Goal: Transaction & Acquisition: Purchase product/service

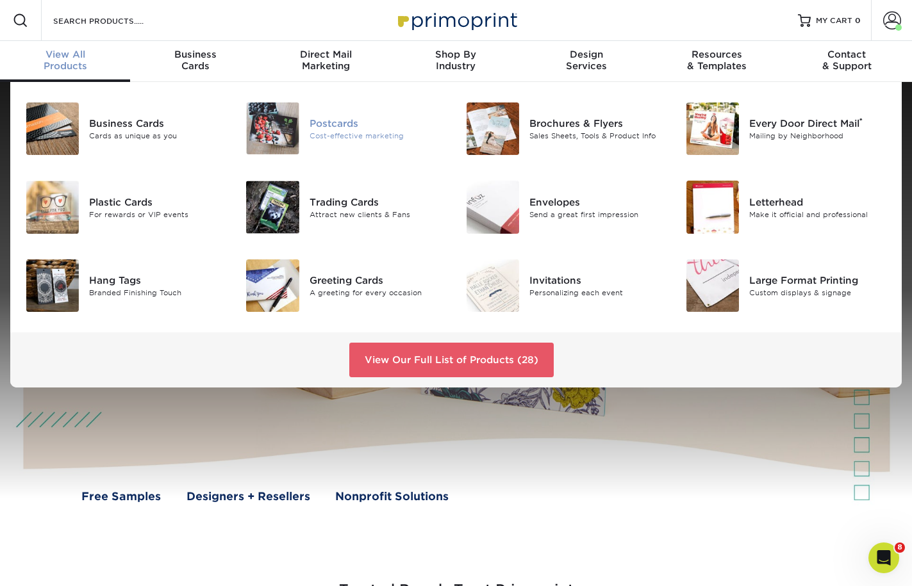
click at [354, 124] on div "Postcards" at bounding box center [377, 123] width 137 height 14
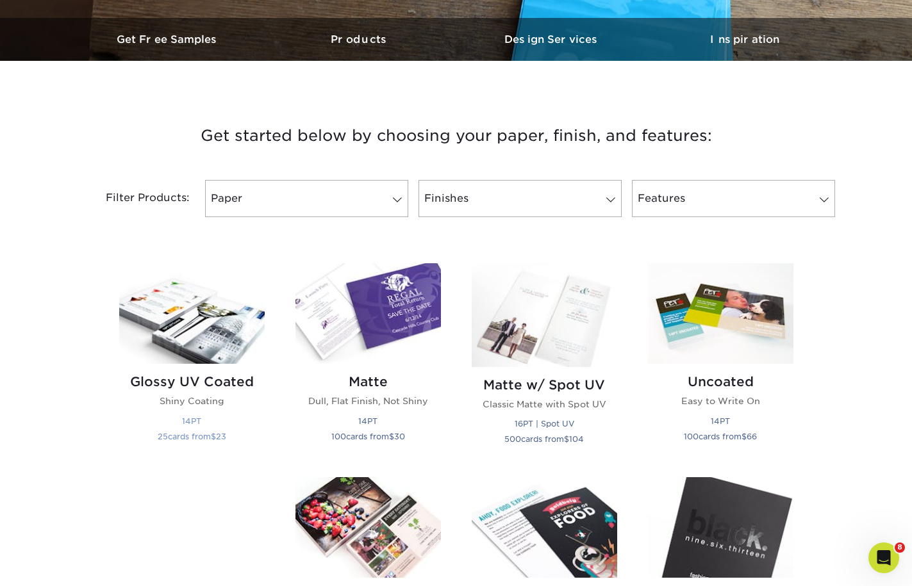
click at [163, 336] on img at bounding box center [191, 313] width 145 height 101
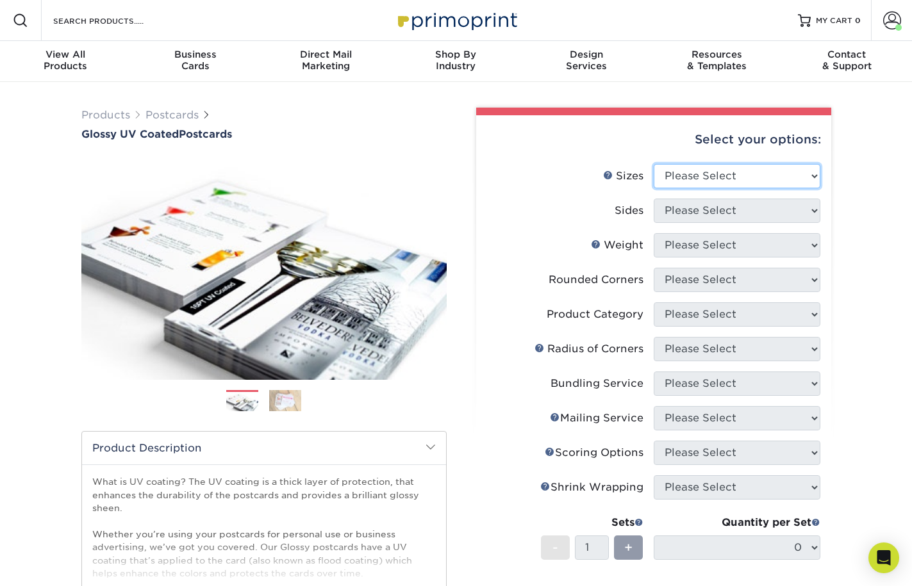
click at [767, 173] on select "Please Select 1.5" x 7" 2" x 4" 2" x 6" 2" x 7" 2" x 8" 2.12" x 5.5" 2.12" x 5.…" at bounding box center [737, 176] width 167 height 24
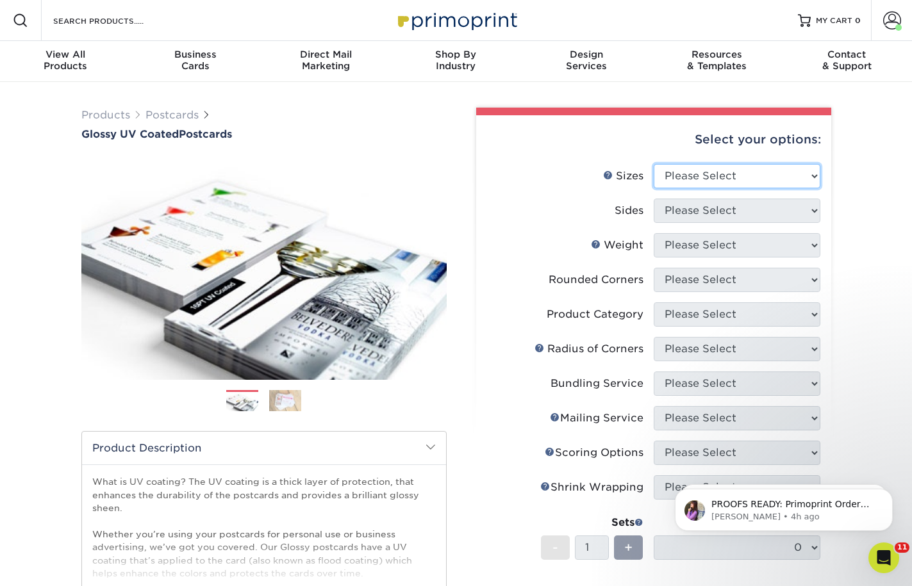
select select "3.50x8.50"
click at [654, 164] on select "Please Select 1.5" x 7" 2" x 4" 2" x 6" 2" x 7" 2" x 8" 2.12" x 5.5" 2.12" x 5.…" at bounding box center [737, 176] width 167 height 24
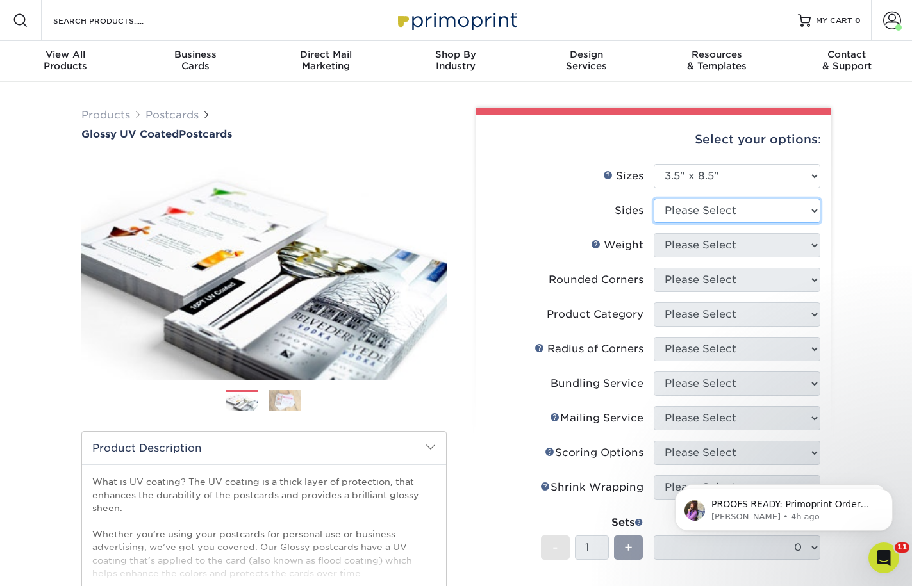
click at [748, 222] on select "Please Select Print Both Sides Print Front Only" at bounding box center [737, 211] width 167 height 24
select select "13abbda7-1d64-4f25-8bb2-c179b224825d"
click at [654, 199] on select "Please Select Print Both Sides Print Front Only" at bounding box center [737, 211] width 167 height 24
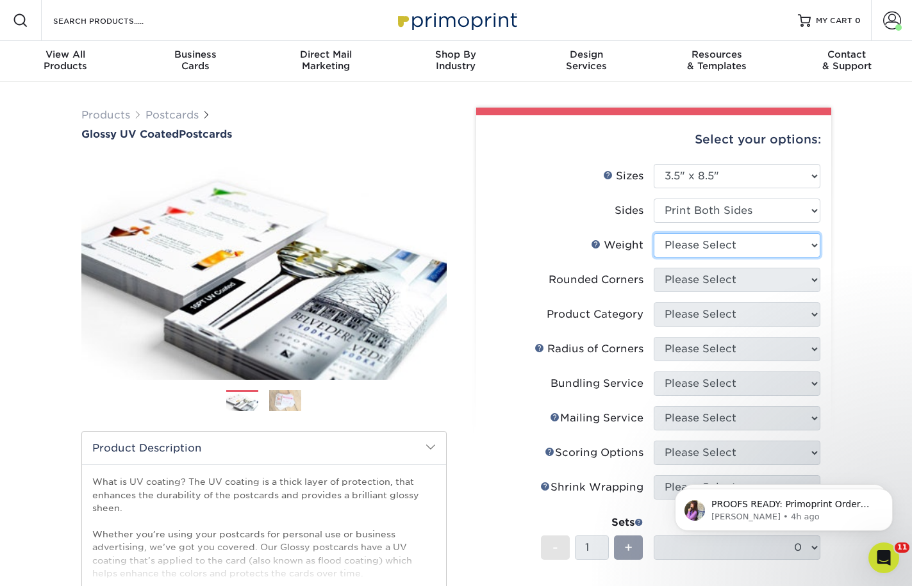
click at [745, 249] on select "Please Select 16PT 14PT 18PT C1S" at bounding box center [737, 245] width 167 height 24
select select "16PT"
click at [654, 233] on select "Please Select 16PT 14PT 18PT C1S" at bounding box center [737, 245] width 167 height 24
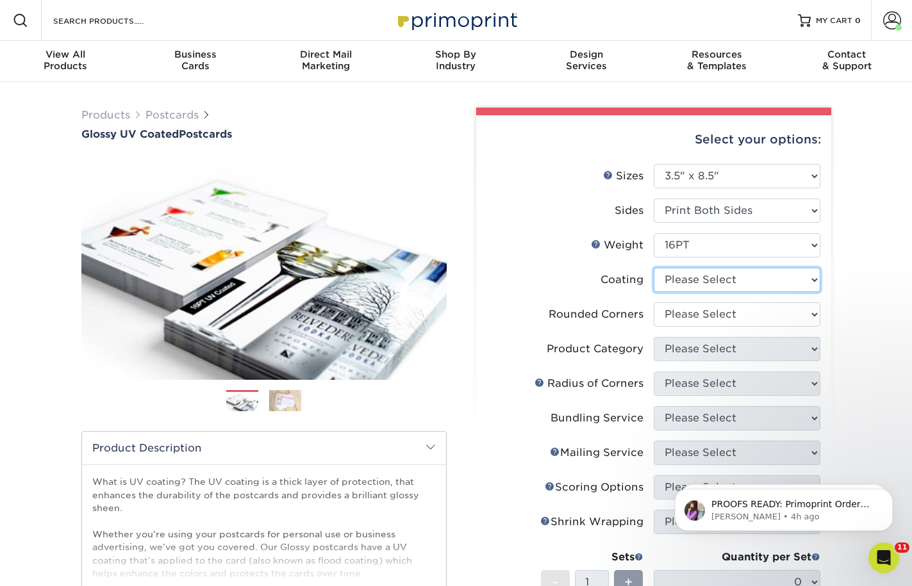
click at [744, 288] on select at bounding box center [737, 280] width 167 height 24
select select "ae367451-b2b8-45df-a344-0f05b6a12993"
click at [654, 268] on select at bounding box center [737, 280] width 167 height 24
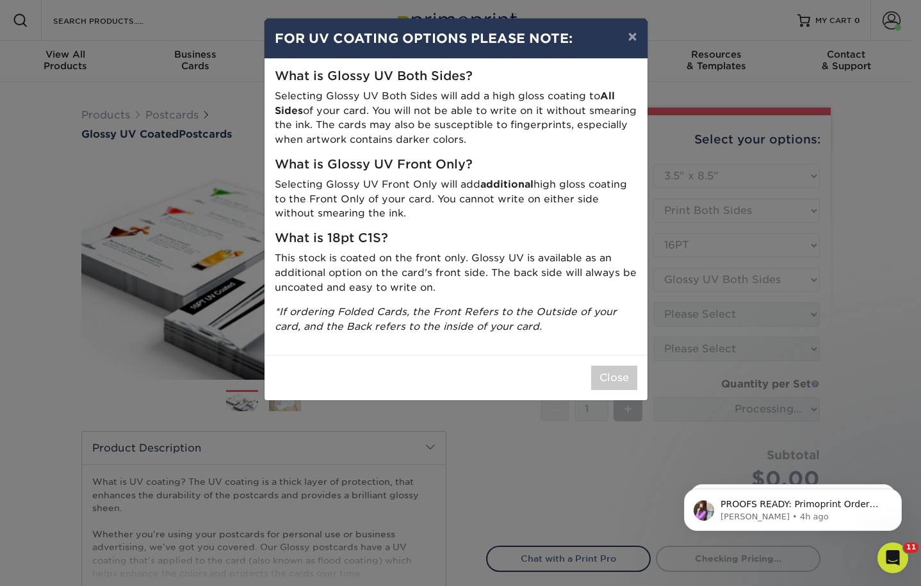
click at [752, 332] on div "× FOR UV COATING OPTIONS PLEASE NOTE: What is Glossy UV Both Sides? Selecting G…" at bounding box center [460, 293] width 921 height 586
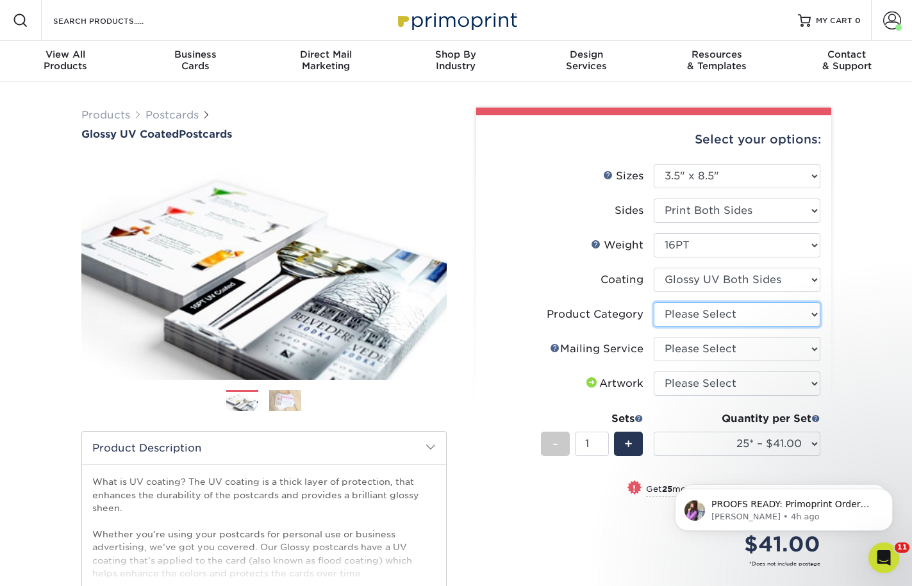
click at [783, 325] on select "Please Select Postcards" at bounding box center [737, 314] width 167 height 24
select select "9b7272e0-d6c8-4c3c-8e97-d3a1bcdab858"
click at [654, 302] on select "Please Select Postcards" at bounding box center [737, 314] width 167 height 24
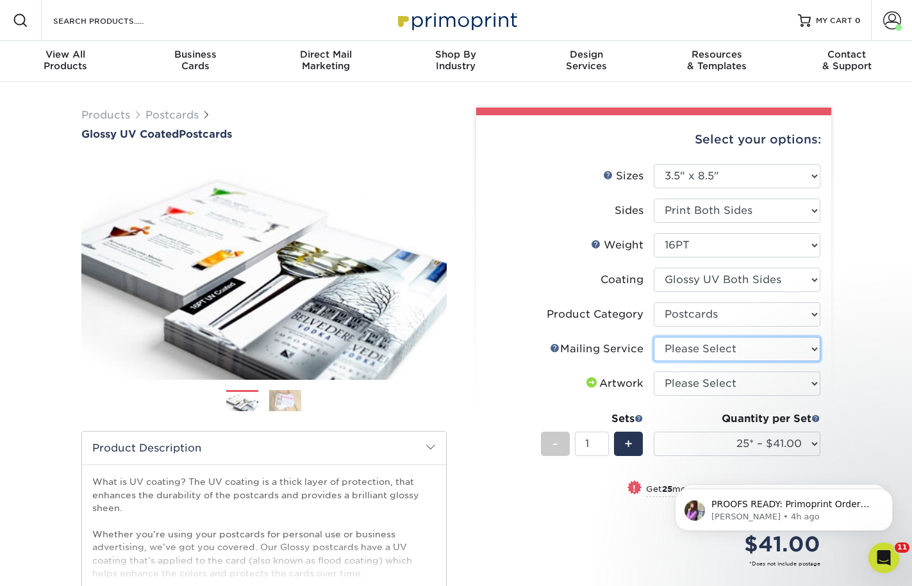
click at [779, 352] on select "Please Select No Direct Mailing Service No, I will mail/stamp/imprint Direct Ma…" at bounding box center [737, 349] width 167 height 24
select select "3e5e9bdd-d78a-4c28-a41d-fe1407925ca6"
click at [654, 337] on select "Please Select No Direct Mailing Service No, I will mail/stamp/imprint Direct Ma…" at bounding box center [737, 349] width 167 height 24
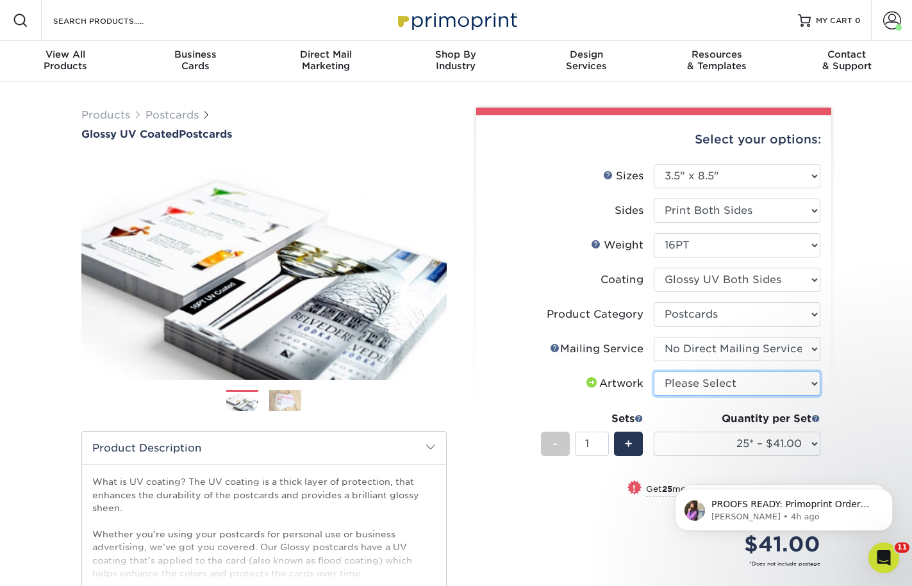
click at [775, 385] on select "Please Select I will upload files I need a design - $150" at bounding box center [737, 384] width 167 height 24
select select "upload"
click at [654, 372] on select "Please Select I will upload files I need a design - $150" at bounding box center [737, 384] width 167 height 24
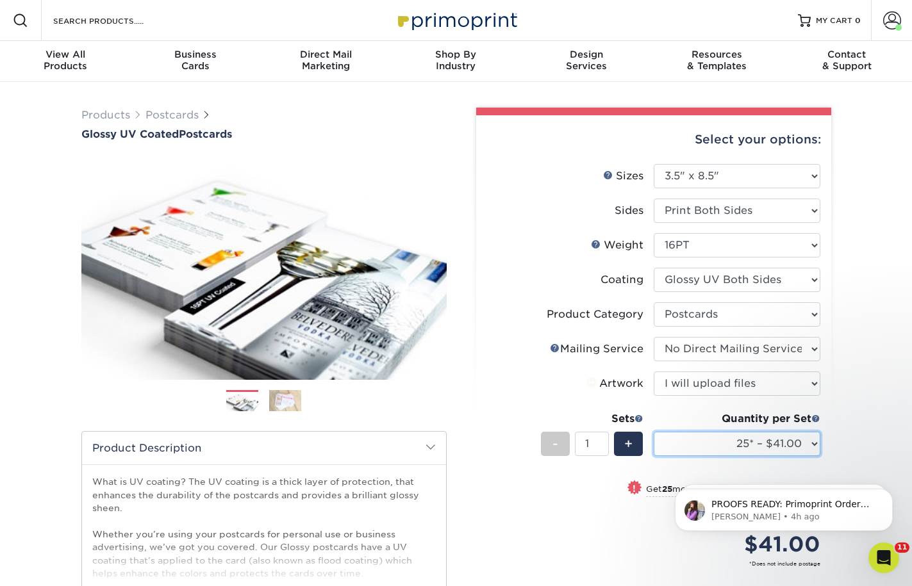
click at [767, 441] on select "25* – $41.00 50* – $48.00 75* – $56.00 100* – $72.00 250* – $118.00 500 – $163.…" at bounding box center [737, 444] width 167 height 24
click at [654, 432] on select "25* – $41.00 50* – $48.00 75* – $56.00 100* – $72.00 250* – $118.00 500 – $163.…" at bounding box center [737, 444] width 167 height 24
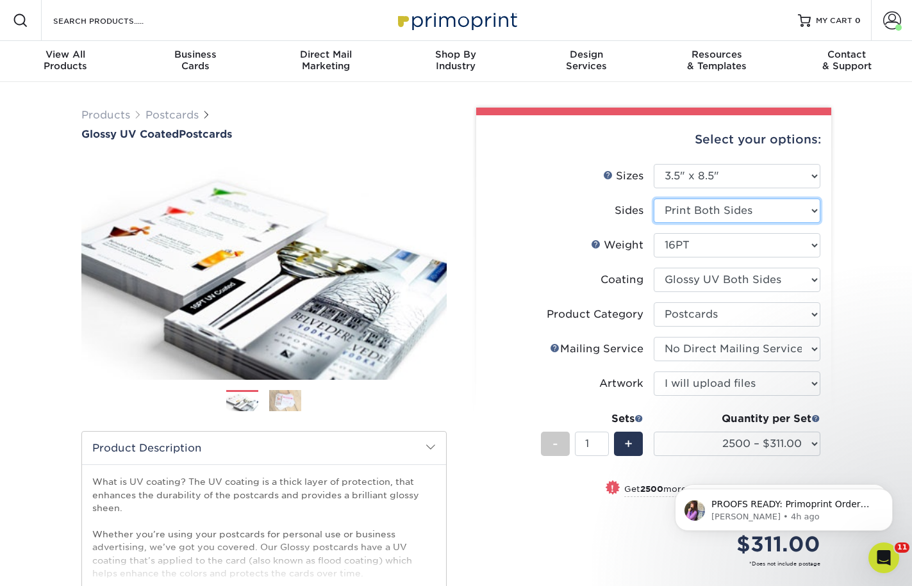
click at [766, 218] on select "Please Select Print Both Sides Print Front Only" at bounding box center [737, 211] width 167 height 24
click at [830, 355] on div "Select your options: Sizes Help Sizes Please Select 1.5" x 7" 2" x 4" 2" x 6" 2…" at bounding box center [653, 419] width 355 height 609
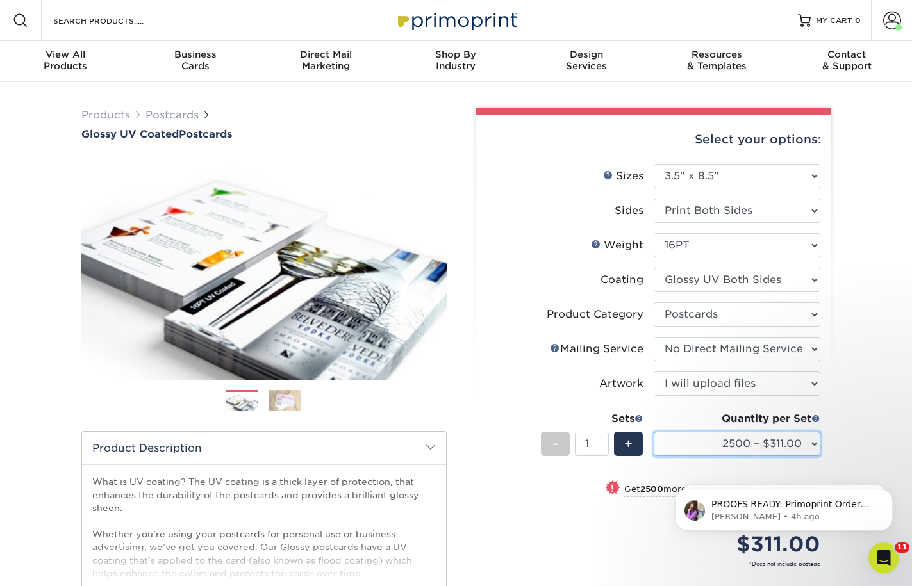
click at [810, 434] on select "25* – $41.00 50* – $48.00 75* – $56.00 100* – $72.00 250* – $118.00 500 – $163.…" at bounding box center [737, 444] width 167 height 24
select select "5000 – $486.00"
click at [654, 432] on select "25* – $41.00 50* – $48.00 75* – $56.00 100* – $72.00 250* – $118.00 500 – $163.…" at bounding box center [737, 444] width 167 height 24
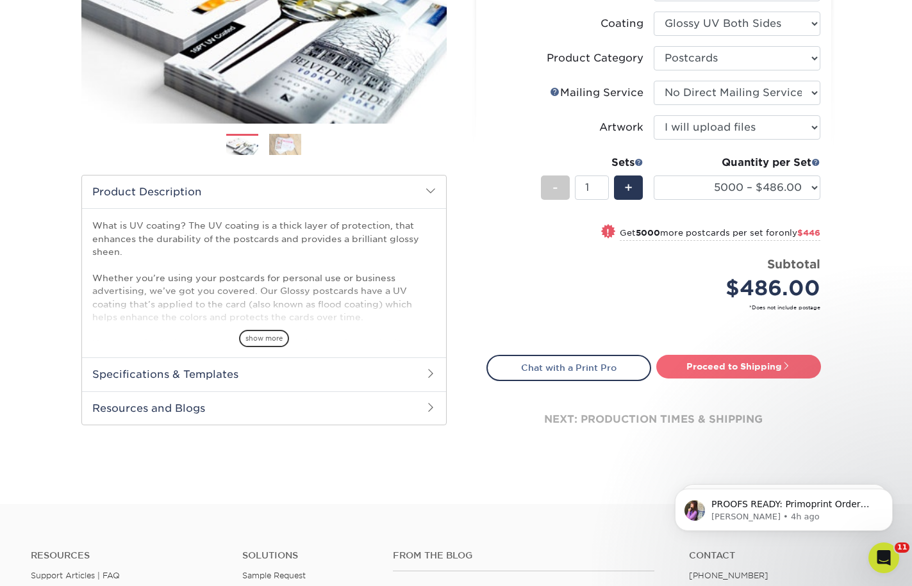
click at [729, 363] on link "Proceed to Shipping" at bounding box center [738, 366] width 165 height 23
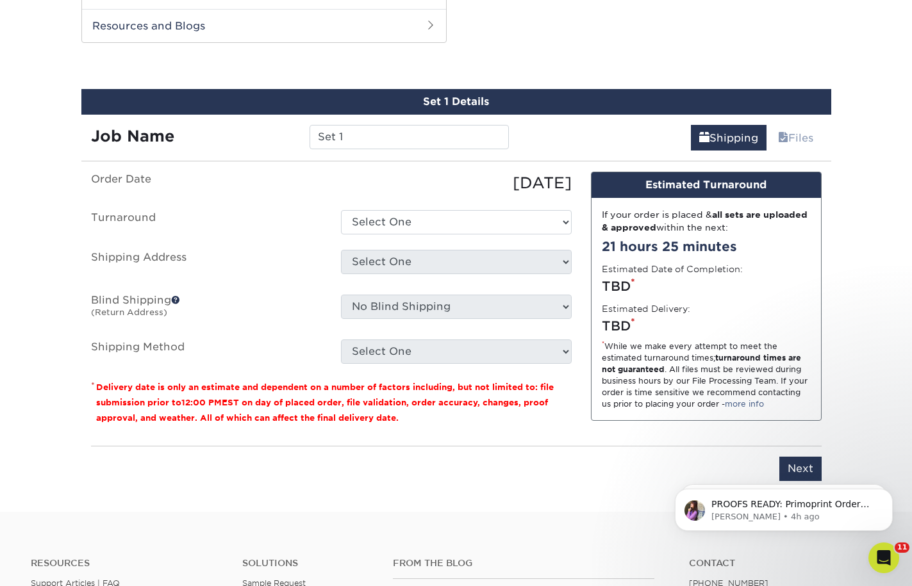
scroll to position [646, 0]
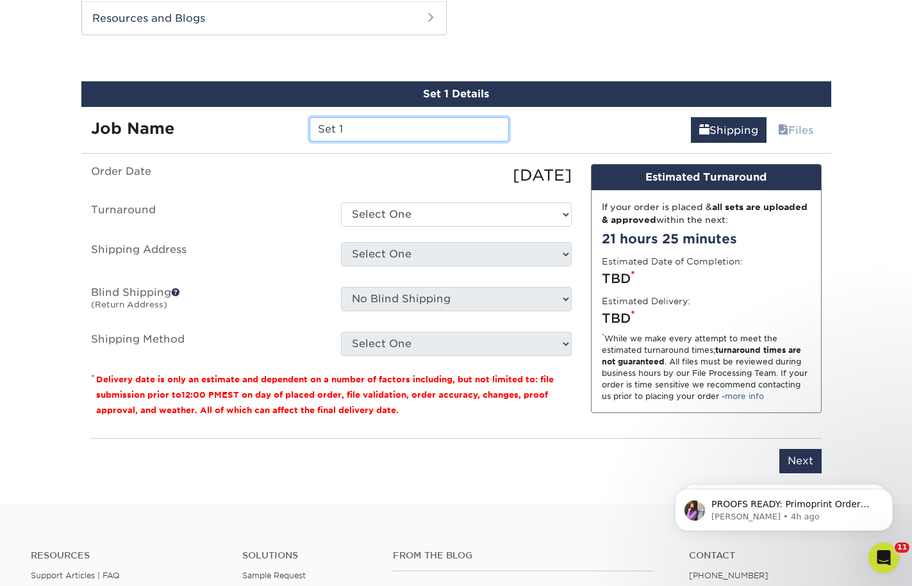
click at [433, 128] on input "Set 1" at bounding box center [408, 129] width 199 height 24
type input "MI Ottawa PFA flyers"
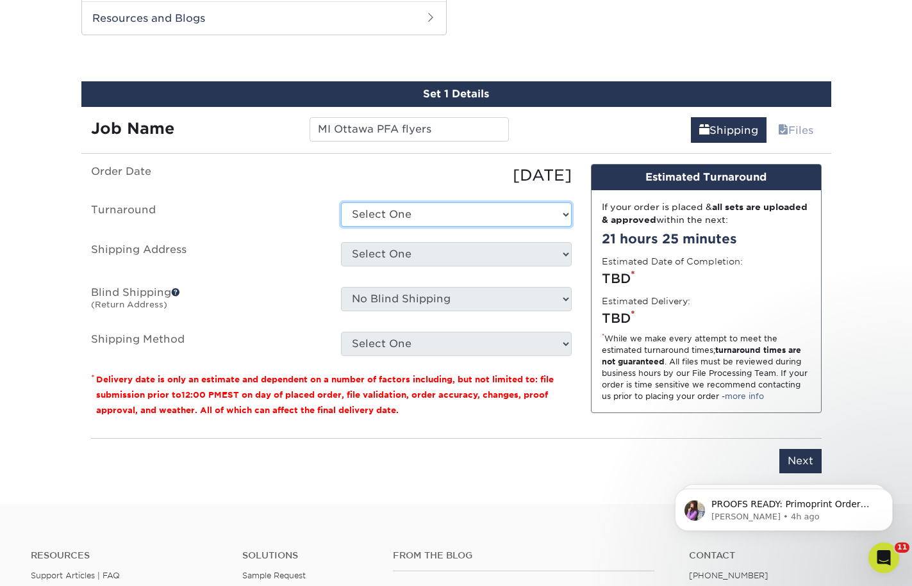
click at [393, 219] on select "Select One 2-4 Business Days 2 Day Next Business Day" at bounding box center [456, 214] width 231 height 24
select select "01a08c74-ce2e-4256-be87-0b399298eb48"
click at [341, 202] on select "Select One 2-4 Business Days 2 Day Next Business Day" at bounding box center [456, 214] width 231 height 24
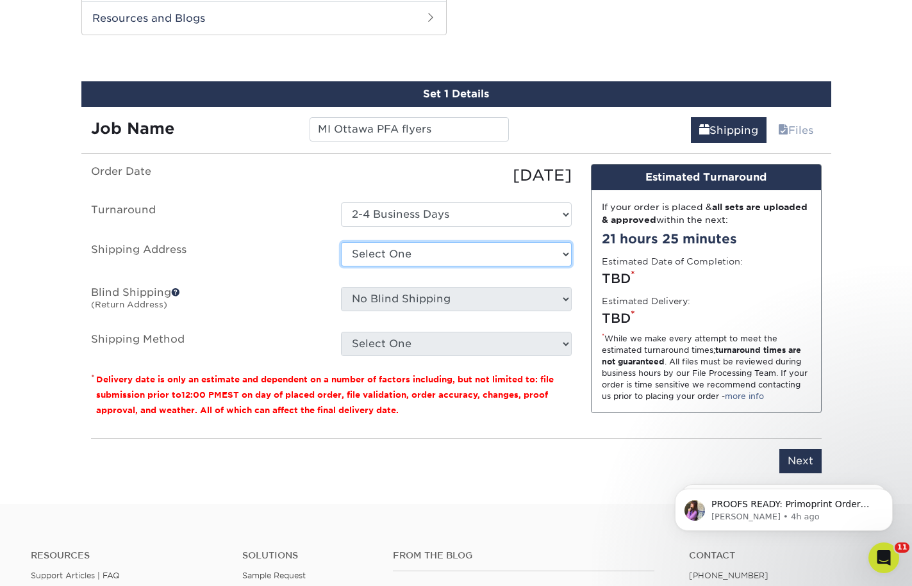
click at [391, 256] on select "Select One 1A Ryan Gunter ARCleburne ARConway ARFranklin ARMontgomery AROuachit…" at bounding box center [456, 254] width 231 height 24
select select "146803"
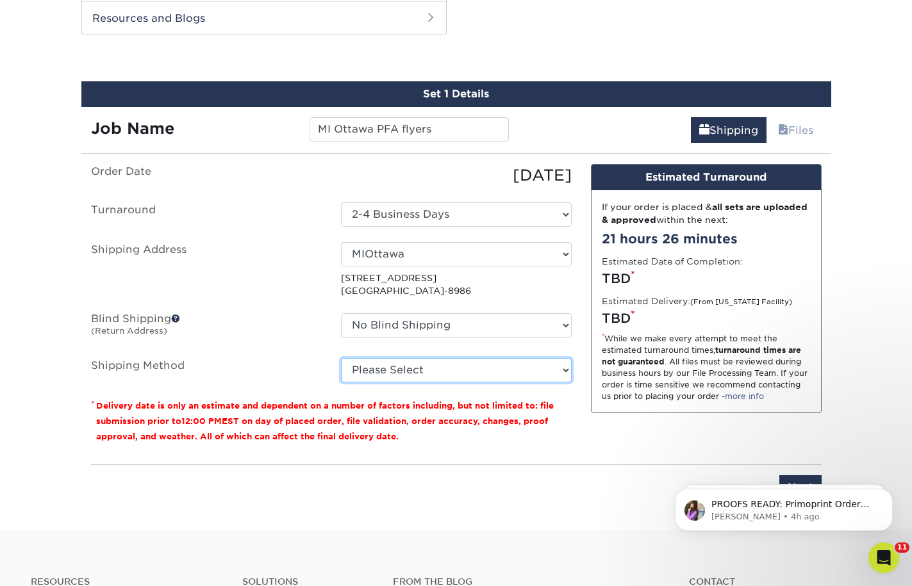
click at [478, 370] on select "Please Select Ground Shipping (+$75.80) 3 Day Shipping Service (+$114.11) 2 Day…" at bounding box center [456, 370] width 231 height 24
select select "03"
click at [341, 358] on select "Please Select Ground Shipping (+$75.80) 3 Day Shipping Service (+$114.11) 2 Day…" at bounding box center [456, 370] width 231 height 24
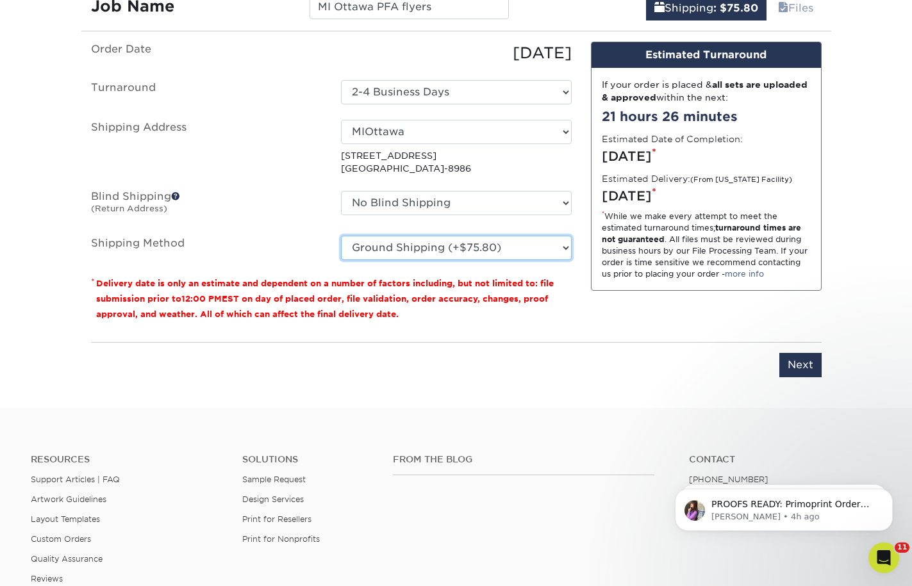
scroll to position [775, 0]
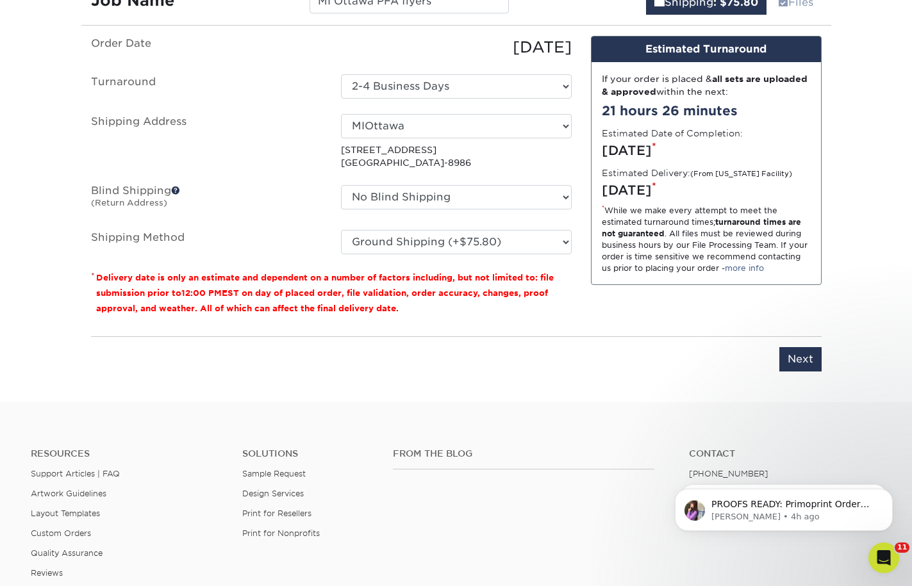
click at [822, 360] on div "You've choosen mailing services! If you have a csv address list please upload i…" at bounding box center [456, 211] width 750 height 351
click at [807, 363] on input "Next" at bounding box center [800, 359] width 42 height 24
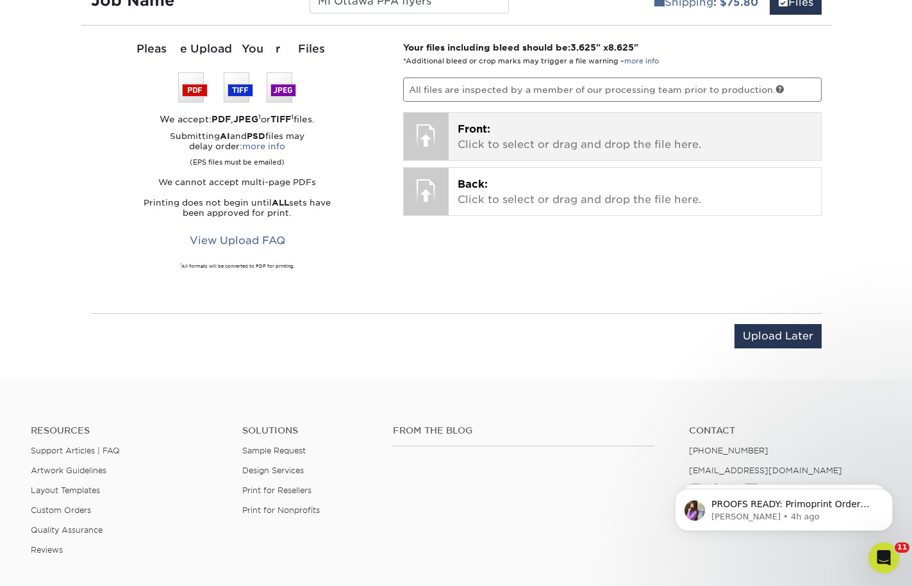
click at [519, 124] on p "Front: Click to select or drag and drop the file here." at bounding box center [634, 137] width 354 height 31
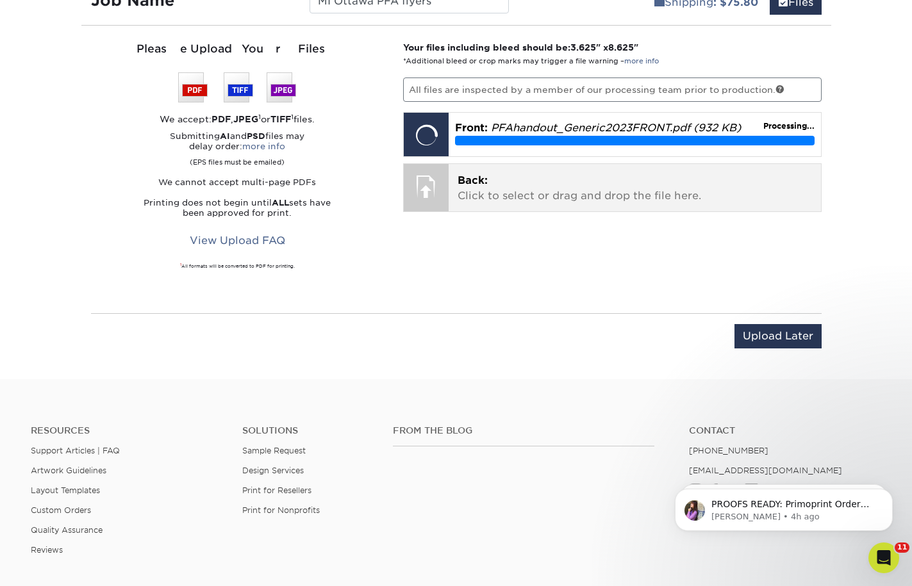
click at [673, 195] on p "Back: Click to select or drag and drop the file here." at bounding box center [634, 188] width 354 height 31
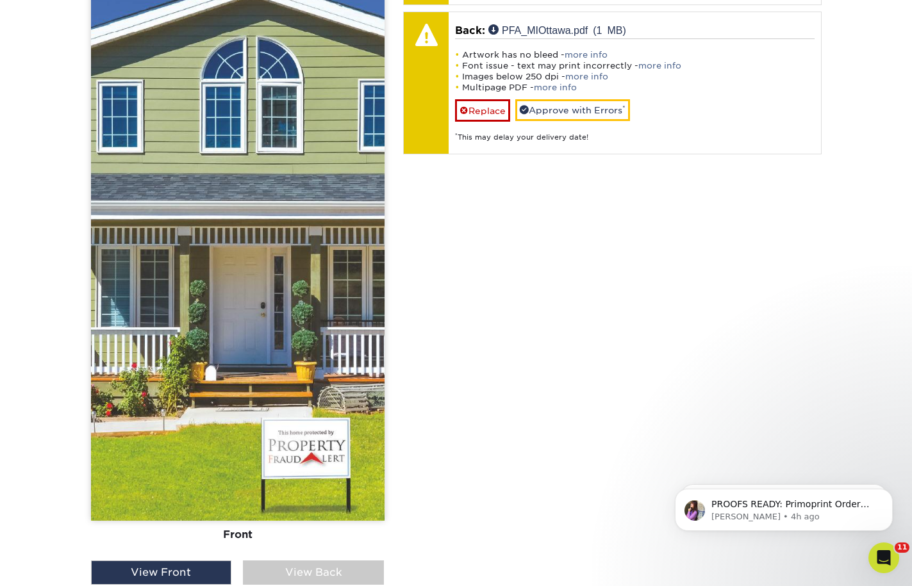
scroll to position [1159, 0]
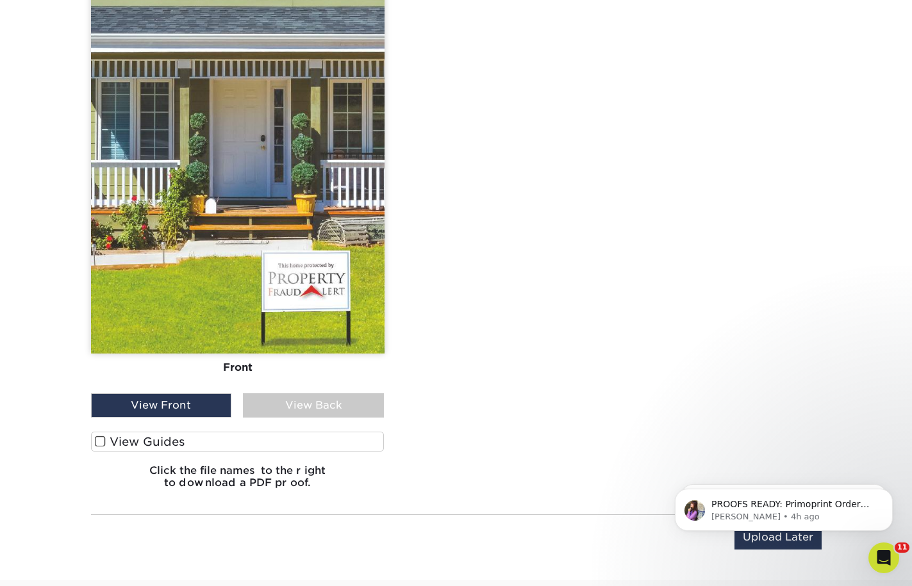
click at [301, 409] on div "View Back" at bounding box center [313, 405] width 141 height 24
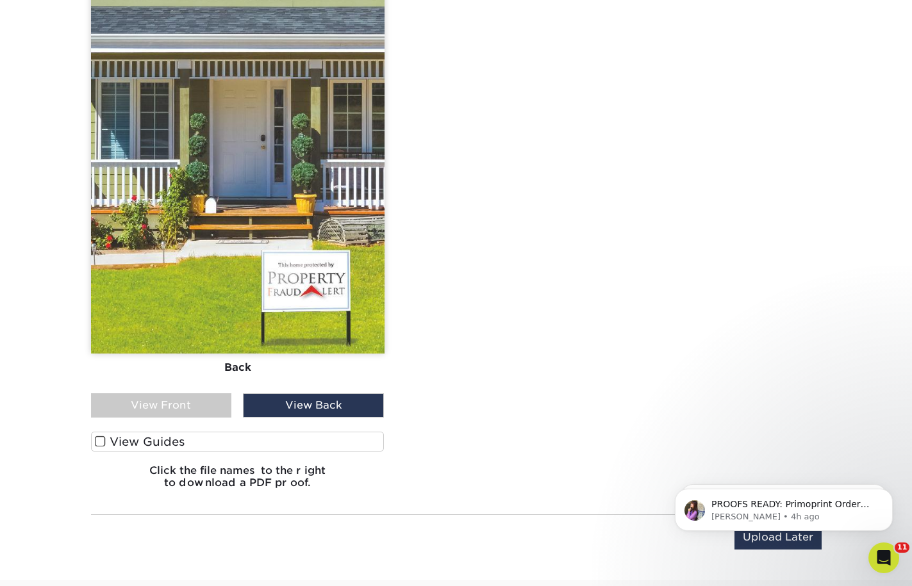
click at [125, 395] on div "View Front" at bounding box center [161, 405] width 141 height 24
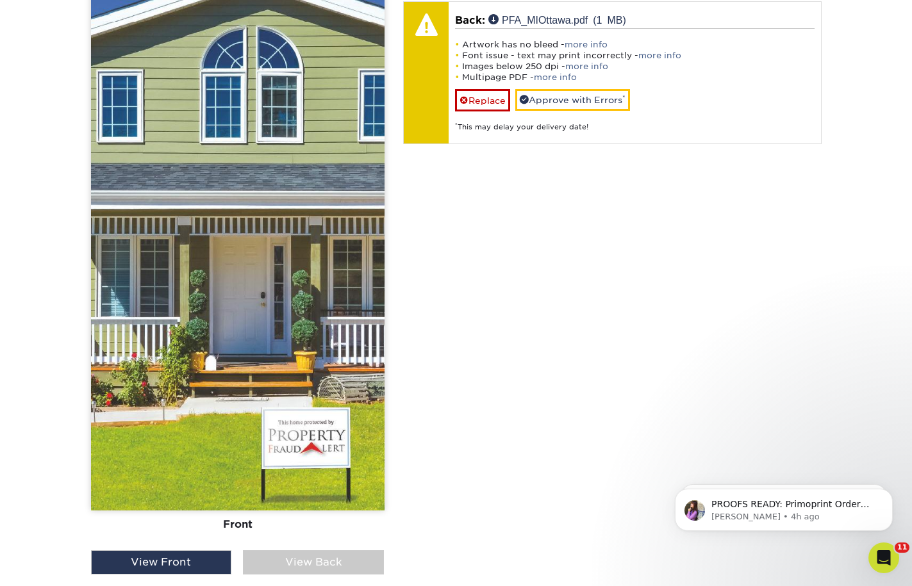
scroll to position [775, 0]
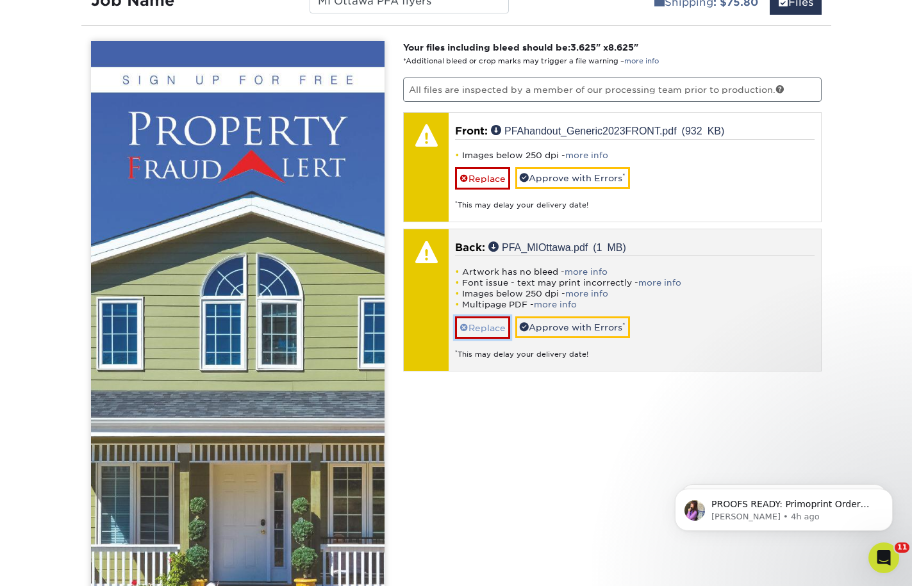
click at [482, 331] on link "Replace" at bounding box center [482, 328] width 55 height 22
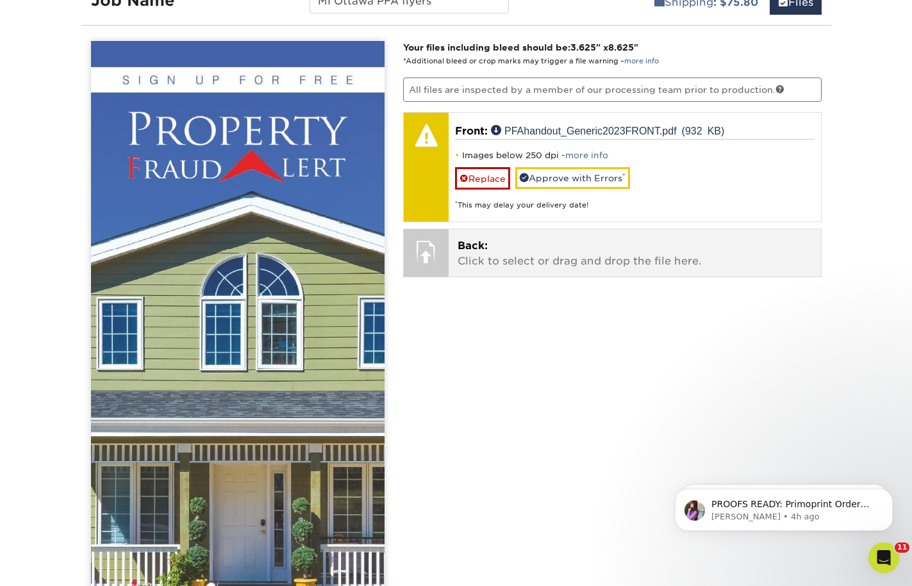
click at [547, 246] on p "Back: Click to select or drag and drop the file here." at bounding box center [634, 253] width 354 height 31
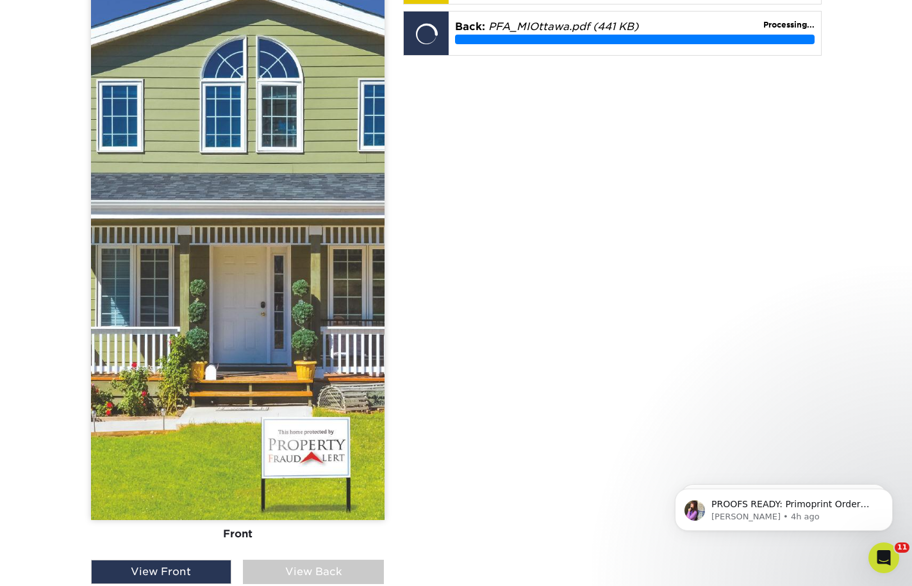
scroll to position [1351, 0]
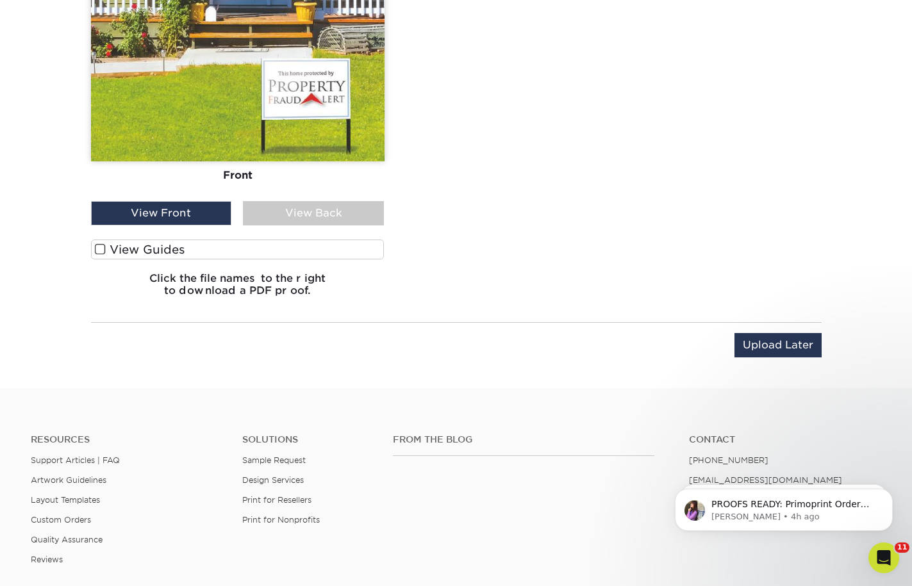
click at [322, 213] on div "View Back" at bounding box center [313, 213] width 141 height 24
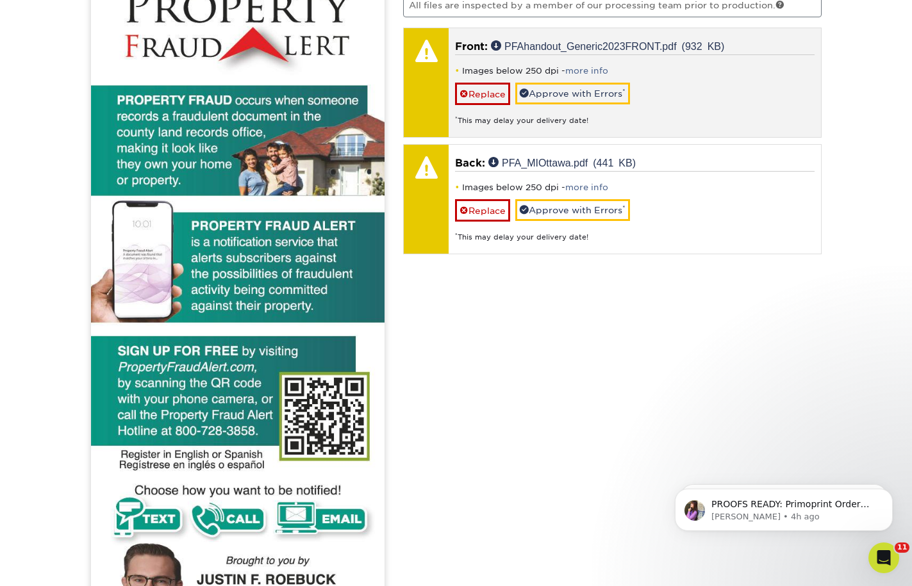
scroll to position [839, 0]
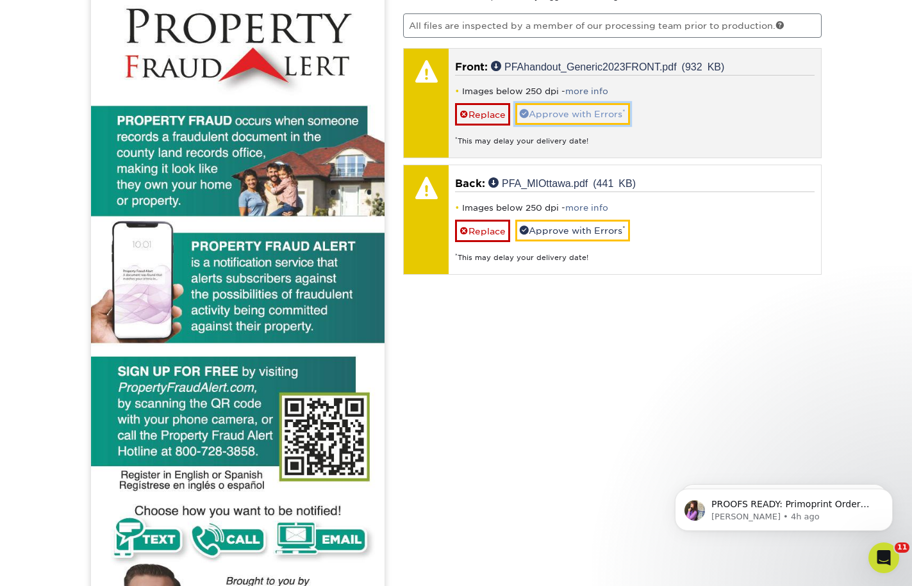
click at [555, 118] on link "Approve with Errors *" at bounding box center [572, 114] width 115 height 22
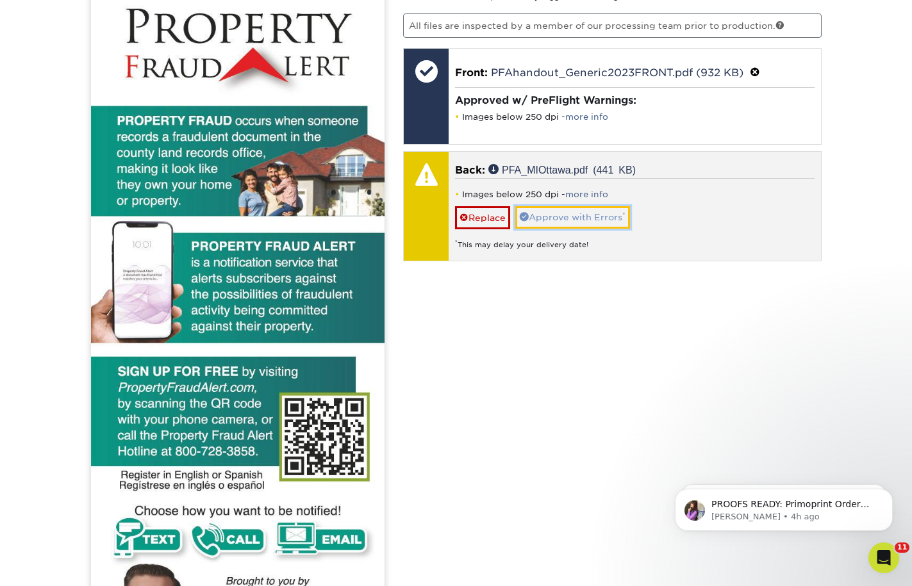
click at [582, 219] on link "Approve with Errors *" at bounding box center [572, 217] width 115 height 22
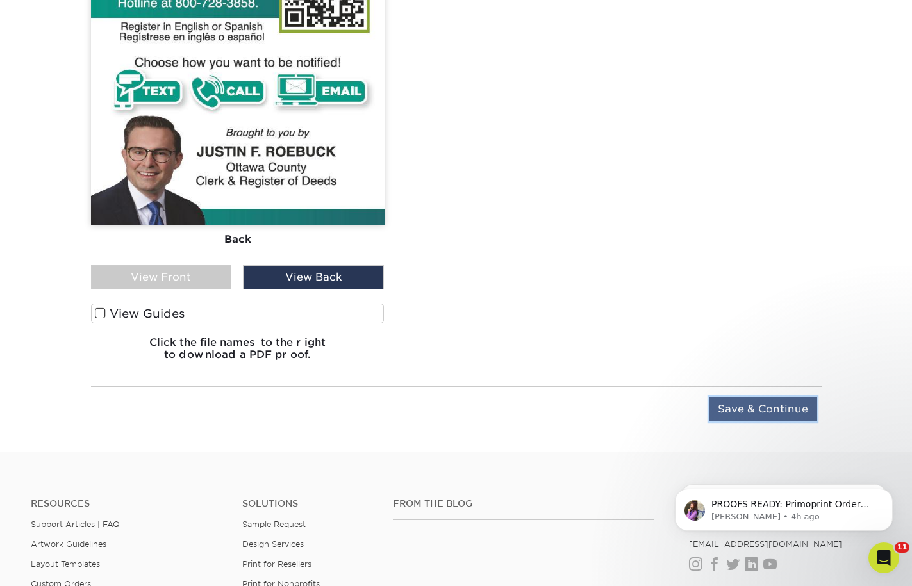
click at [786, 408] on input "Save & Continue" at bounding box center [762, 409] width 107 height 24
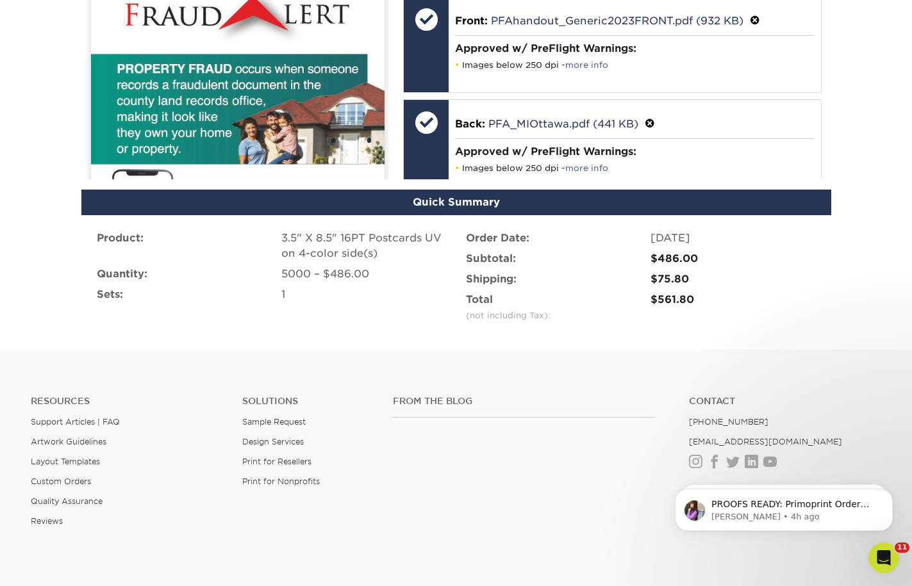
scroll to position [824, 0]
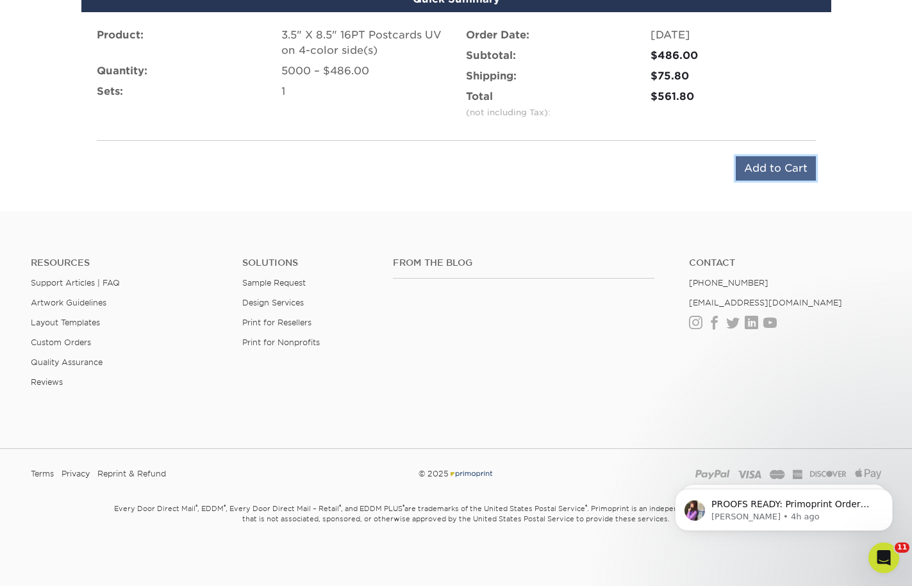
click at [758, 161] on input "Add to Cart" at bounding box center [776, 168] width 80 height 24
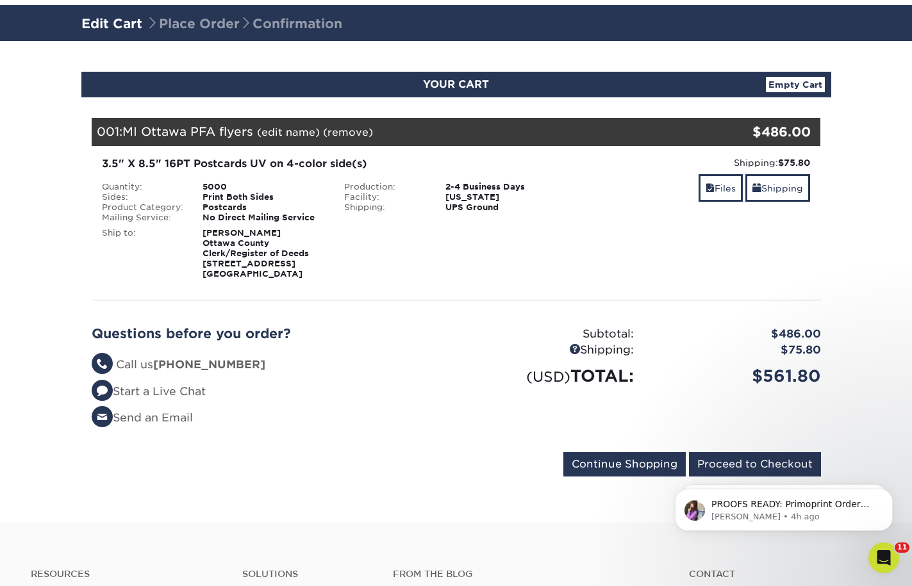
scroll to position [192, 0]
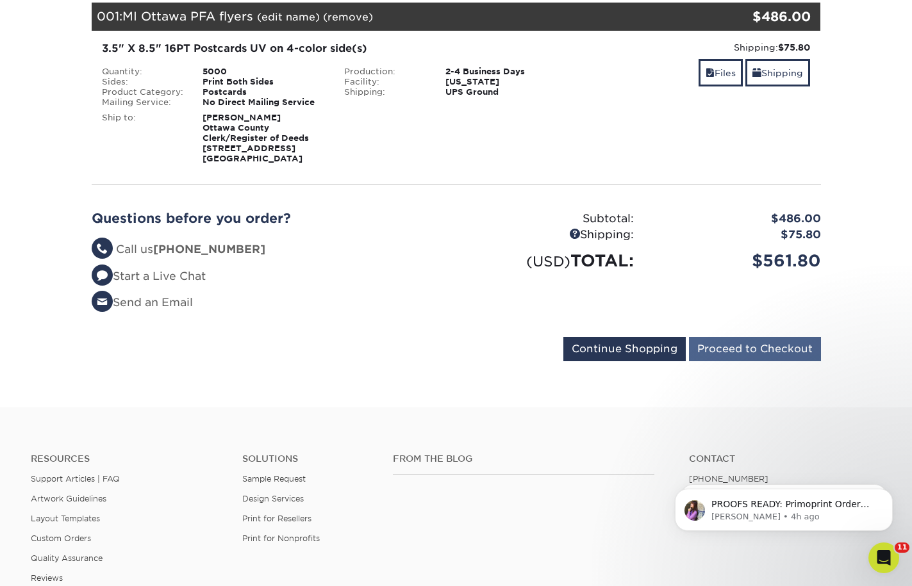
click at [723, 362] on form "Continue Shopping Proceed to Checkout" at bounding box center [456, 351] width 729 height 29
click at [727, 352] on input "Proceed to Checkout" at bounding box center [755, 349] width 132 height 24
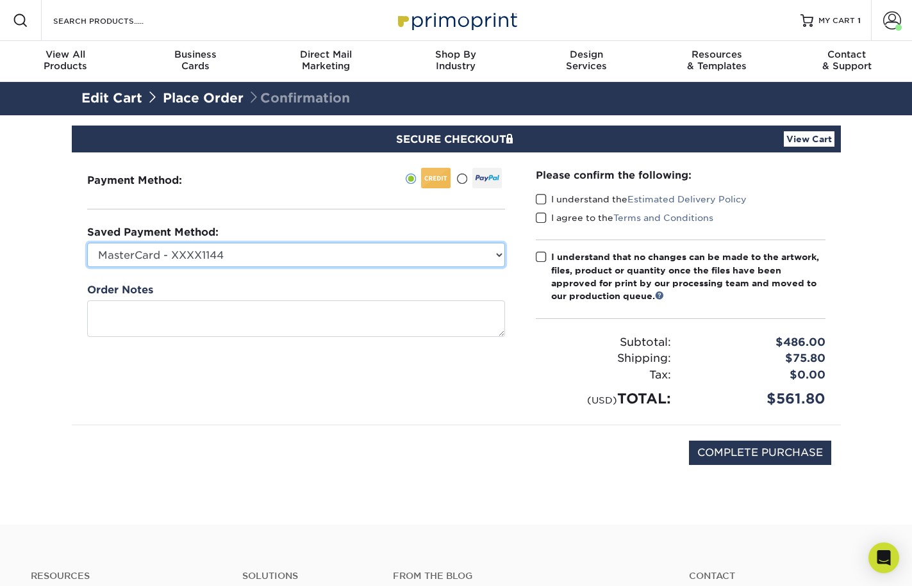
click at [270, 258] on select "MasterCard - XXXX1144 Visa - XXXX9276 MasterCard - XXXX0651 MasterCard - XXXX77…" at bounding box center [296, 255] width 418 height 24
select select "70136"
click at [87, 243] on select "MasterCard - XXXX1144 Visa - XXXX9276 MasterCard - XXXX0651 MasterCard - XXXX77…" at bounding box center [296, 255] width 418 height 24
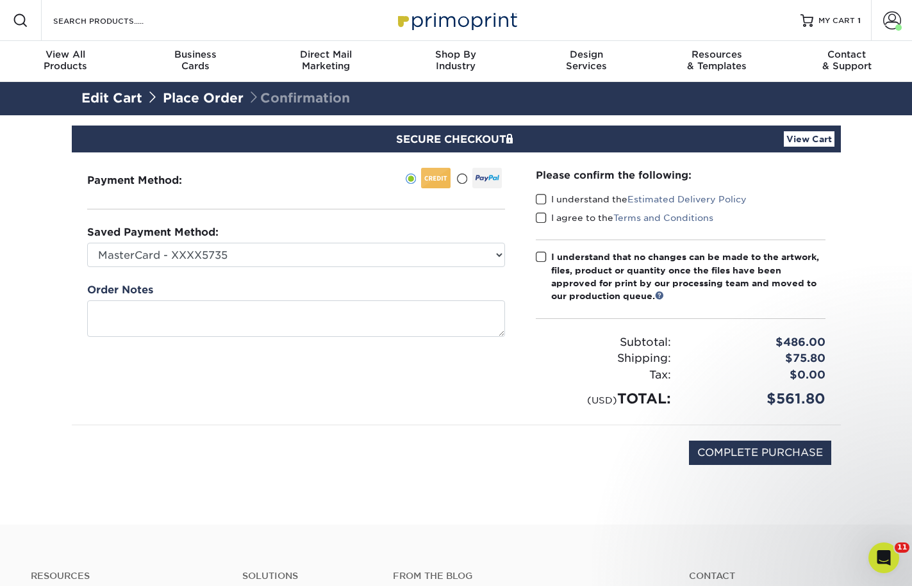
click at [536, 201] on span at bounding box center [541, 199] width 11 height 12
click at [0, 0] on input "I understand the Estimated Delivery Policy" at bounding box center [0, 0] width 0 height 0
click at [539, 222] on span at bounding box center [541, 218] width 11 height 12
click at [0, 0] on input "I agree to the Terms and Conditions" at bounding box center [0, 0] width 0 height 0
click at [536, 251] on span at bounding box center [541, 257] width 11 height 12
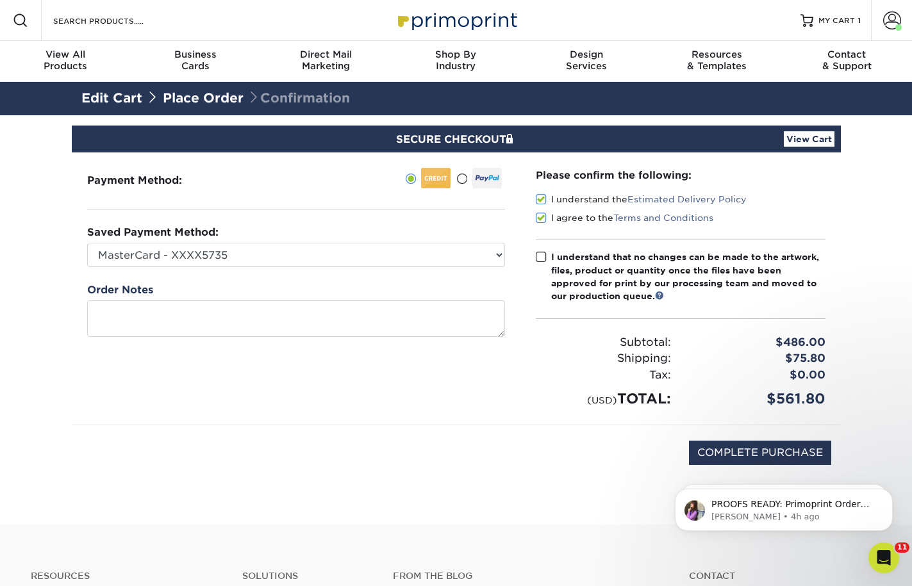
click at [0, 0] on input "I understand that no changes can be made to the artwork, files, product or quan…" at bounding box center [0, 0] width 0 height 0
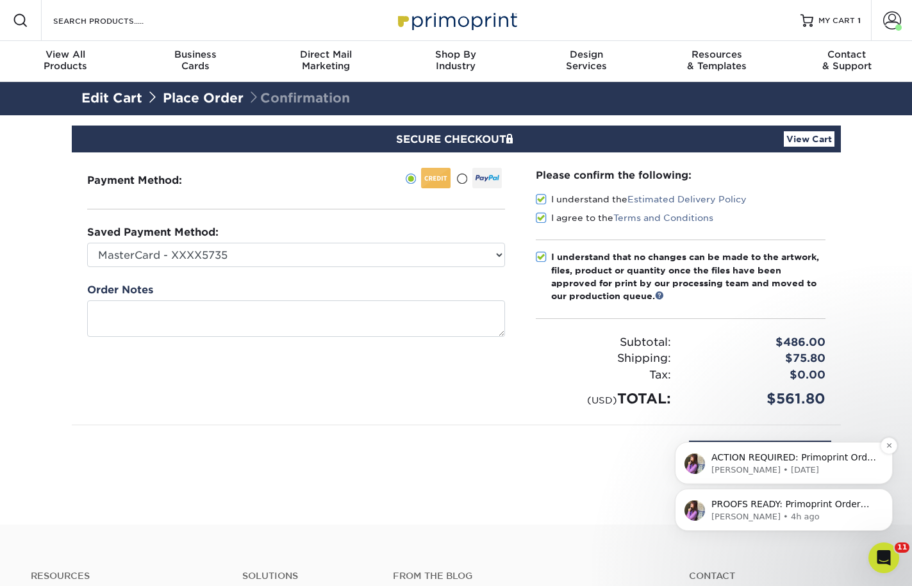
click at [760, 443] on div "ACTION REQUIRED: Primoprint Order 25825-23671-21572 Thank you for placing your …" at bounding box center [784, 463] width 218 height 42
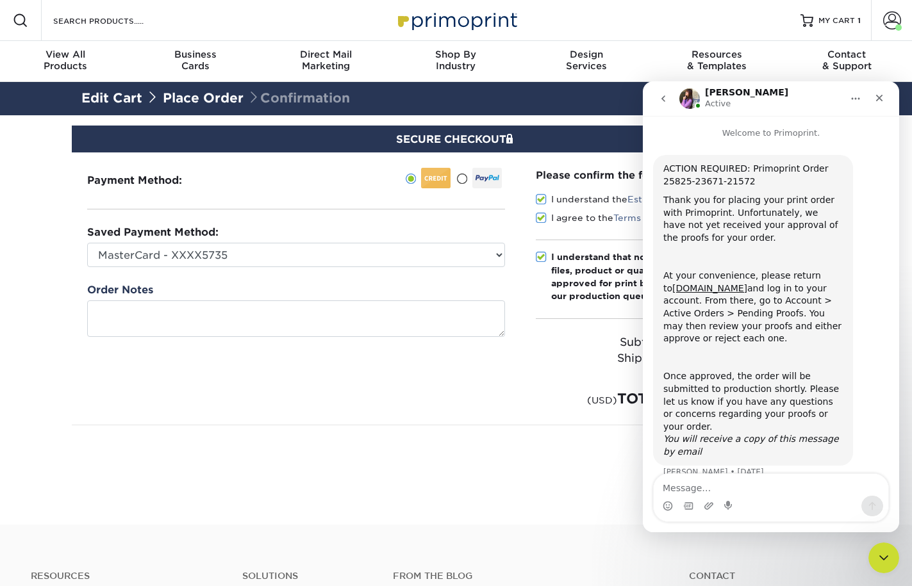
scroll to position [6, 0]
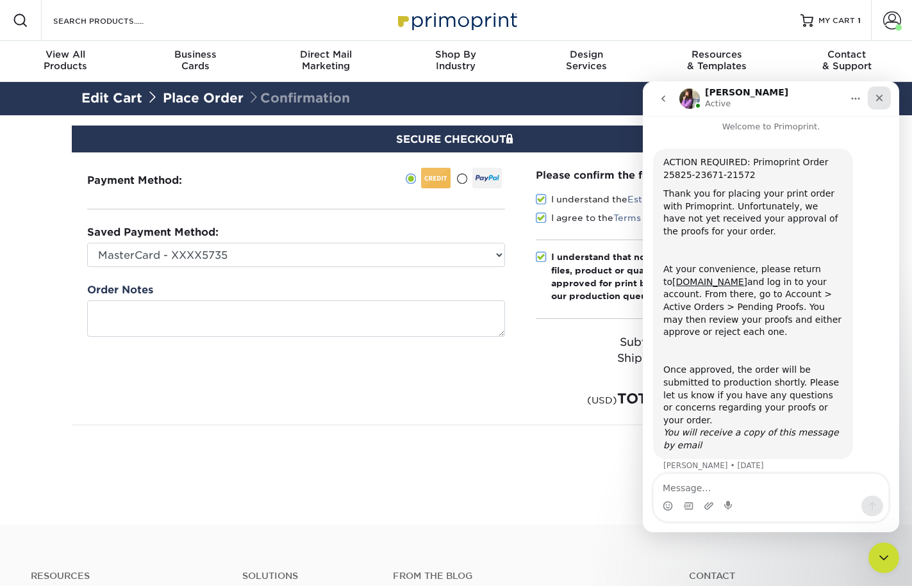
click at [880, 101] on icon "Close" at bounding box center [879, 98] width 10 height 10
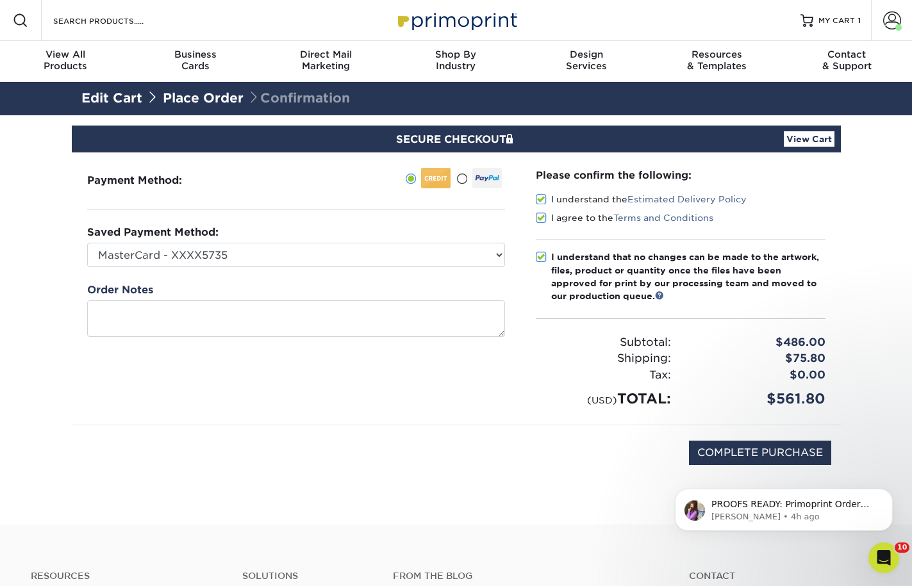
scroll to position [0, 0]
click at [758, 450] on input "COMPLETE PURCHASE" at bounding box center [760, 453] width 142 height 24
type input "PROCESSING, PLEASE WAIT..."
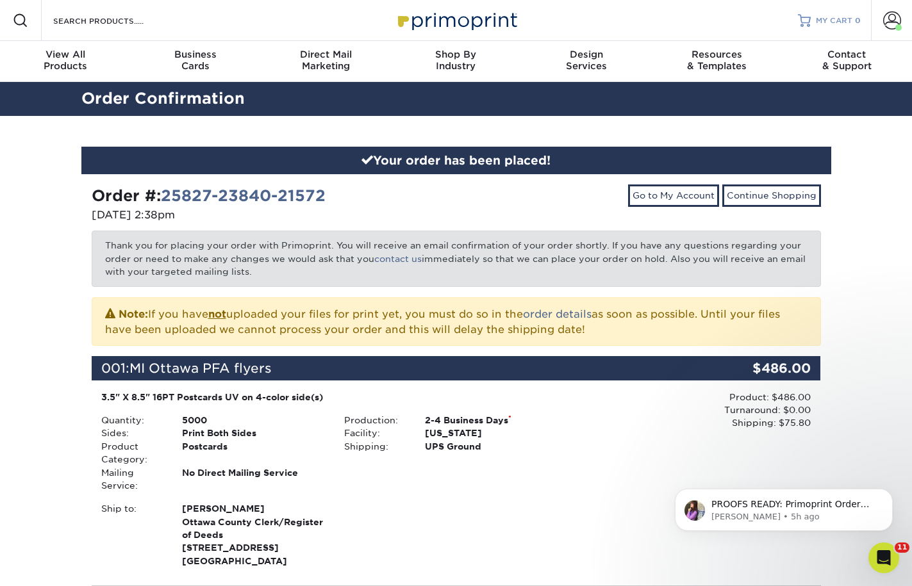
click at [811, 13] on link "MY CART 0" at bounding box center [829, 20] width 63 height 41
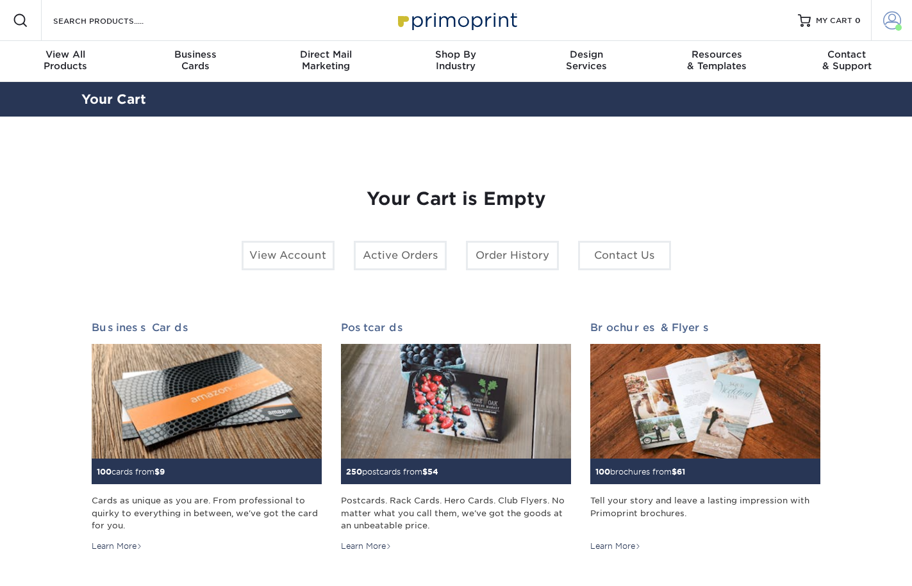
drag, startPoint x: 0, startPoint y: 0, endPoint x: 902, endPoint y: 19, distance: 902.3
click at [902, 19] on link "Account" at bounding box center [891, 20] width 41 height 41
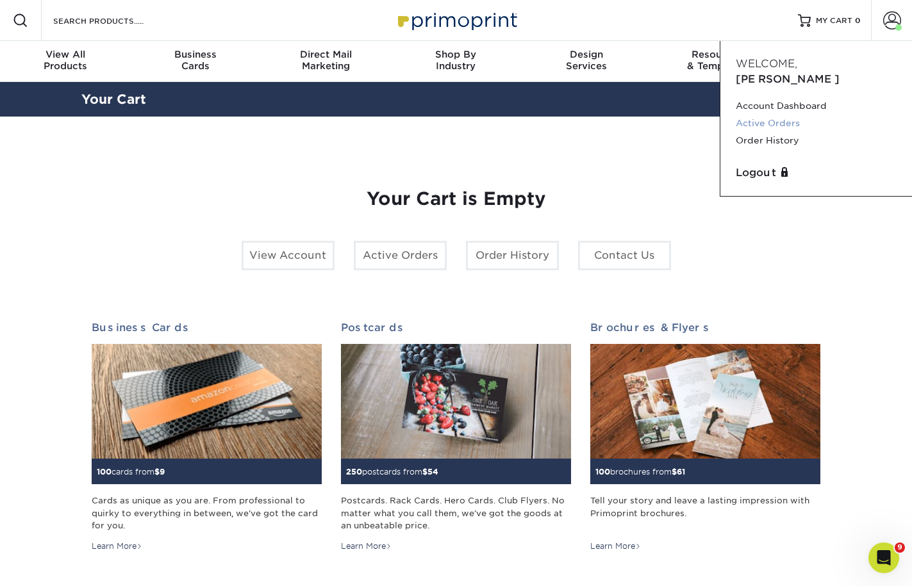
click at [781, 115] on link "Active Orders" at bounding box center [816, 123] width 161 height 17
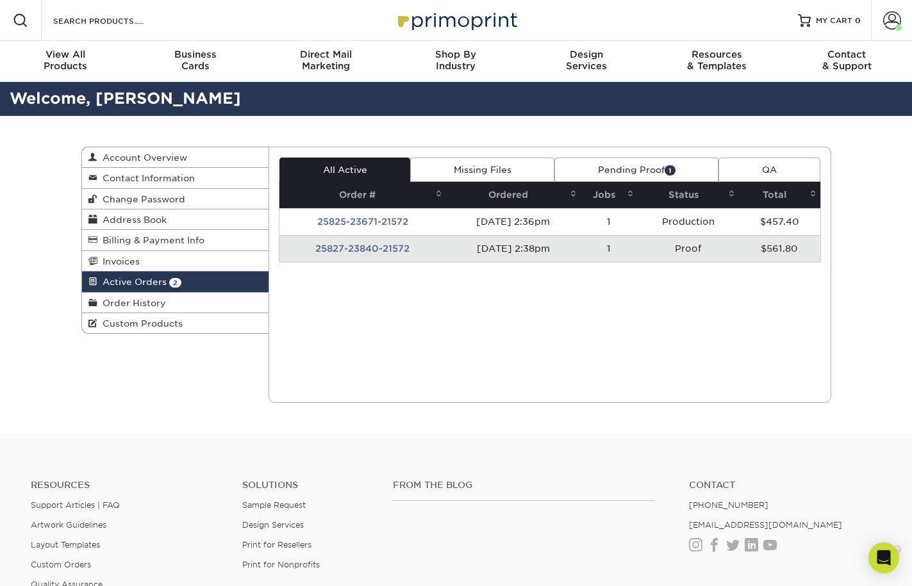
click at [660, 163] on link "Pending Proof 1" at bounding box center [636, 170] width 164 height 24
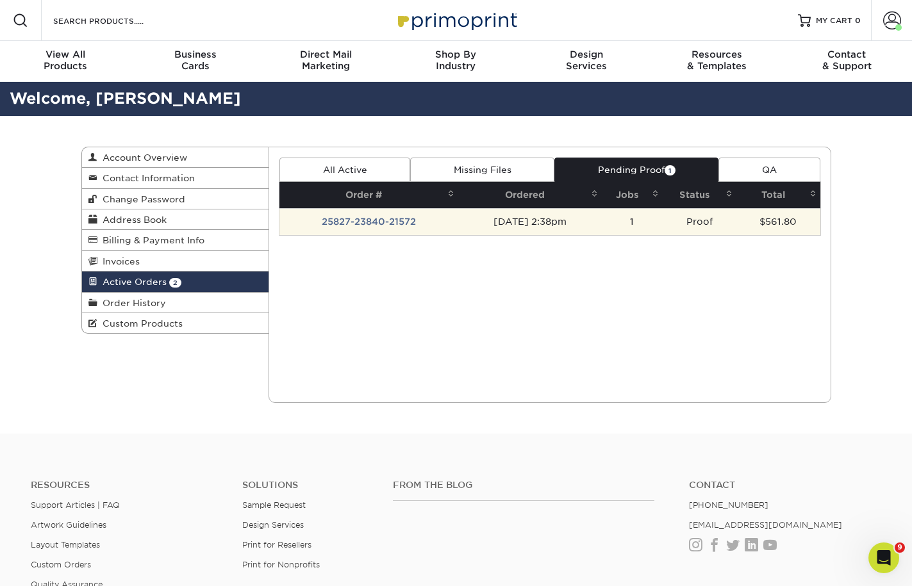
click at [640, 211] on td "1" at bounding box center [632, 221] width 61 height 27
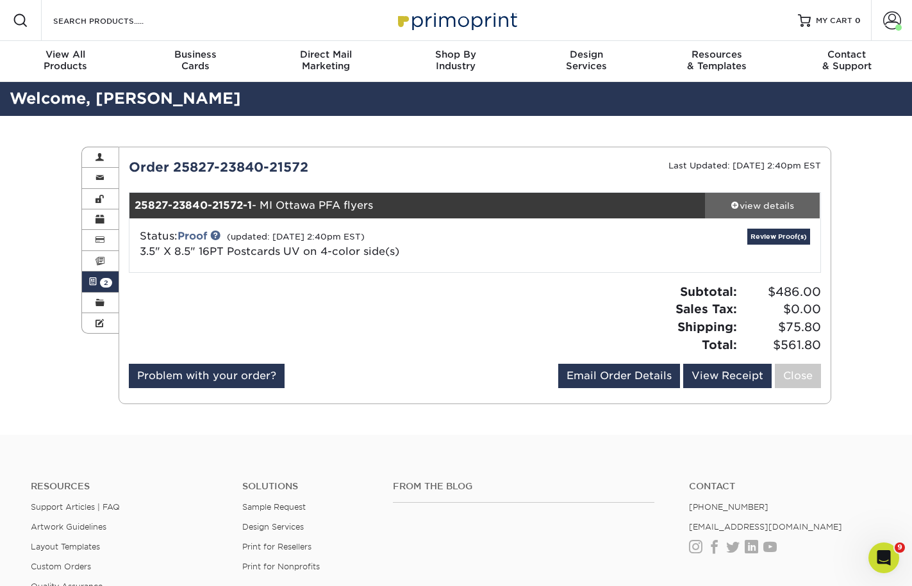
click at [790, 203] on div "view details" at bounding box center [762, 205] width 115 height 13
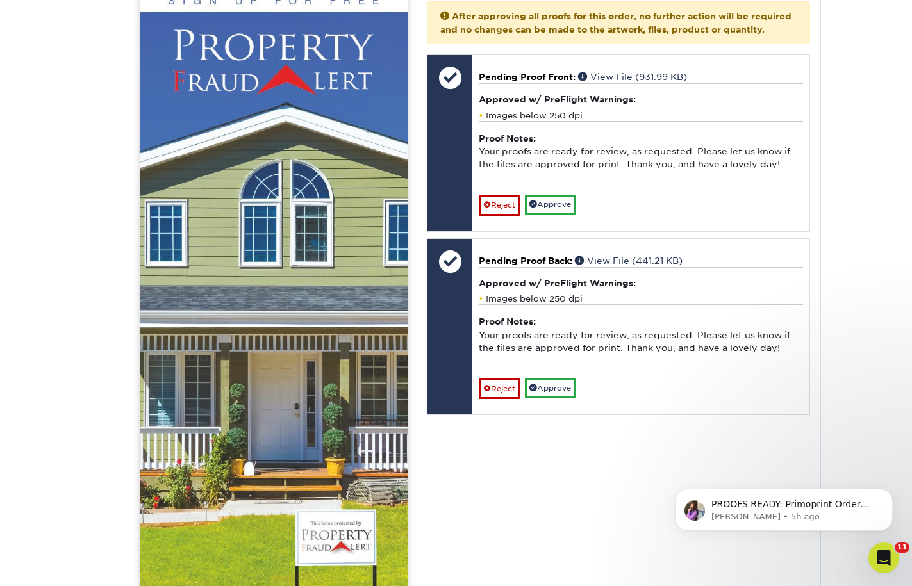
scroll to position [705, 0]
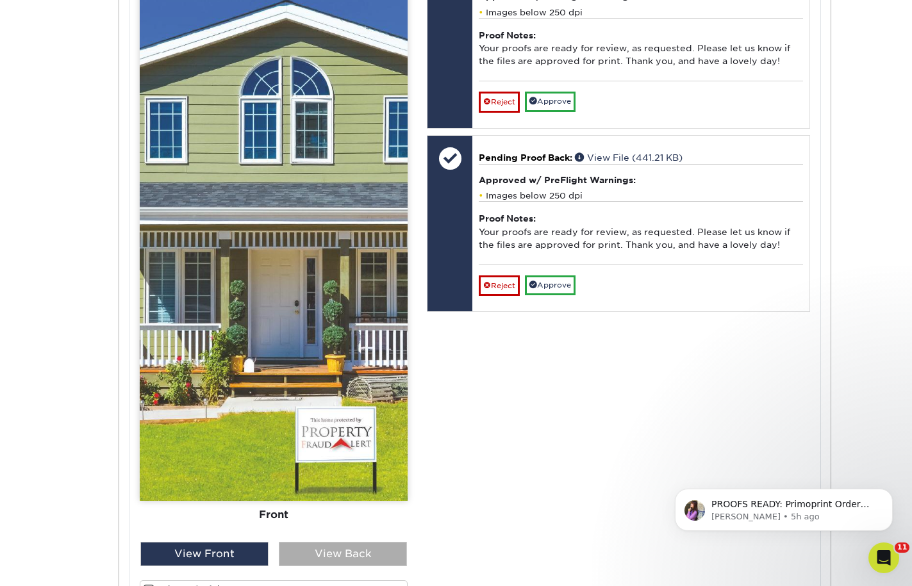
click at [316, 551] on div "View Back" at bounding box center [343, 554] width 128 height 24
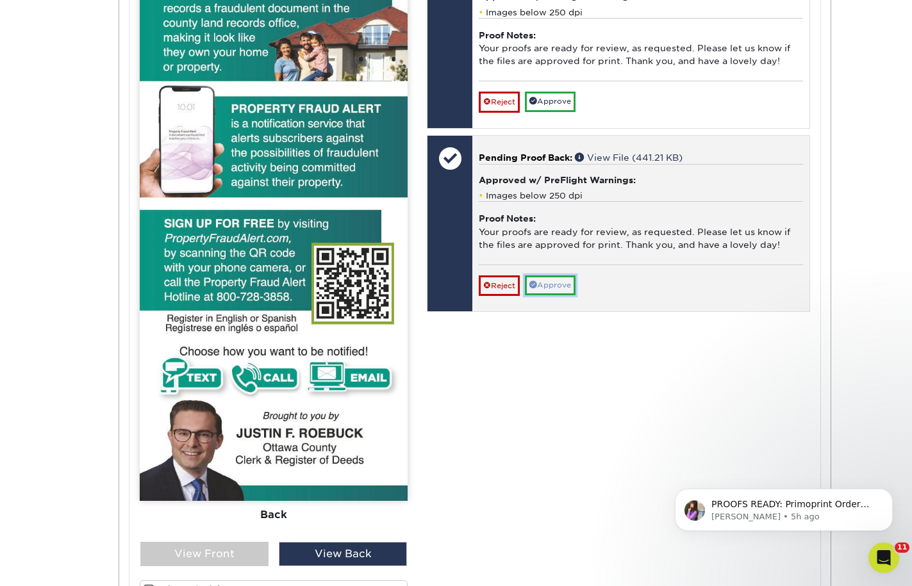
click at [545, 295] on link "Approve" at bounding box center [550, 285] width 51 height 20
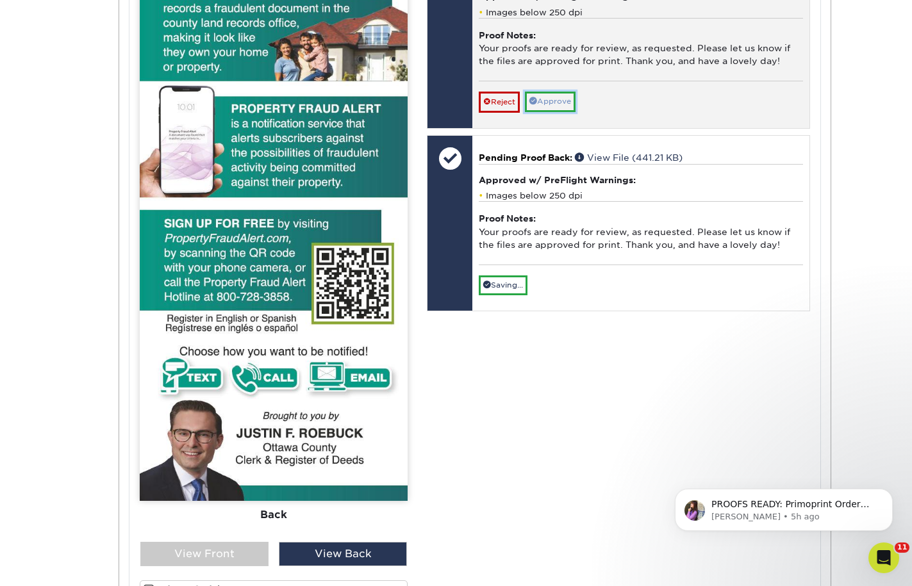
click at [571, 111] on link "Approve" at bounding box center [550, 102] width 51 height 20
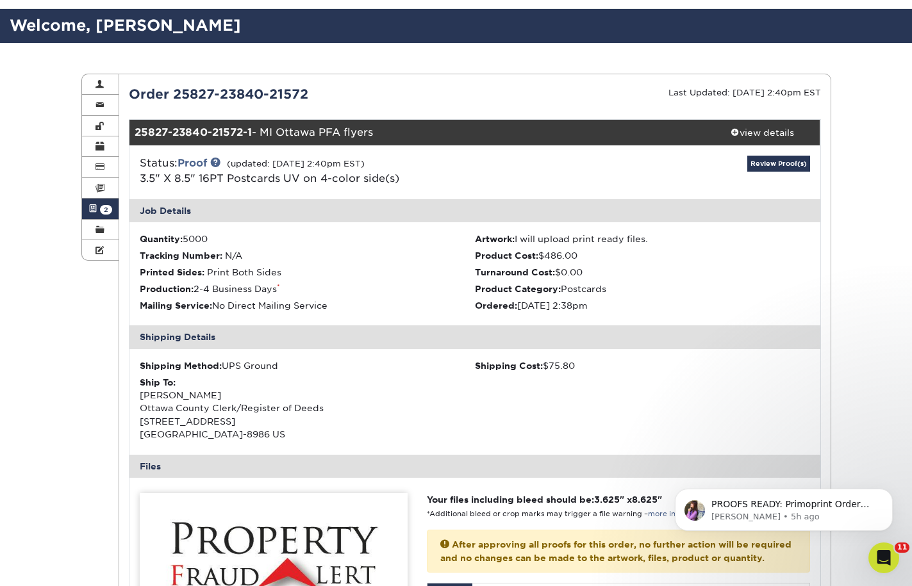
scroll to position [0, 0]
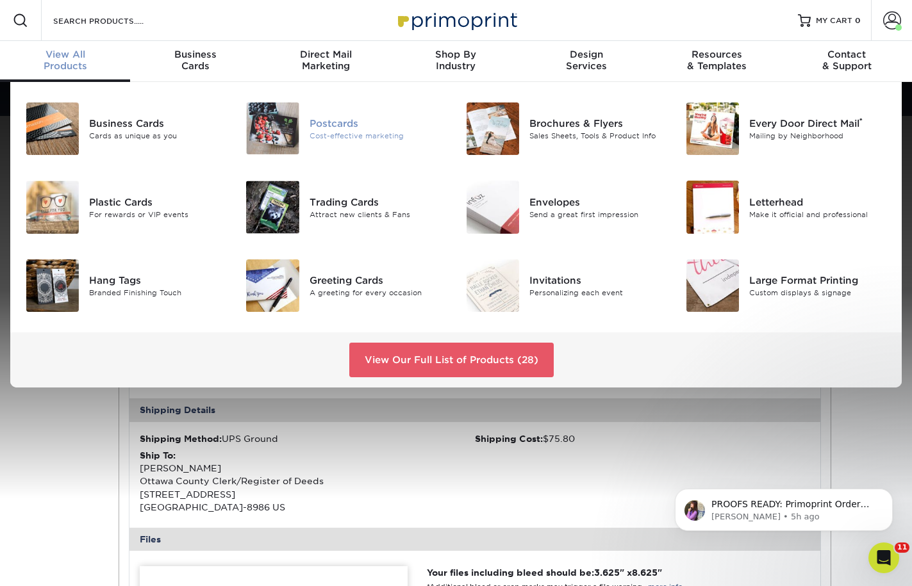
click at [324, 127] on div "Postcards" at bounding box center [377, 123] width 137 height 14
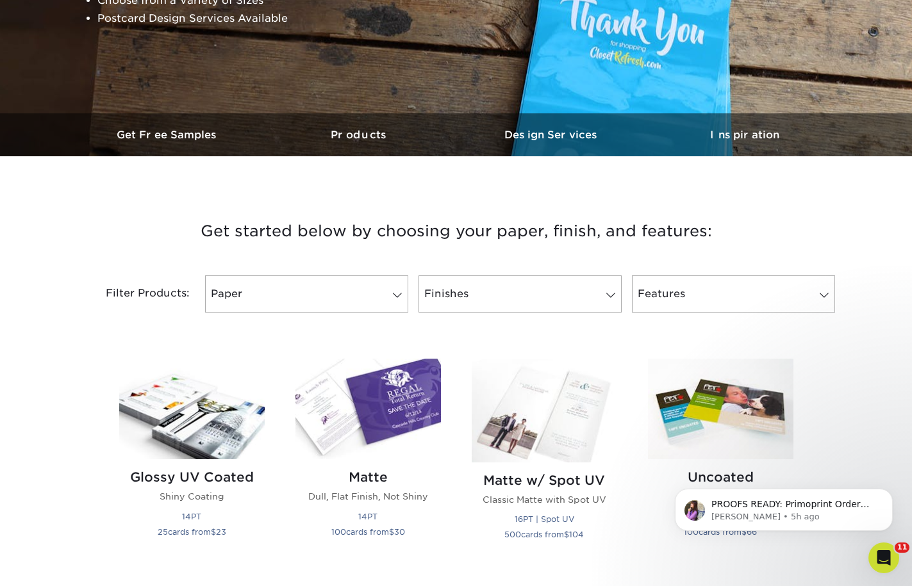
scroll to position [320, 0]
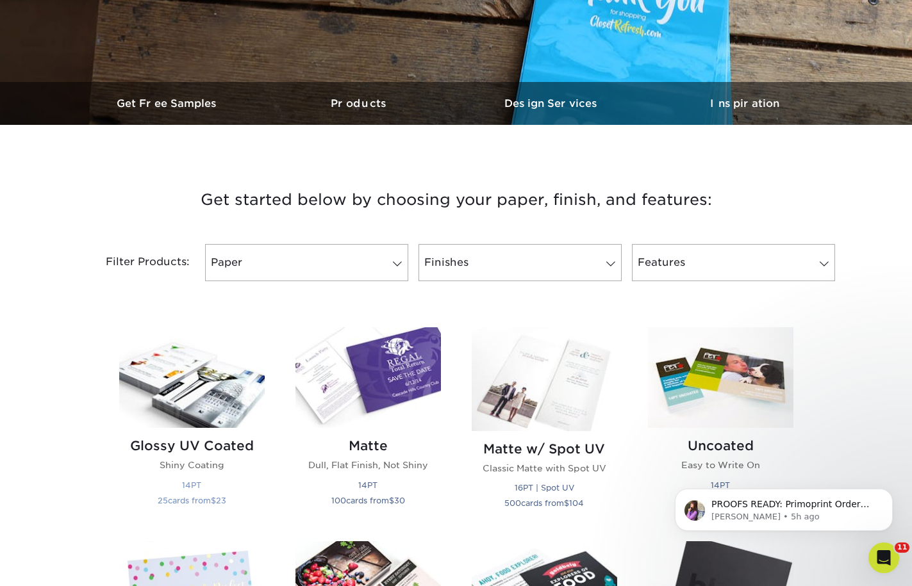
click at [167, 395] on img at bounding box center [191, 377] width 145 height 101
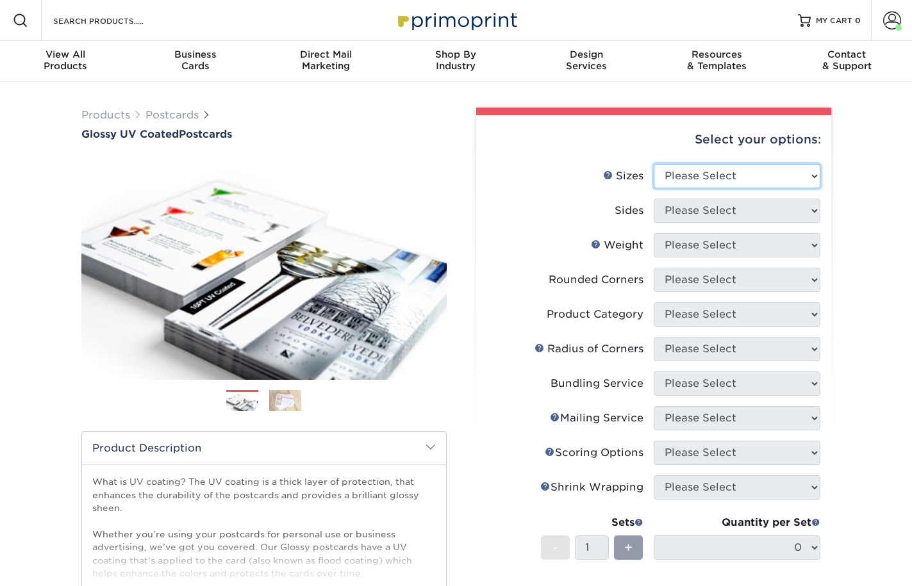
click at [725, 176] on select "Please Select 1.5" x 7" 2" x 4" 2" x 6" 2" x 7" 2" x 8" 2.12" x 5.5" 2.12" x 5.…" at bounding box center [737, 176] width 167 height 24
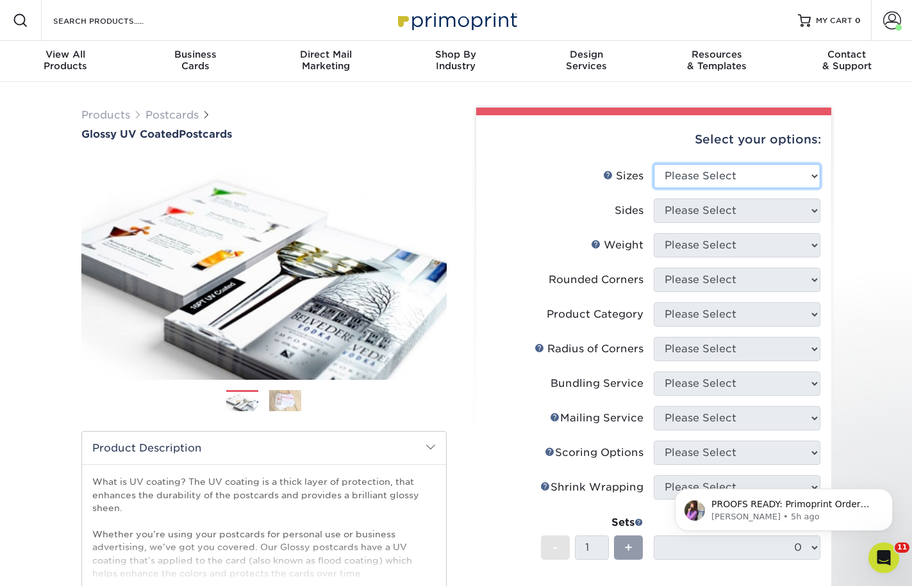
select select "3.50x8.50"
click at [654, 164] on select "Please Select 1.5" x 7" 2" x 4" 2" x 6" 2" x 7" 2" x 8" 2.12" x 5.5" 2.12" x 5.…" at bounding box center [737, 176] width 167 height 24
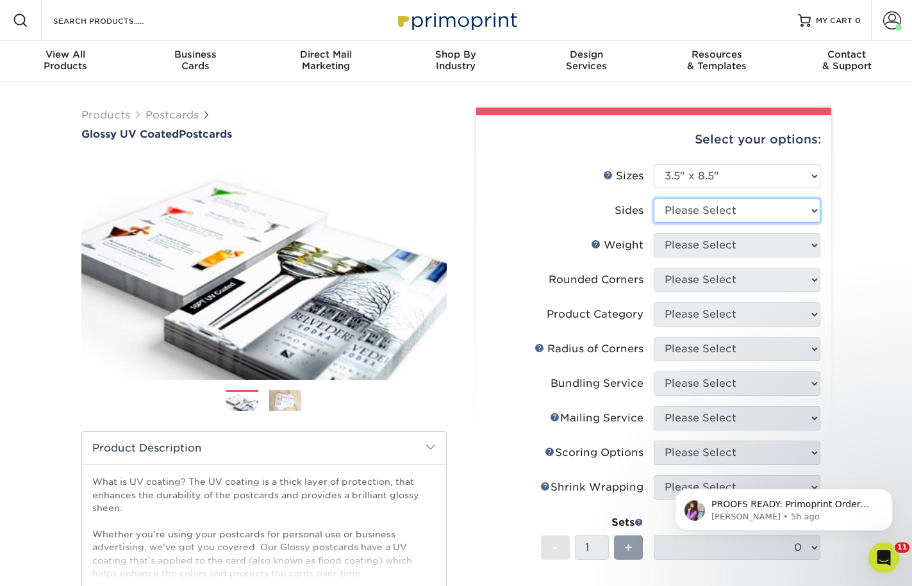
click at [707, 199] on select "Please Select Print Both Sides Print Front Only" at bounding box center [737, 211] width 167 height 24
select select "13abbda7-1d64-4f25-8bb2-c179b224825d"
click at [654, 199] on select "Please Select Print Both Sides Print Front Only" at bounding box center [737, 211] width 167 height 24
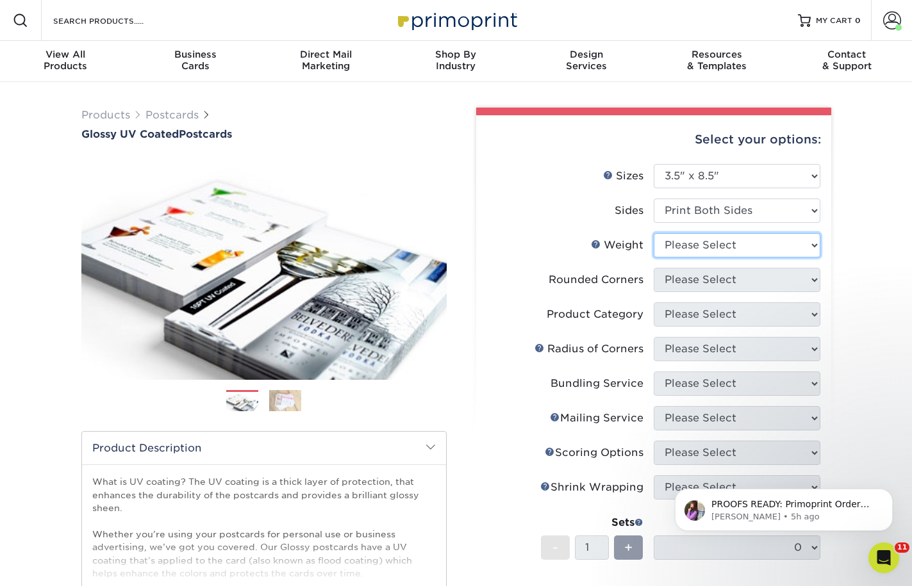
click at [714, 245] on select "Please Select 16PT 14PT 18PT C1S" at bounding box center [737, 245] width 167 height 24
select select "16PT"
click at [654, 233] on select "Please Select 16PT 14PT 18PT C1S" at bounding box center [737, 245] width 167 height 24
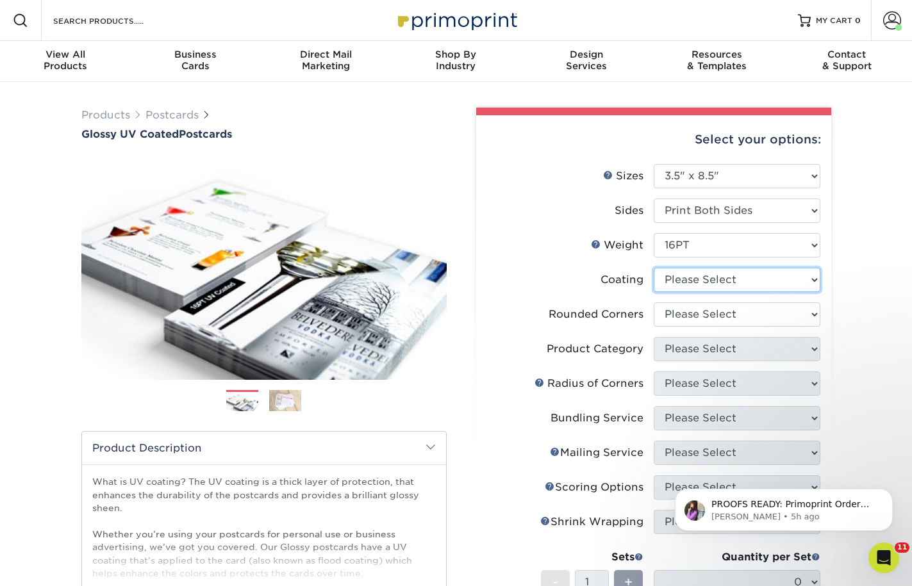
click at [696, 284] on select at bounding box center [737, 280] width 167 height 24
select select "ae367451-b2b8-45df-a344-0f05b6a12993"
click at [654, 268] on select at bounding box center [737, 280] width 167 height 24
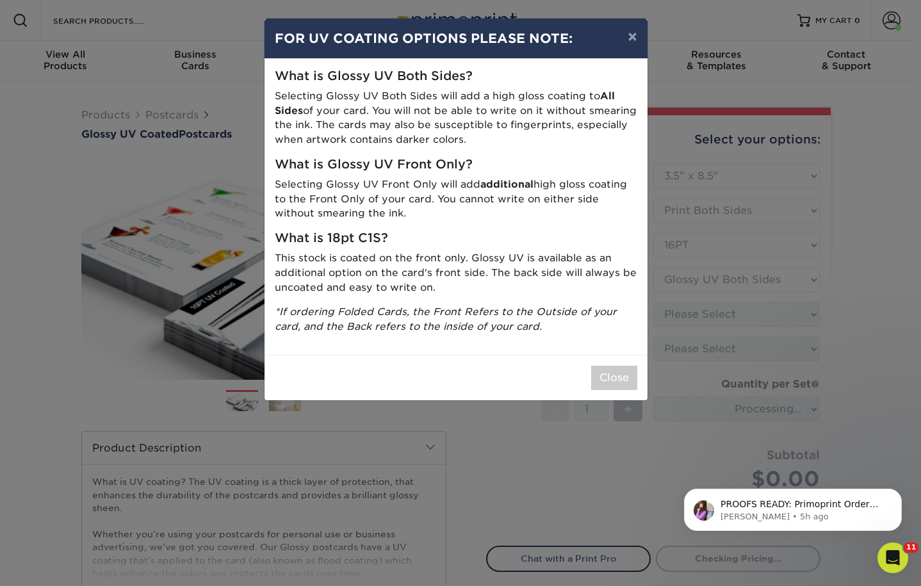
click at [696, 308] on div "× FOR UV COATING OPTIONS PLEASE NOTE: What is Glossy UV Both Sides? Selecting G…" at bounding box center [460, 293] width 921 height 586
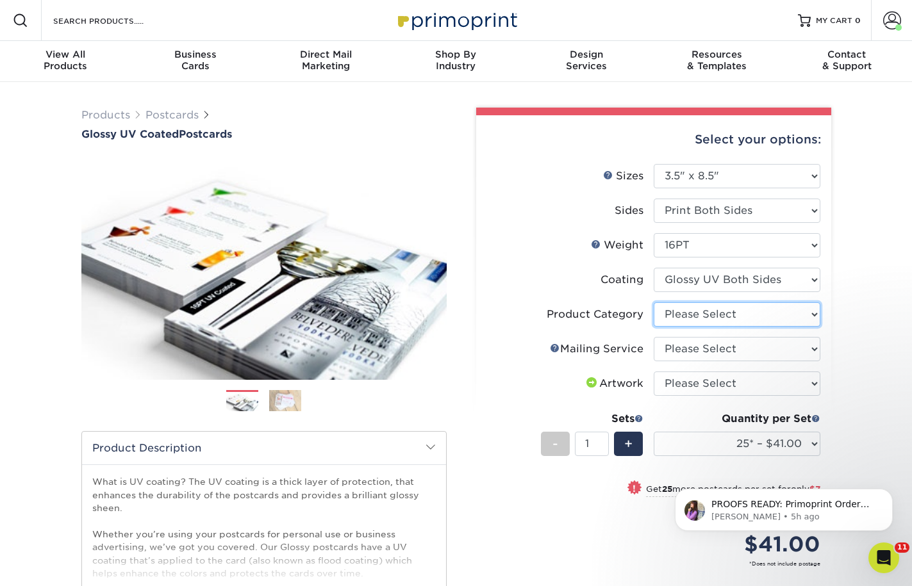
click at [754, 314] on select "Please Select Postcards" at bounding box center [737, 314] width 167 height 24
select select "9b7272e0-d6c8-4c3c-8e97-d3a1bcdab858"
click at [654, 302] on select "Please Select Postcards" at bounding box center [737, 314] width 167 height 24
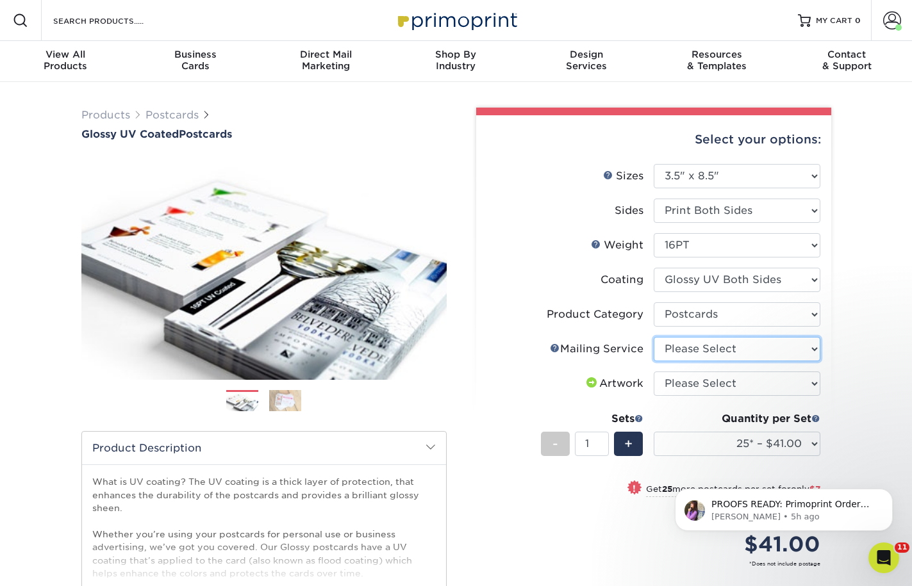
click at [753, 345] on select "Please Select No Direct Mailing Service No, I will mail/stamp/imprint Direct Ma…" at bounding box center [737, 349] width 167 height 24
select select "3e5e9bdd-d78a-4c28-a41d-fe1407925ca6"
click at [654, 337] on select "Please Select No Direct Mailing Service No, I will mail/stamp/imprint Direct Ma…" at bounding box center [737, 349] width 167 height 24
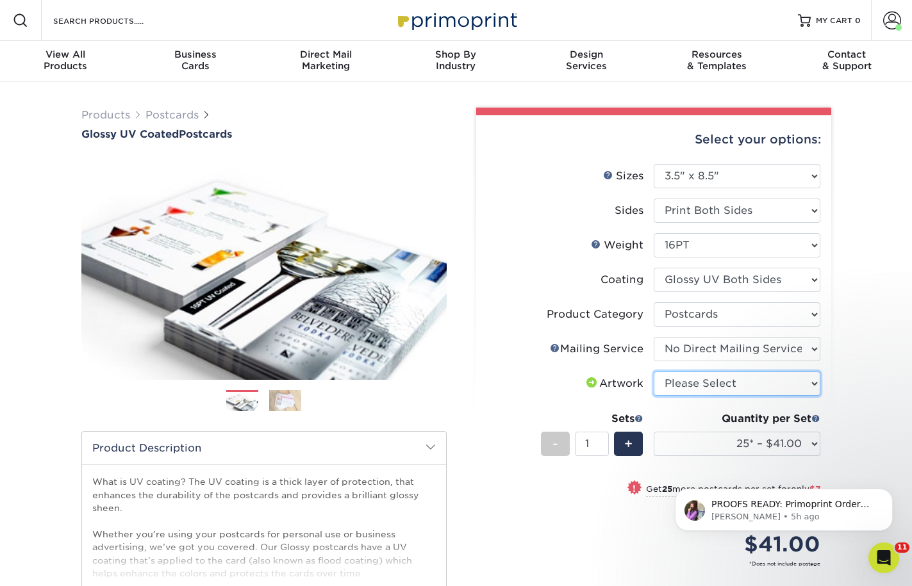
click at [749, 381] on select "Please Select I will upload files I need a design - $150" at bounding box center [737, 384] width 167 height 24
select select "upload"
click at [654, 372] on select "Please Select I will upload files I need a design - $150" at bounding box center [737, 384] width 167 height 24
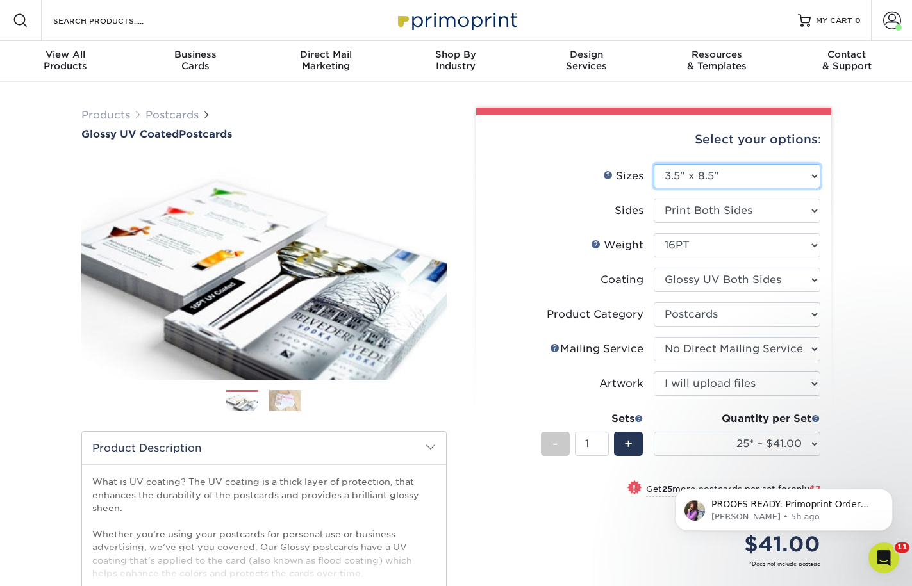
click at [727, 172] on select "Please Select 1.5" x 7" 2" x 4" 2" x 6" 2" x 7" 2" x 8" 2.12" x 5.5" 2.12" x 5.…" at bounding box center [737, 176] width 167 height 24
click at [728, 133] on div "Select your options:" at bounding box center [653, 139] width 334 height 49
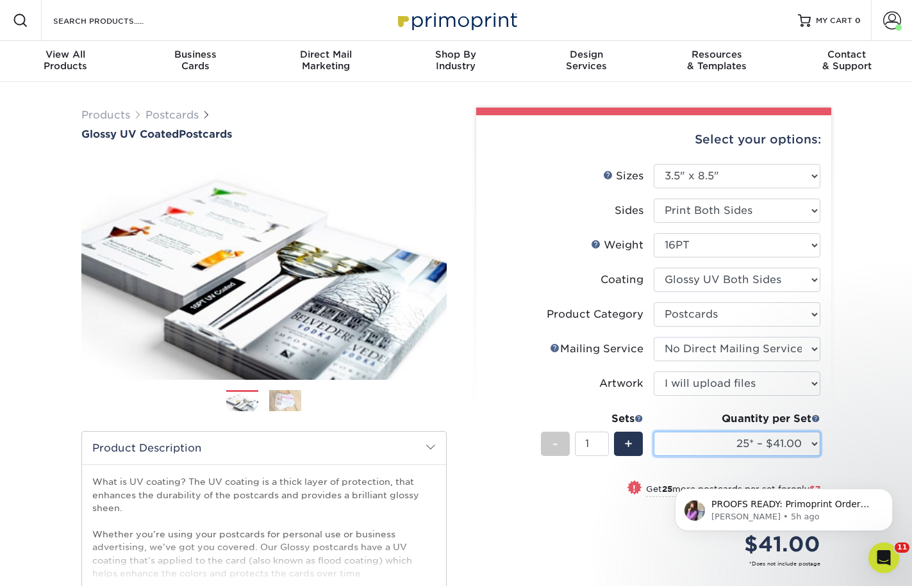
click at [736, 449] on select "25* – $41.00 50* – $48.00 75* – $56.00 100* – $72.00 250* – $118.00 500 – $163.…" at bounding box center [737, 444] width 167 height 24
select select "1000 – $188.00"
click at [654, 432] on select "25* – $41.00 50* – $48.00 75* – $56.00 100* – $72.00 250* – $118.00 500 – $163.…" at bounding box center [737, 444] width 167 height 24
click at [890, 491] on icon "Dismiss notification" at bounding box center [888, 492] width 7 height 7
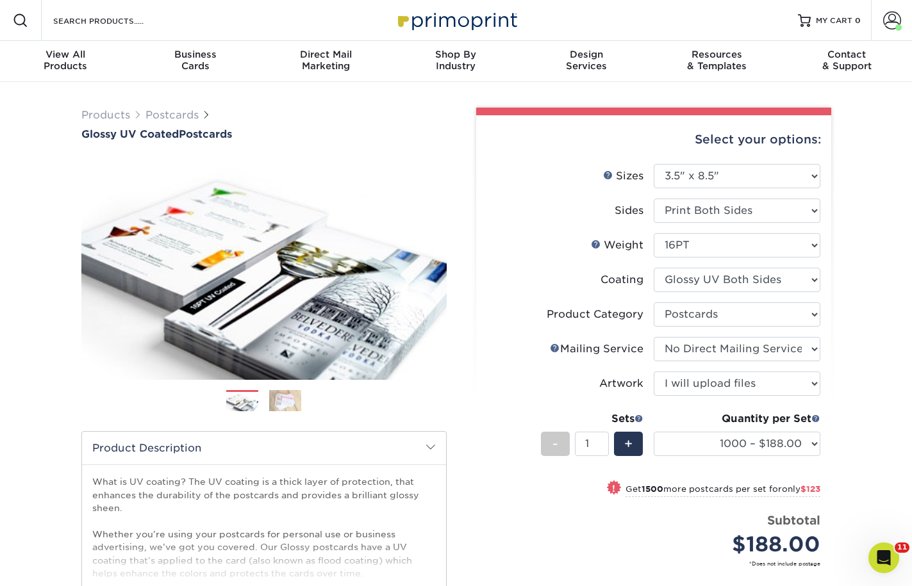
scroll to position [256, 0]
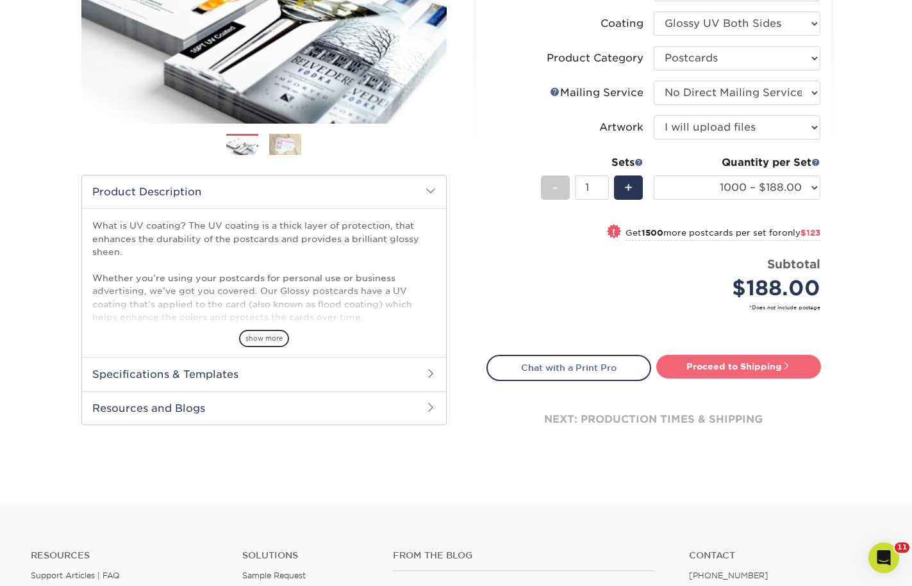
click at [717, 359] on link "Proceed to Shipping" at bounding box center [738, 366] width 165 height 23
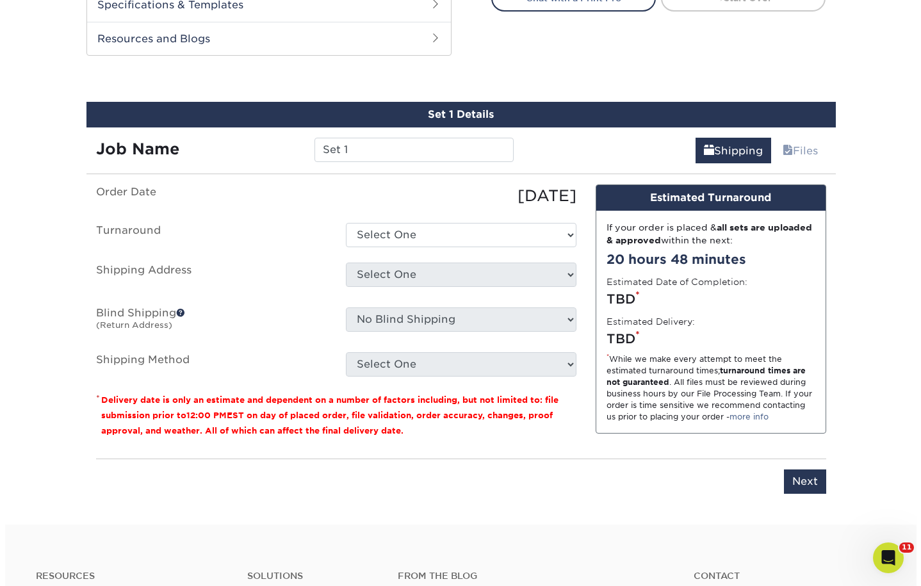
scroll to position [646, 0]
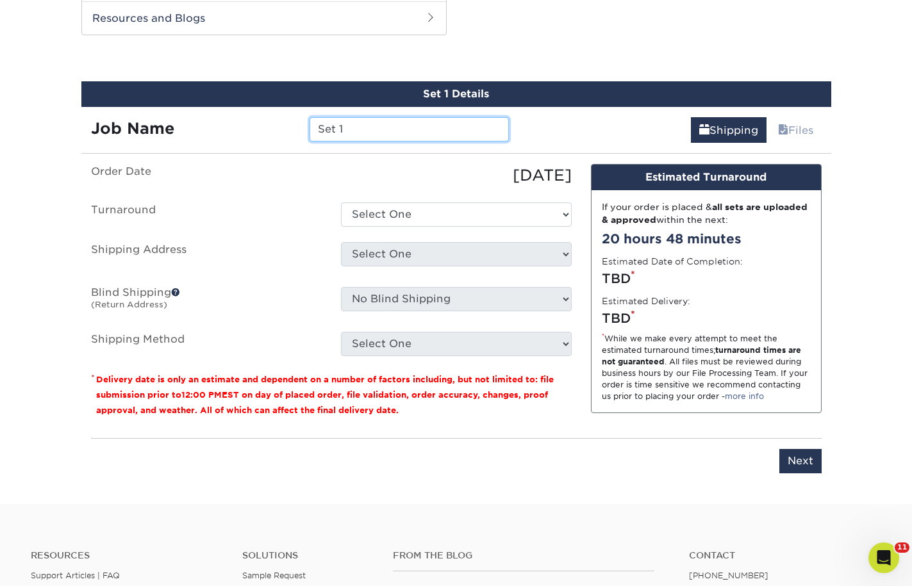
click at [420, 131] on input "Set 1" at bounding box center [408, 129] width 199 height 24
click at [357, 124] on input "Set 1" at bounding box center [408, 129] width 199 height 24
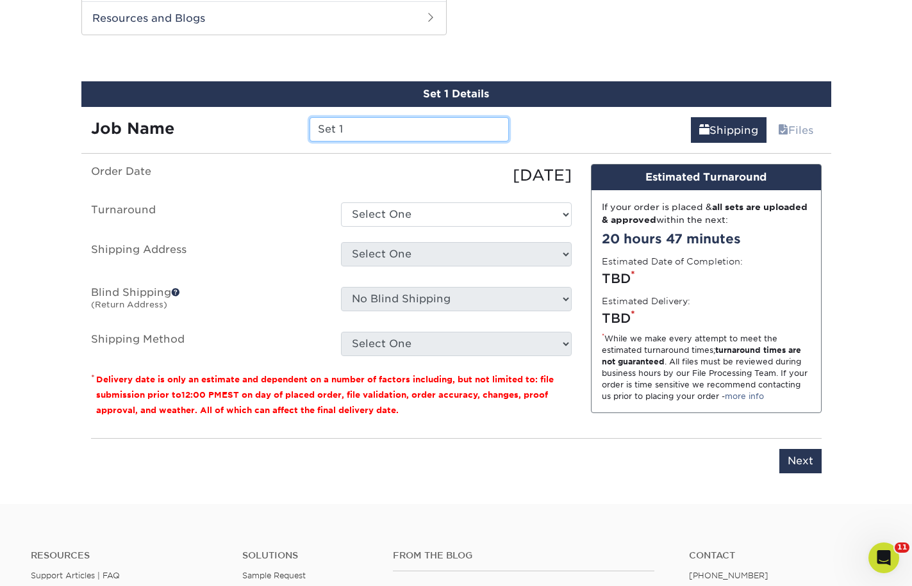
click at [357, 124] on input "Set 1" at bounding box center [408, 129] width 199 height 24
type input "IL Tazewell PFA flyers"
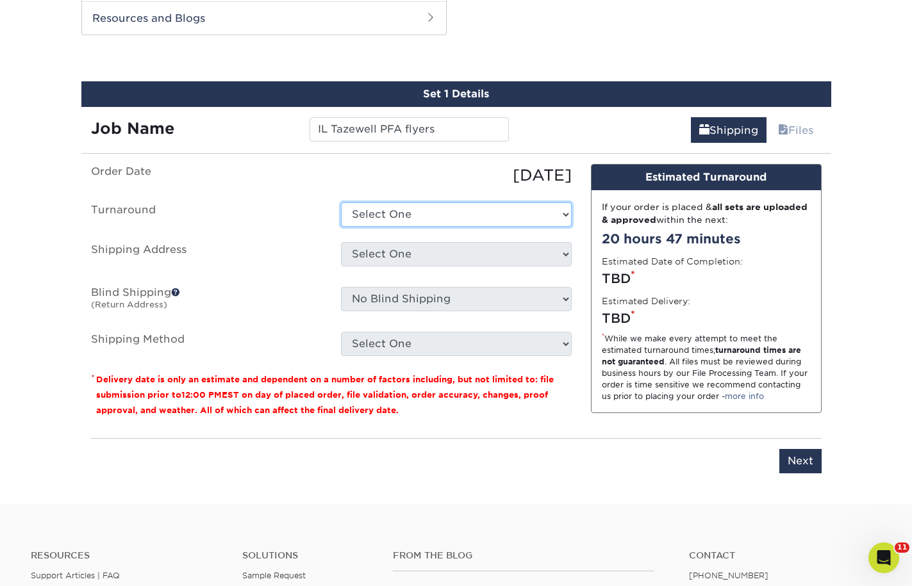
click at [420, 220] on select "Select One 2-4 Business Days 2 Day Next Business Day" at bounding box center [456, 214] width 231 height 24
select select "7e884d20-17a5-4432-9bef-5ec38fa410f0"
click at [341, 202] on select "Select One 2-4 Business Days 2 Day Next Business Day" at bounding box center [456, 214] width 231 height 24
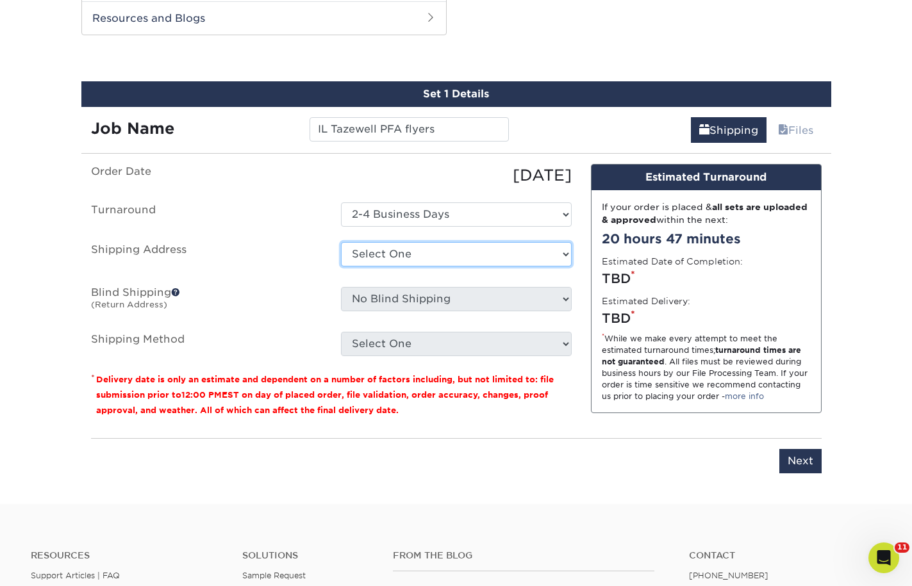
click at [425, 254] on select "Select One 1A Ryan Gunter ARCleburne ARConway ARFranklin ARMontgomery AROuachit…" at bounding box center [456, 254] width 231 height 24
click at [448, 254] on select "Select One 1A Ryan Gunter ARCleburne ARConway ARFranklin ARMontgomery AROuachit…" at bounding box center [456, 254] width 231 height 24
click at [448, 256] on select "Select One 1A Ryan Gunter ARCleburne ARConway ARFranklin ARMontgomery AROuachit…" at bounding box center [456, 254] width 231 height 24
select select "newaddress"
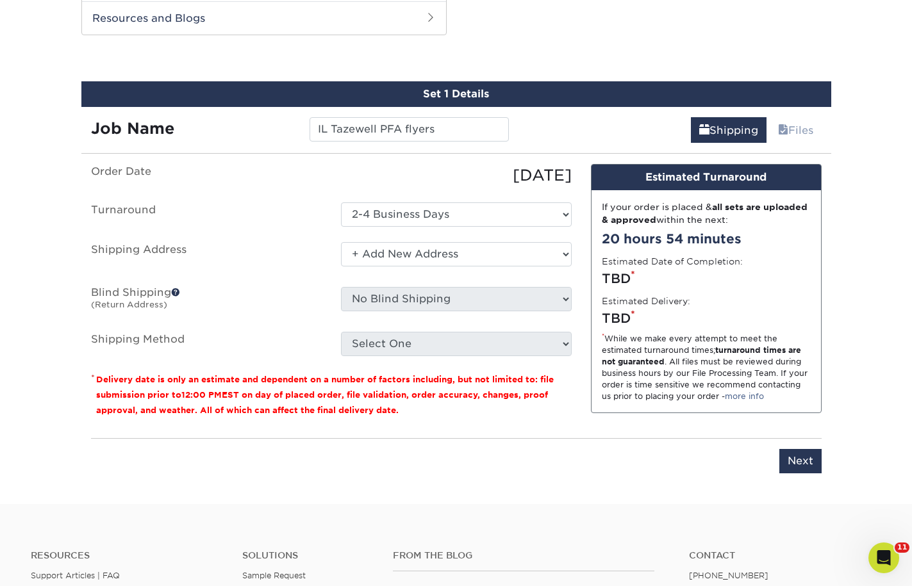
click at [341, 242] on select "Select One 1A Ryan Gunter ARCleburne ARConway ARFranklin ARMontgomery AROuachit…" at bounding box center [456, 254] width 231 height 24
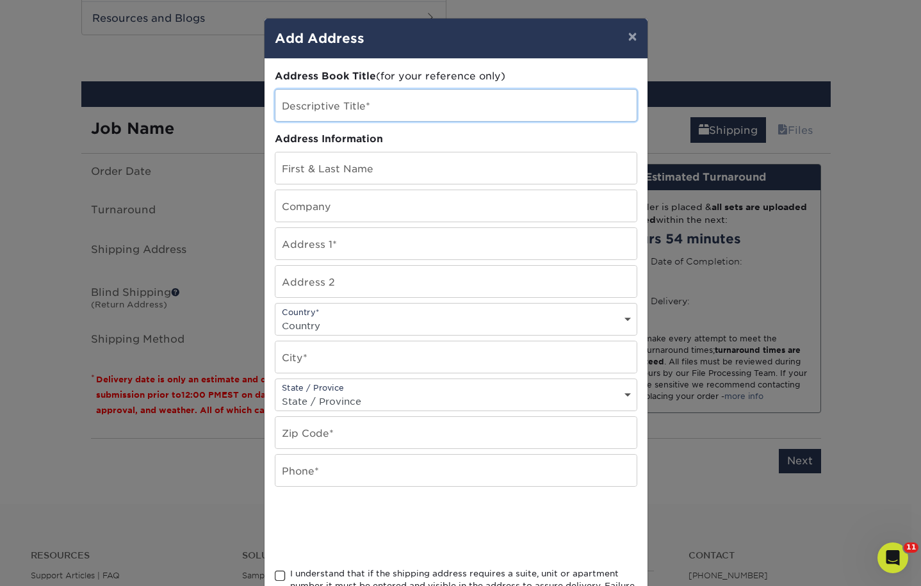
click at [423, 104] on input "text" at bounding box center [455, 105] width 361 height 31
type input "IL Tazewell"
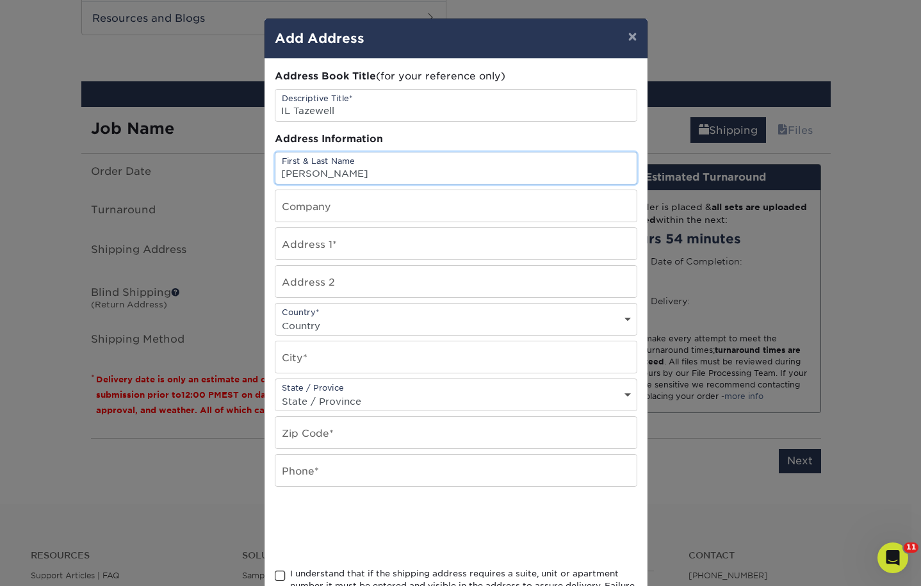
type input "[PERSON_NAME]"
type input "Recorder"
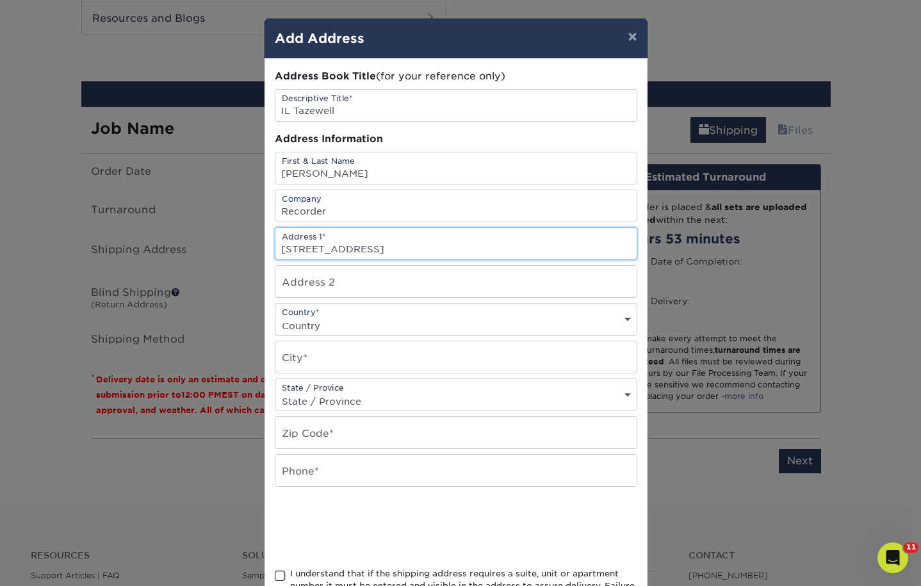
type input "11 S 4th Street"
type input "Suite 203"
click at [374, 329] on select "Country United States Canada ----------------------------- Afghanistan Albania …" at bounding box center [455, 326] width 361 height 19
select select "US"
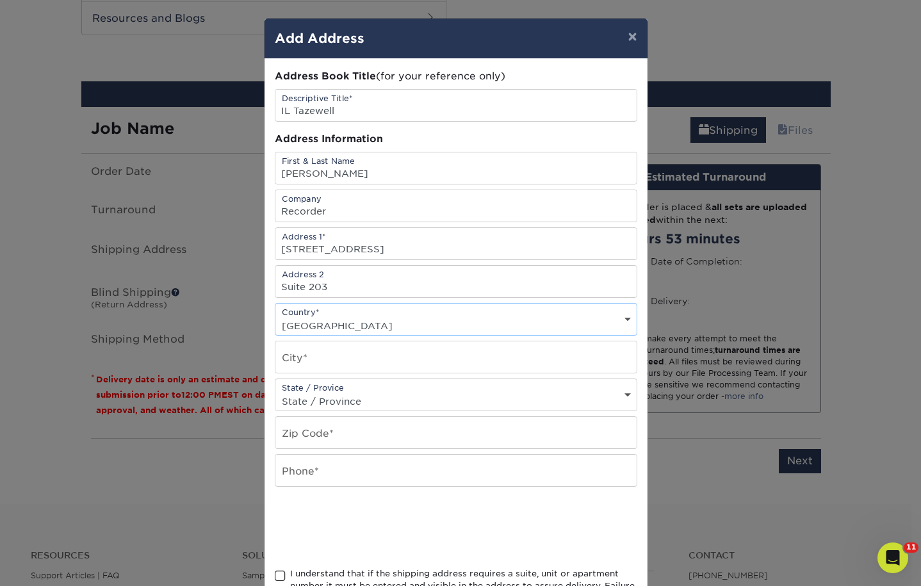
click at [275, 317] on select "Country United States Canada ----------------------------- Afghanistan Albania …" at bounding box center [455, 326] width 361 height 19
click at [337, 363] on input "text" at bounding box center [455, 356] width 361 height 31
type input "Pekin"
select select "IL"
type input "61554"
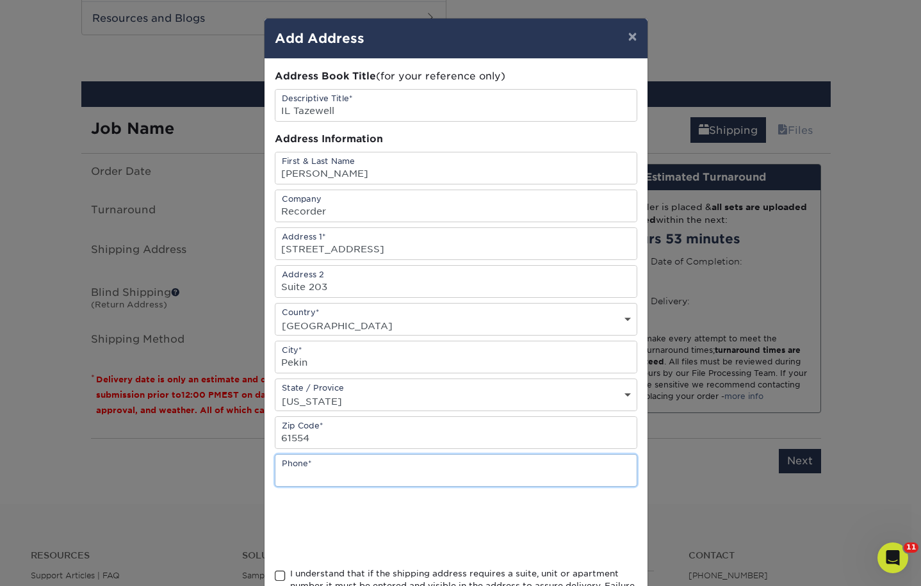
click at [308, 466] on input "text" at bounding box center [455, 470] width 361 height 31
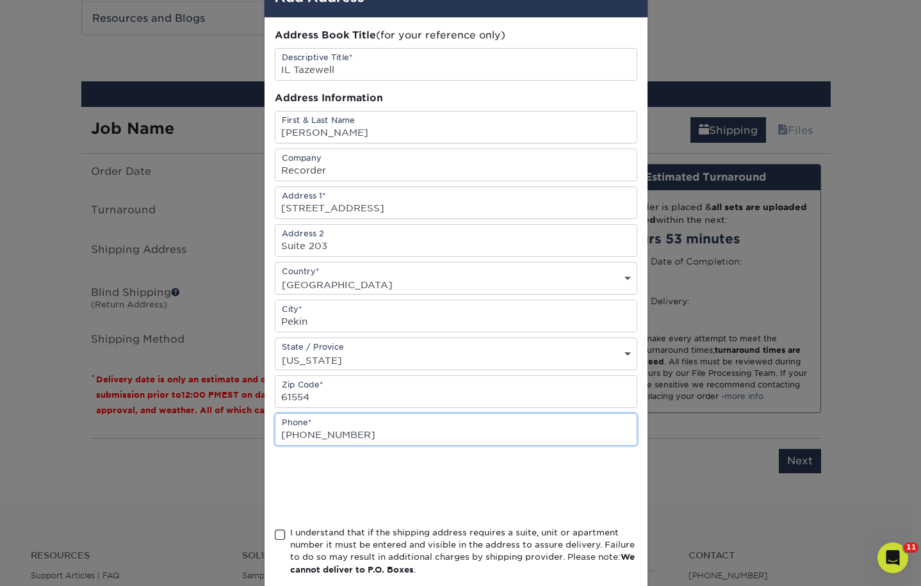
scroll to position [110, 0]
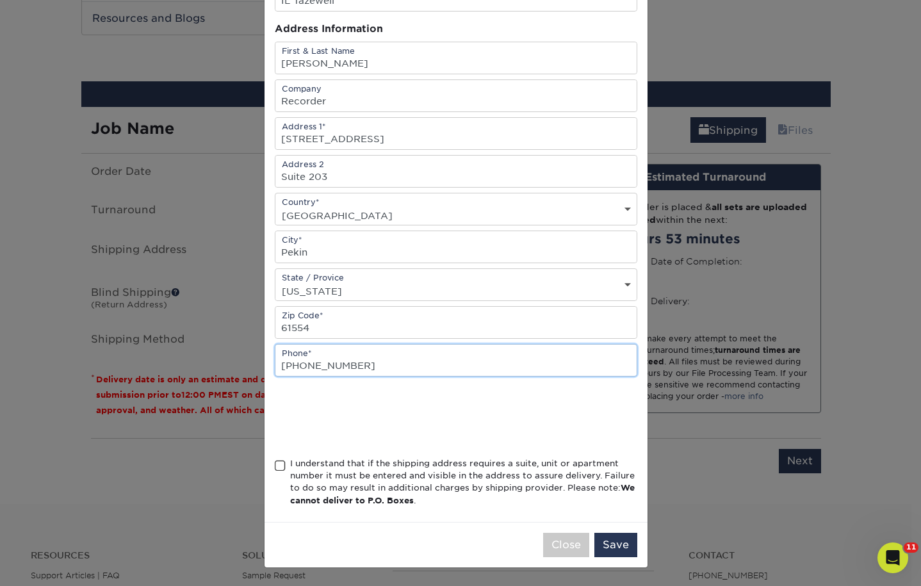
type input "309-477-2264"
click at [275, 468] on span at bounding box center [280, 466] width 11 height 12
click at [0, 0] on input "I understand that if the shipping address requires a suite, unit or apartment n…" at bounding box center [0, 0] width 0 height 0
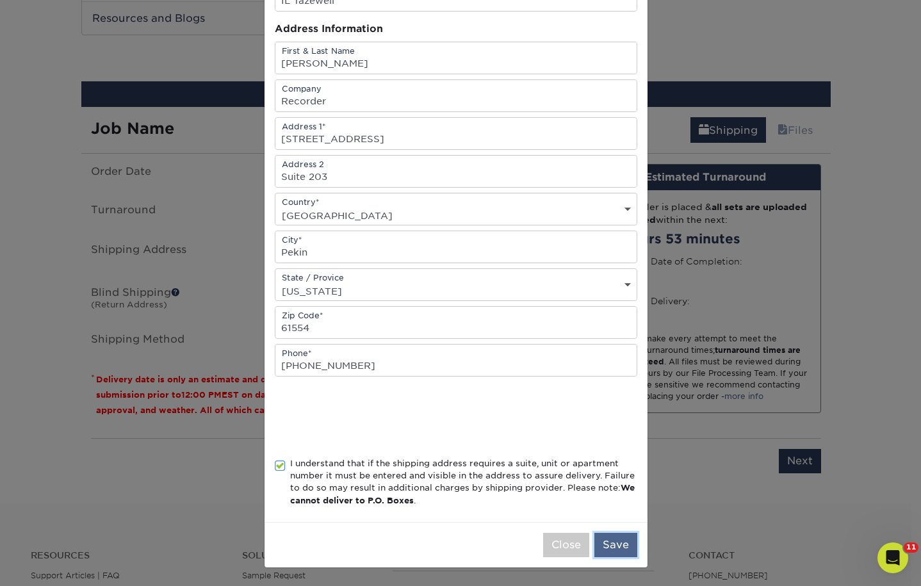
click at [616, 548] on button "Save" at bounding box center [616, 545] width 43 height 24
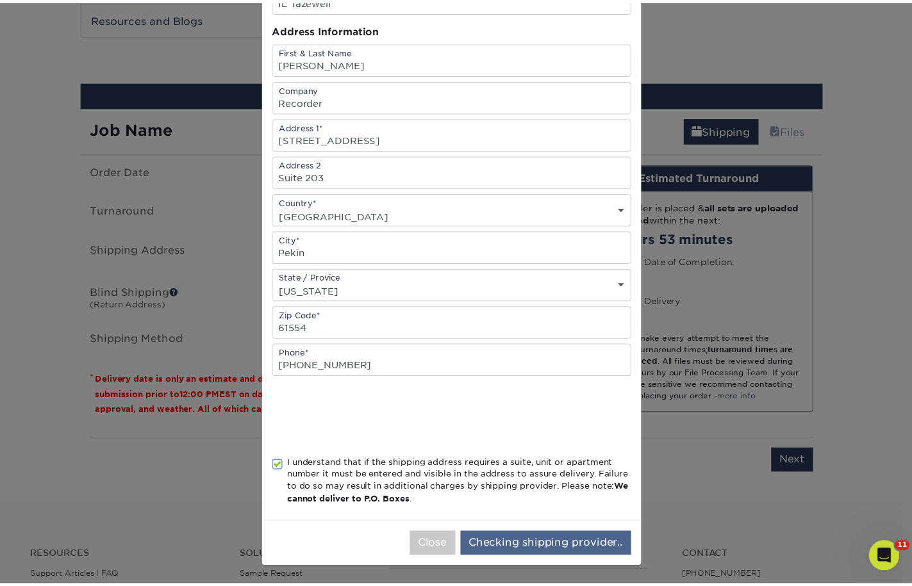
scroll to position [0, 0]
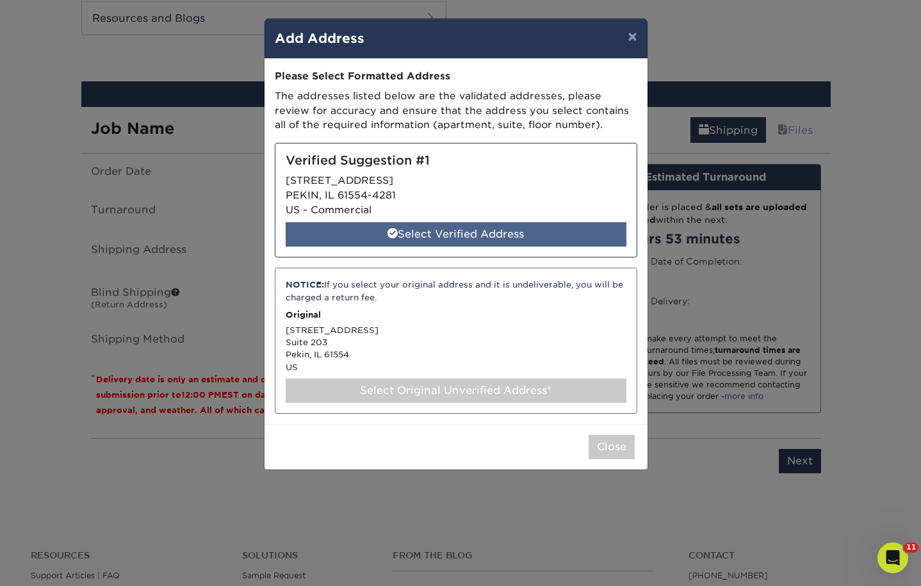
click at [532, 243] on div "Select Verified Address" at bounding box center [456, 234] width 341 height 24
select select "285487"
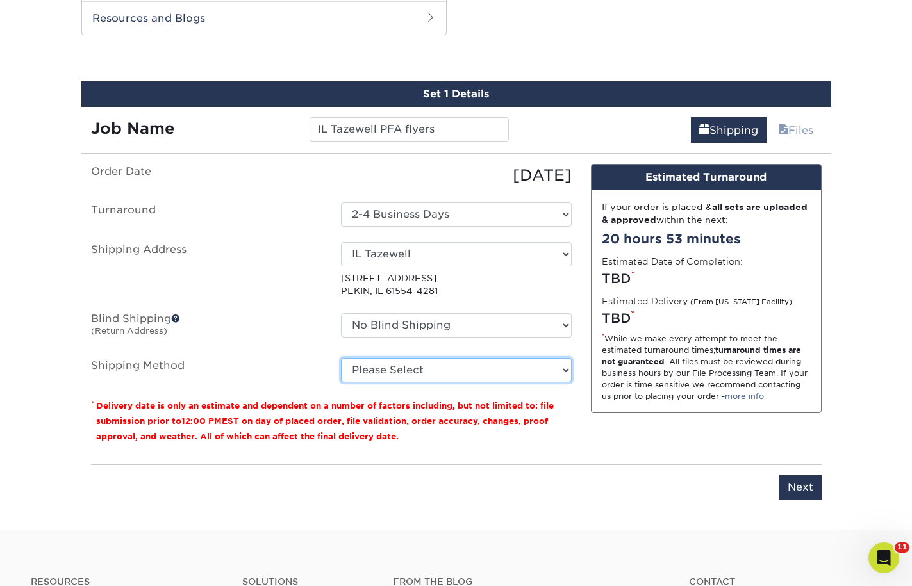
click at [382, 374] on select "Please Select Ground Shipping (+$18.98) 3 Day Shipping Service (+$27.34) 2 Day …" at bounding box center [456, 370] width 231 height 24
select select "03"
click at [341, 358] on select "Please Select Ground Shipping (+$18.98) 3 Day Shipping Service (+$27.34) 2 Day …" at bounding box center [456, 370] width 231 height 24
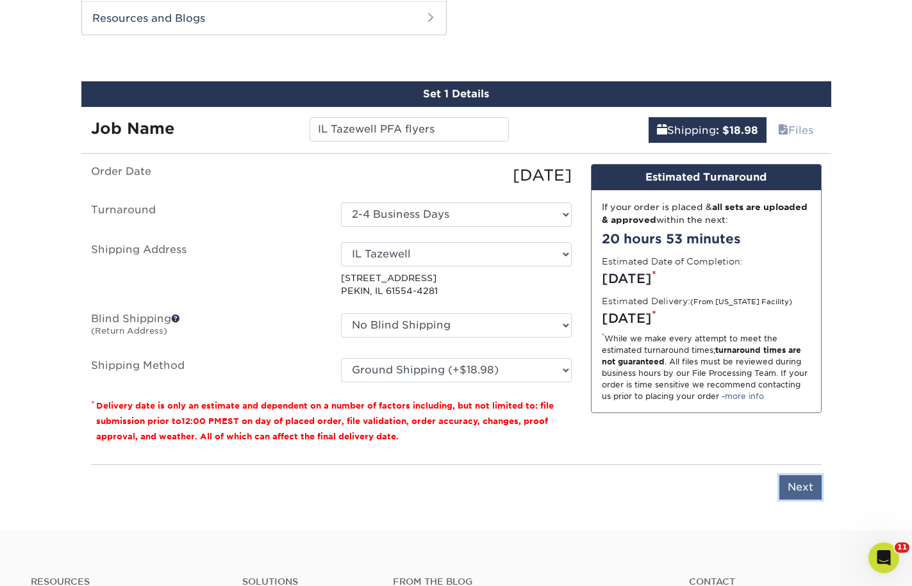
click at [791, 483] on input "Next" at bounding box center [800, 487] width 42 height 24
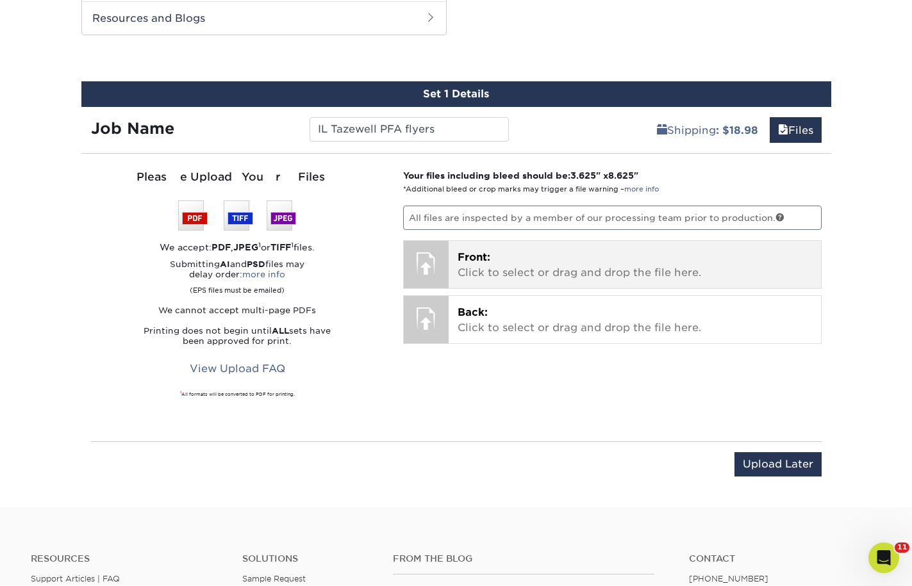
click at [505, 261] on p "Front: Click to select or drag and drop the file here." at bounding box center [634, 265] width 354 height 31
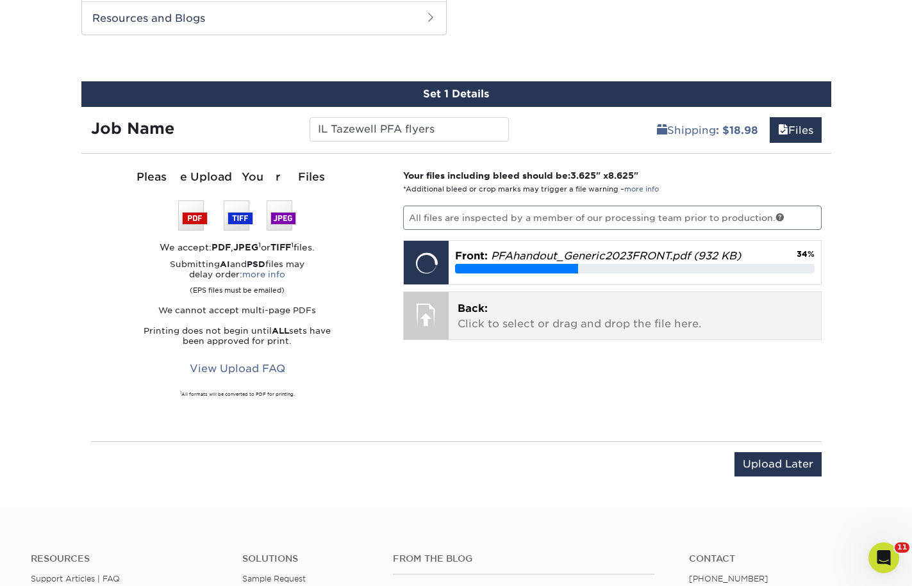
click at [470, 302] on span "Back:" at bounding box center [472, 308] width 30 height 12
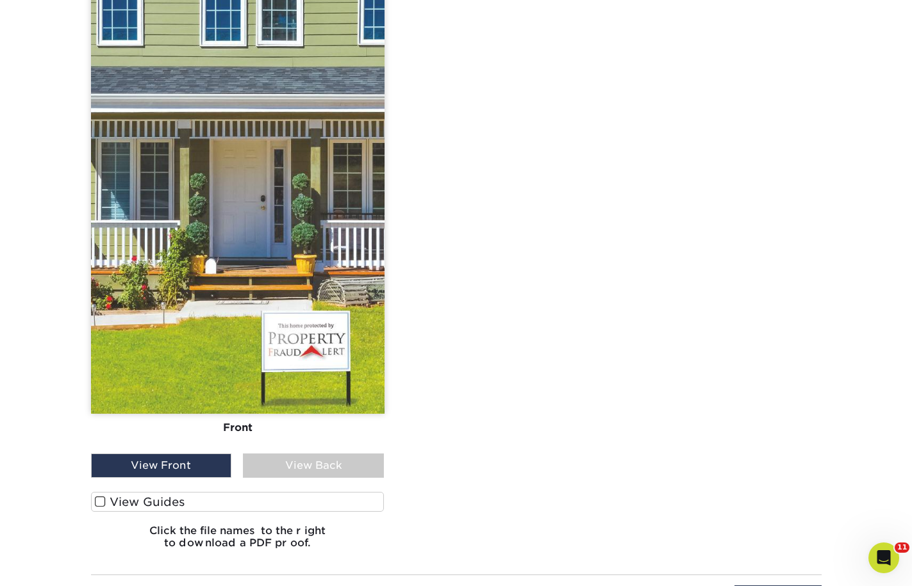
scroll to position [1287, 0]
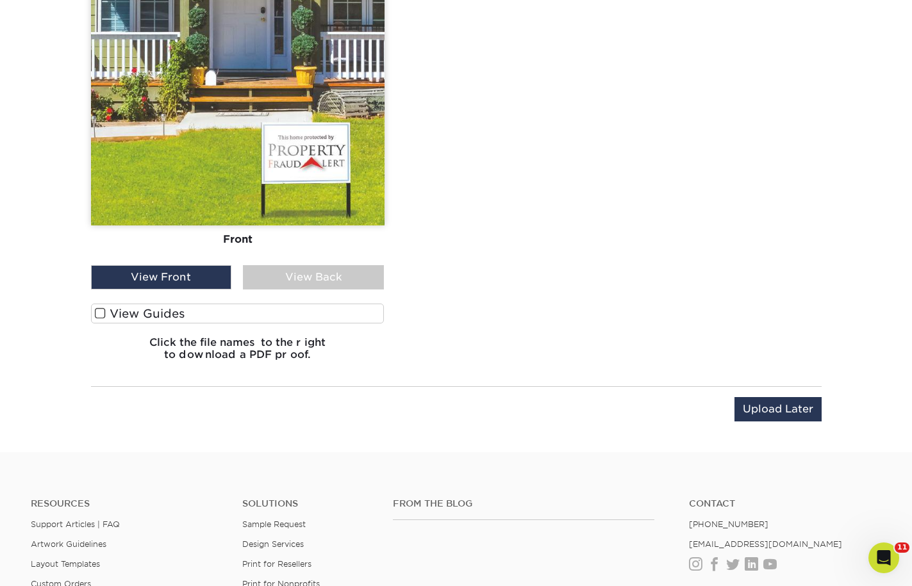
click at [317, 275] on div "View Back" at bounding box center [313, 277] width 141 height 24
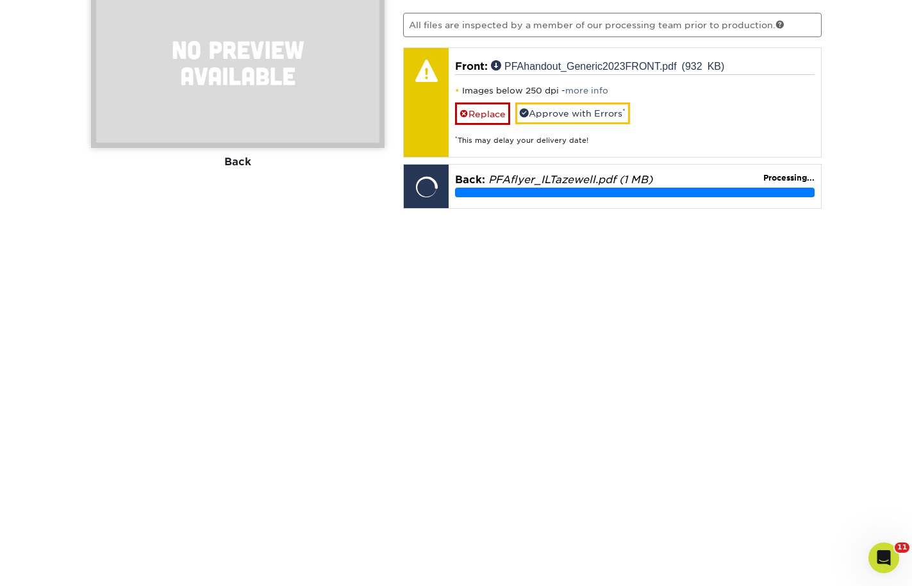
scroll to position [839, 0]
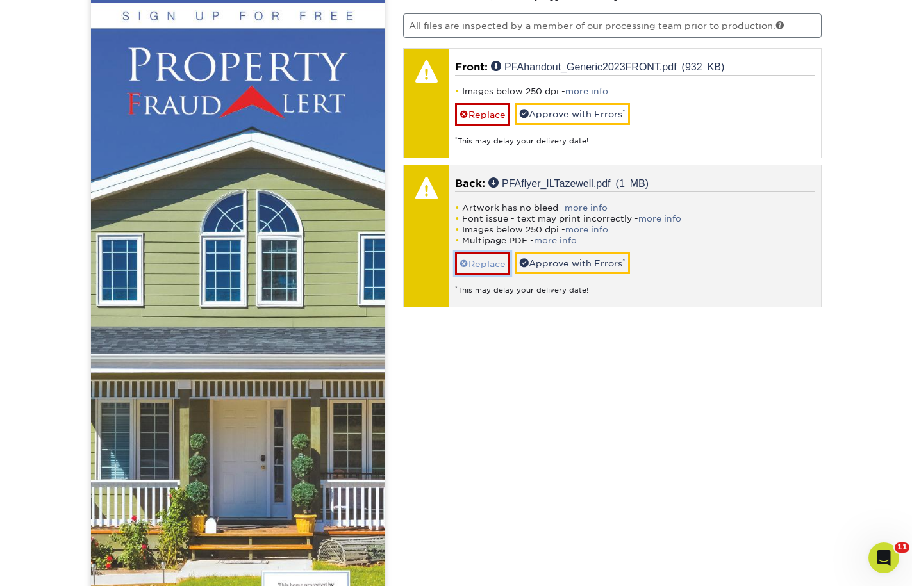
click at [500, 270] on link "Replace" at bounding box center [482, 263] width 55 height 22
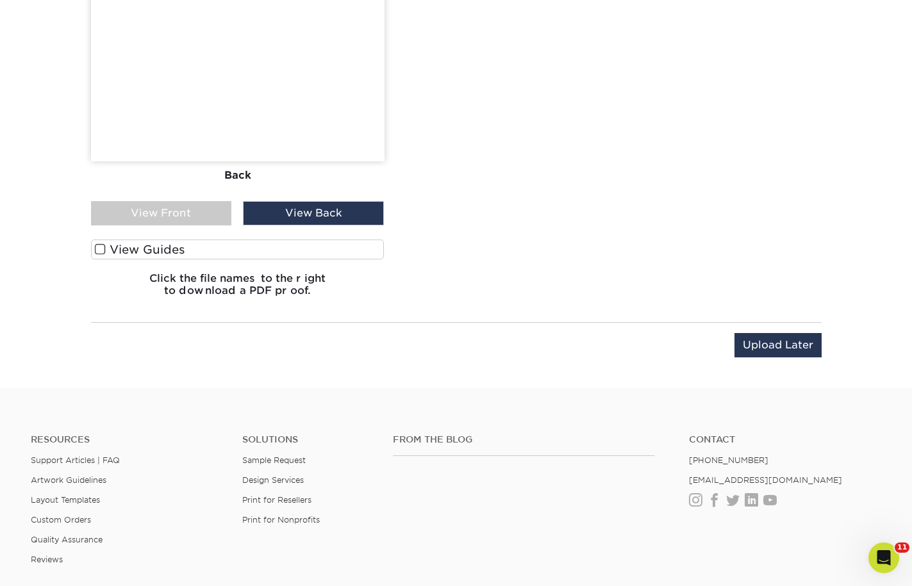
scroll to position [967, 0]
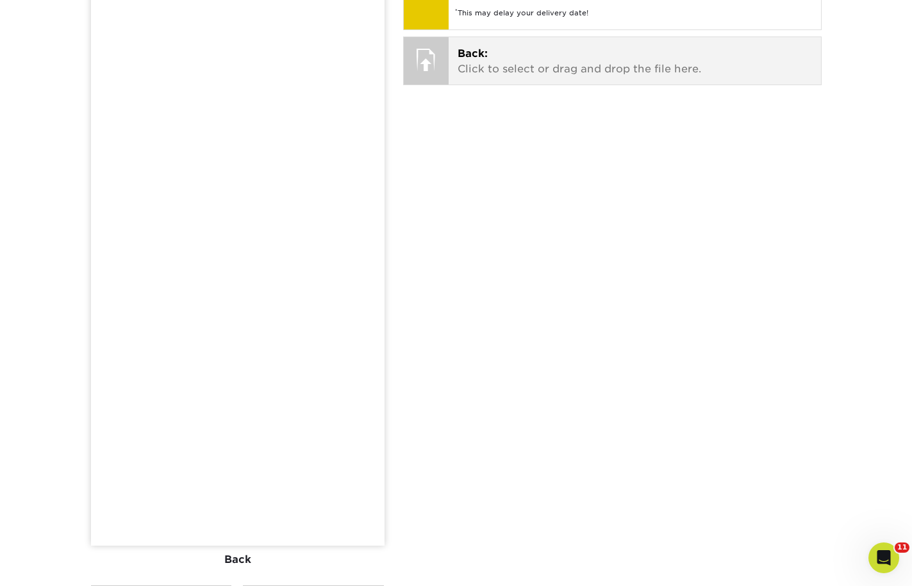
click at [588, 72] on p "Back: Click to select or drag and drop the file here." at bounding box center [634, 61] width 354 height 31
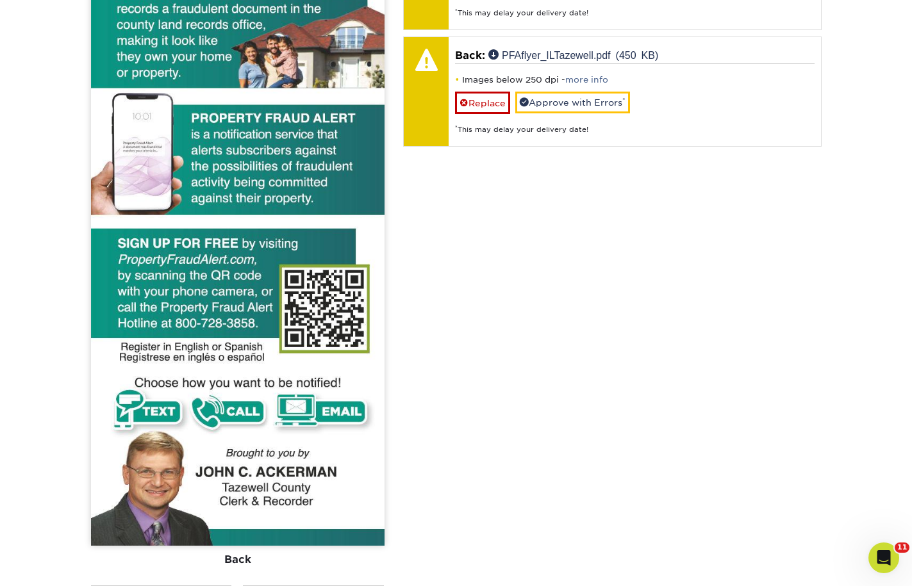
scroll to position [1095, 0]
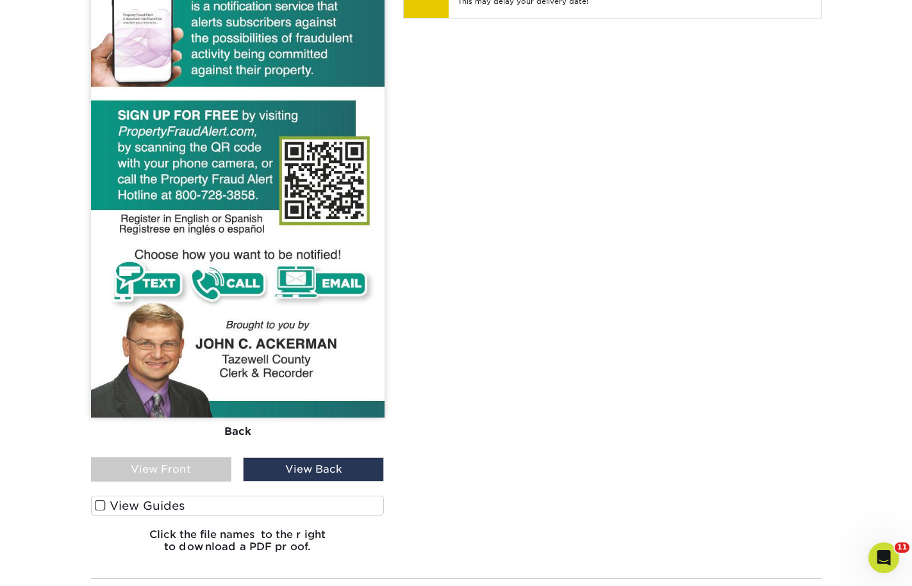
click at [192, 472] on div "View Front" at bounding box center [161, 469] width 141 height 24
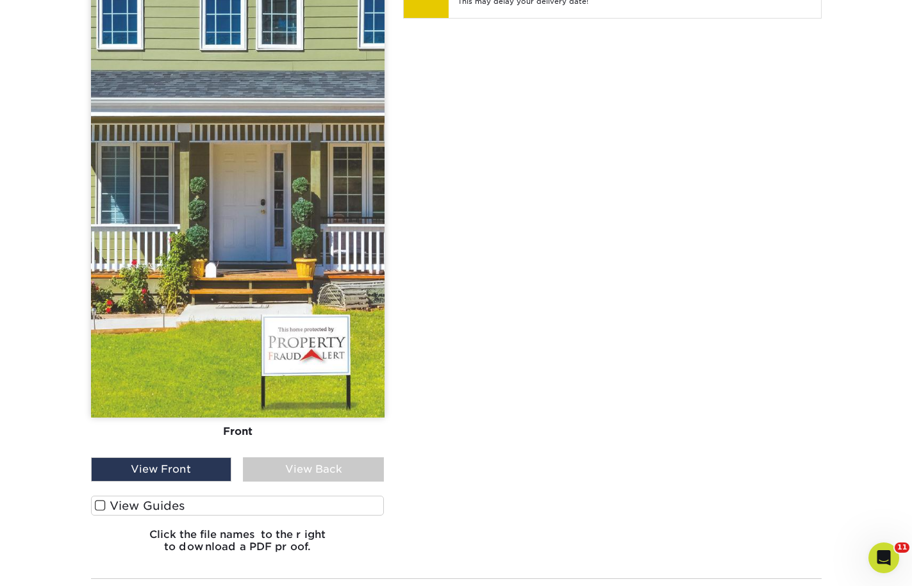
click at [293, 472] on div "View Back" at bounding box center [313, 469] width 141 height 24
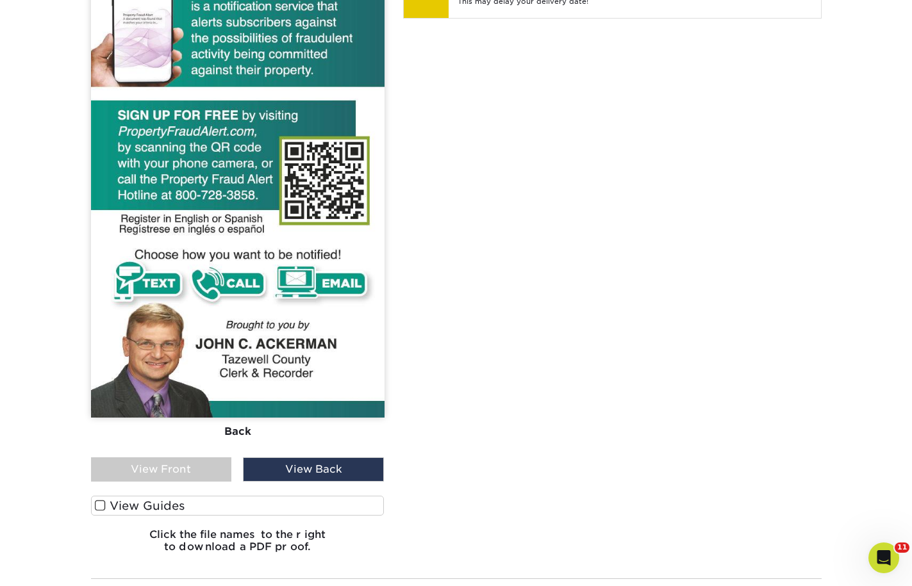
scroll to position [839, 0]
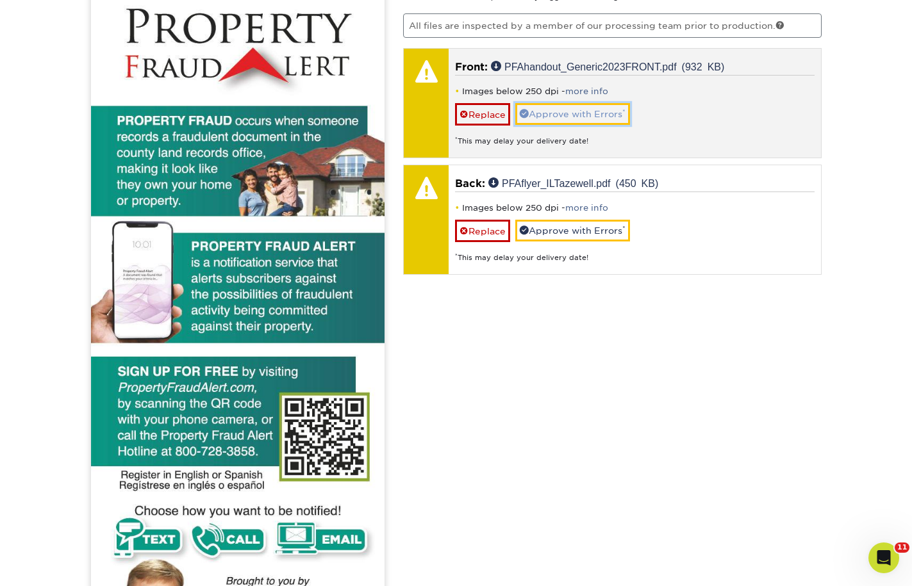
click at [602, 115] on link "Approve with Errors *" at bounding box center [572, 114] width 115 height 22
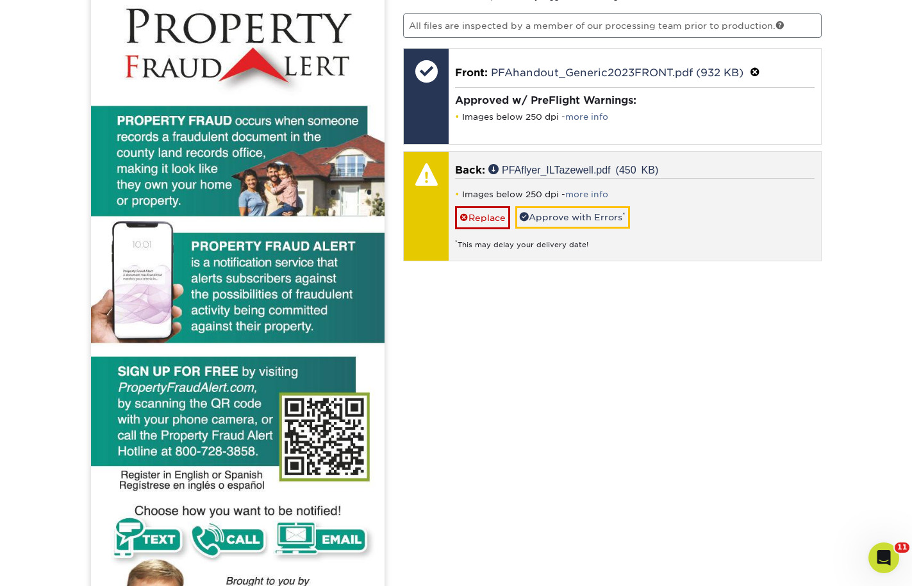
click at [602, 203] on div "Images below 250 dpi - more info Replace Approve with Errors * * This may delay…" at bounding box center [634, 214] width 359 height 72
click at [602, 211] on link "Approve with Errors *" at bounding box center [572, 217] width 115 height 22
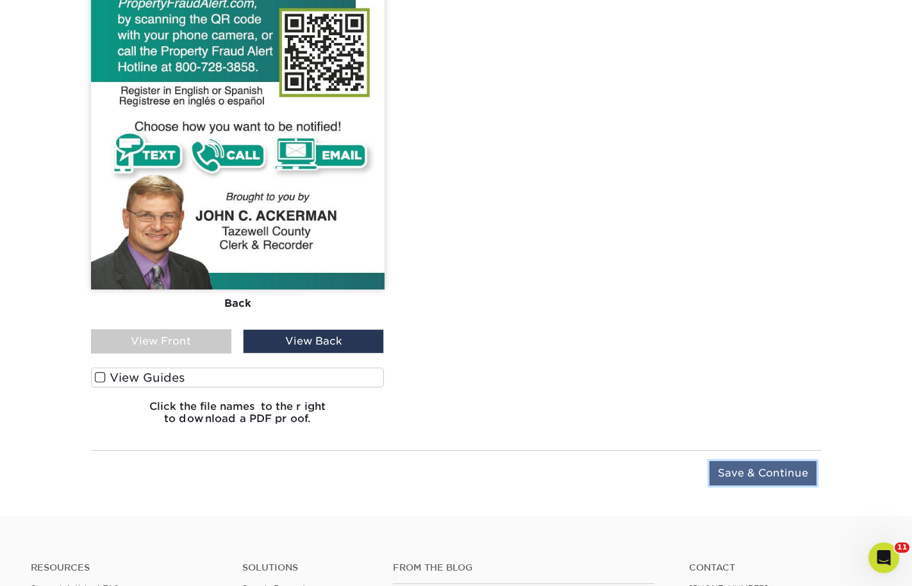
click at [748, 483] on input "Save & Continue" at bounding box center [762, 473] width 107 height 24
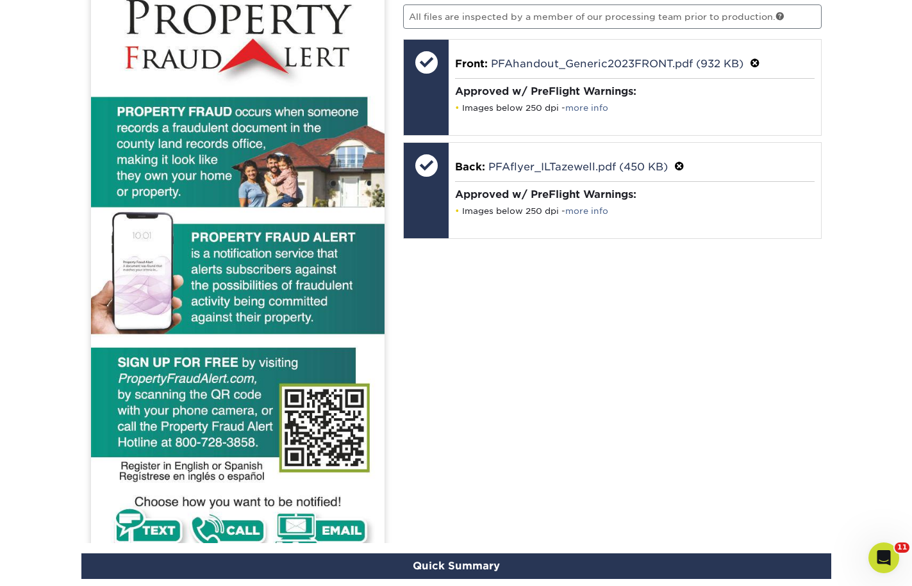
scroll to position [824, 0]
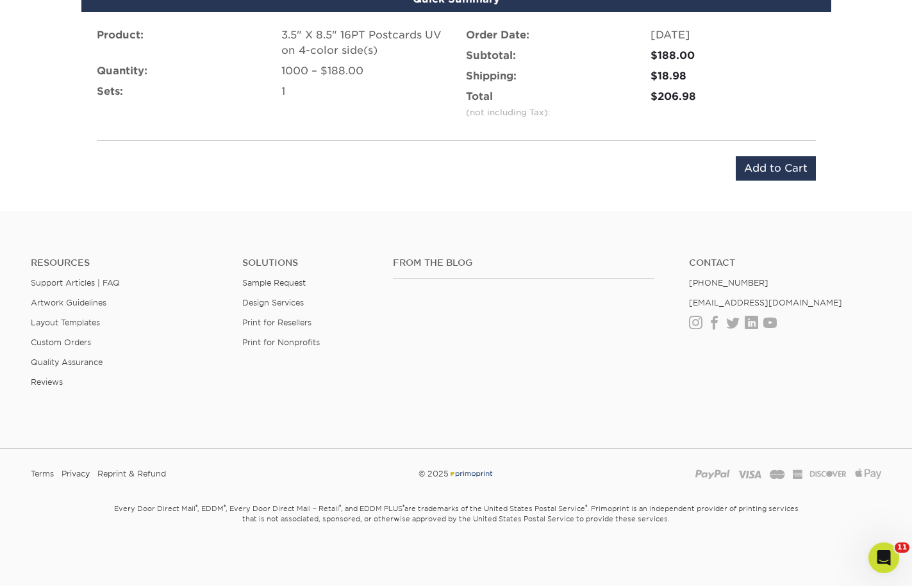
click at [752, 152] on div "Product: 3.5" X 8.5" 16PT Postcards UV on 4-color side(s) Quantity: 1000 – $188…" at bounding box center [456, 104] width 750 height 184
click at [752, 165] on input "Add to Cart" at bounding box center [776, 168] width 80 height 24
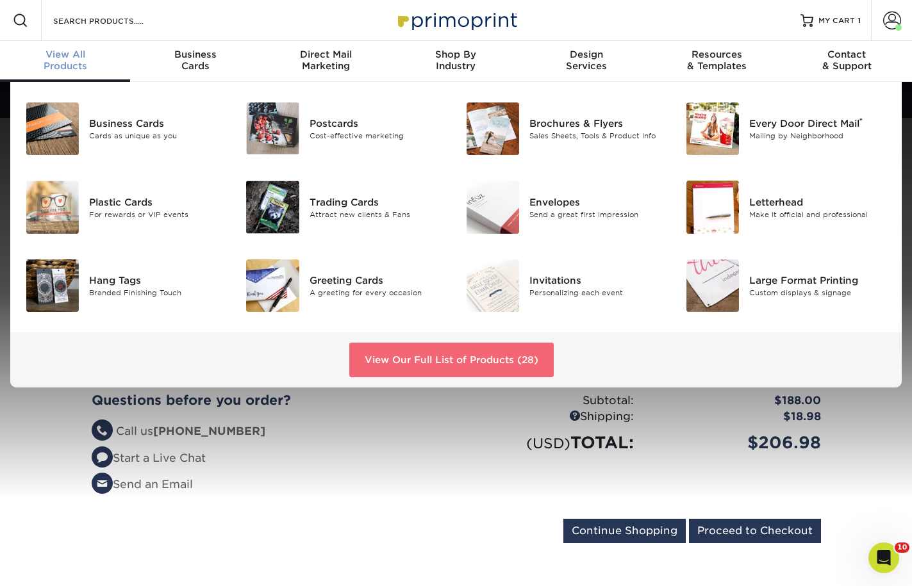
click at [453, 357] on link "View Our Full List of Products (28)" at bounding box center [451, 360] width 204 height 35
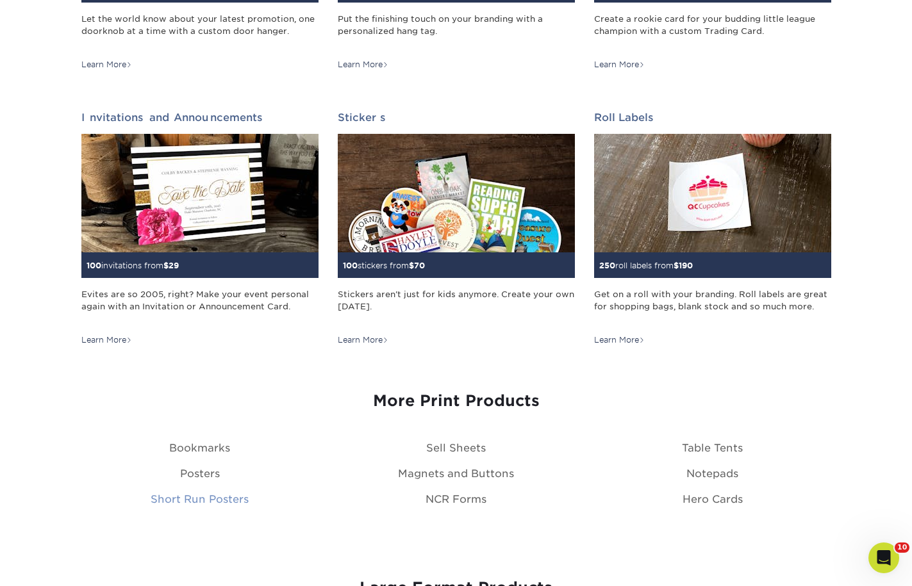
click at [198, 498] on link "Short Run Posters" at bounding box center [200, 499] width 98 height 12
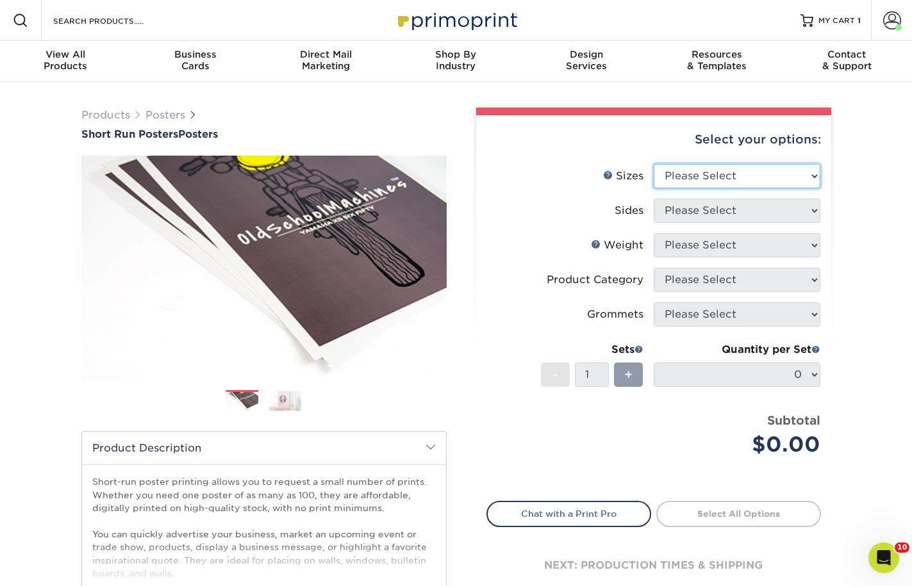
click at [742, 179] on select "Please Select 12" x 12" 12" x 15" 12" x 17" 12" x 18" 12" x 20" 12" x 24" 12" x…" at bounding box center [737, 176] width 167 height 24
click at [711, 129] on div "Select your options:" at bounding box center [653, 139] width 334 height 49
click at [737, 183] on select "Please Select 12" x 12" 12" x 15" 12" x 17" 12" x 18" 12" x 20" 12" x 24" 12" x…" at bounding box center [737, 176] width 167 height 24
click at [735, 183] on select "Please Select 12" x 12" 12" x 15" 12" x 17" 12" x 18" 12" x 20" 12" x 24" 12" x…" at bounding box center [737, 176] width 167 height 24
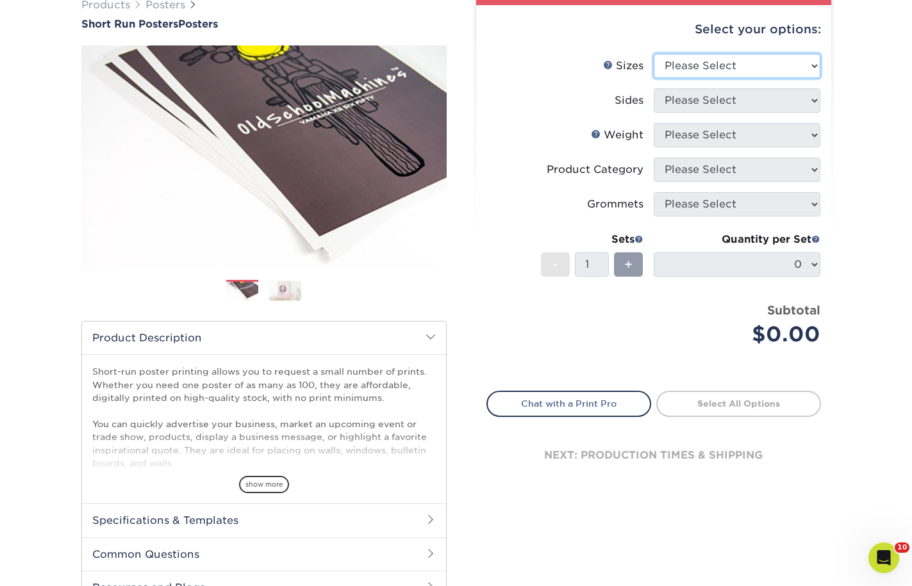
scroll to position [128, 0]
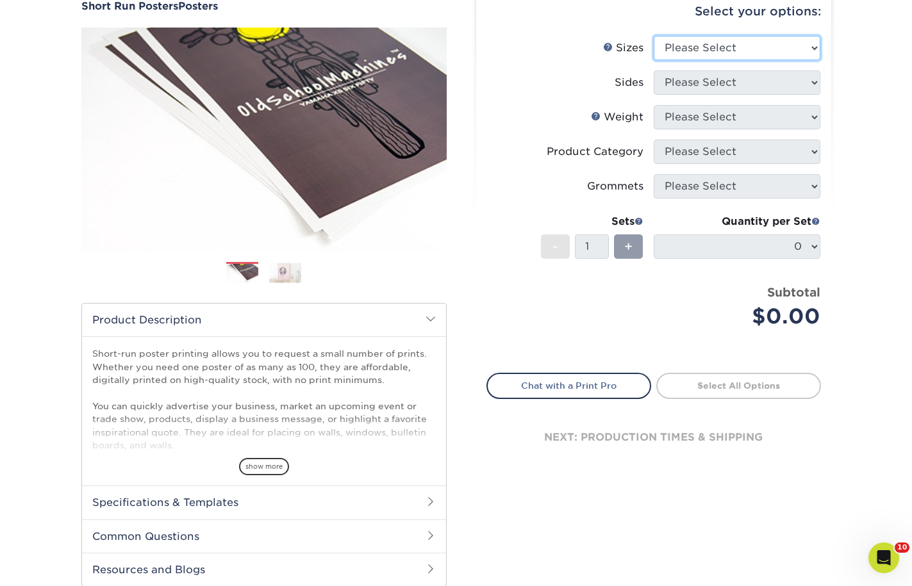
click at [747, 47] on select "Please Select 12" x 12" 12" x 15" 12" x 17" 12" x 18" 12" x 20" 12" x 24" 12" x…" at bounding box center [737, 48] width 167 height 24
select select "24.00x36.00"
click at [654, 36] on select "Please Select 12" x 12" 12" x 15" 12" x 17" 12" x 18" 12" x 20" 12" x 24" 12" x…" at bounding box center [737, 48] width 167 height 24
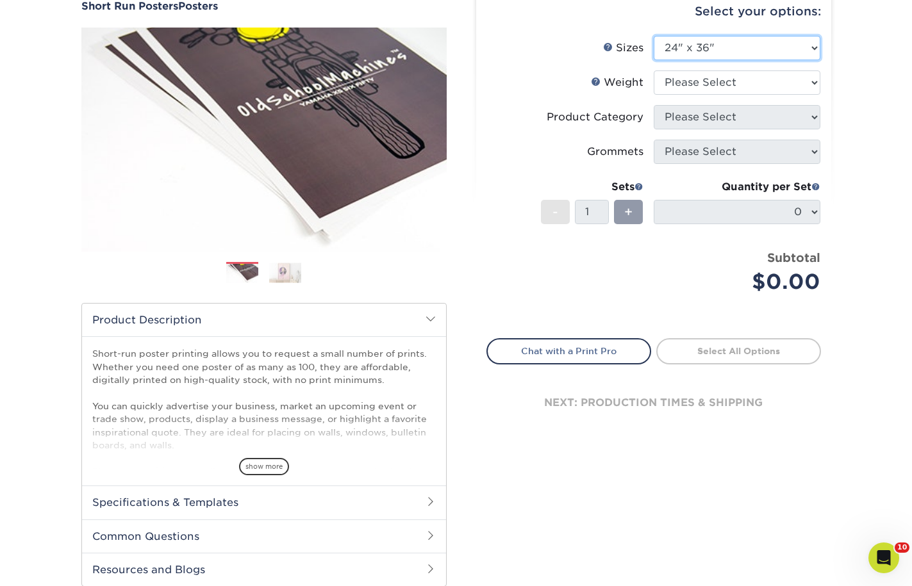
scroll to position [0, 0]
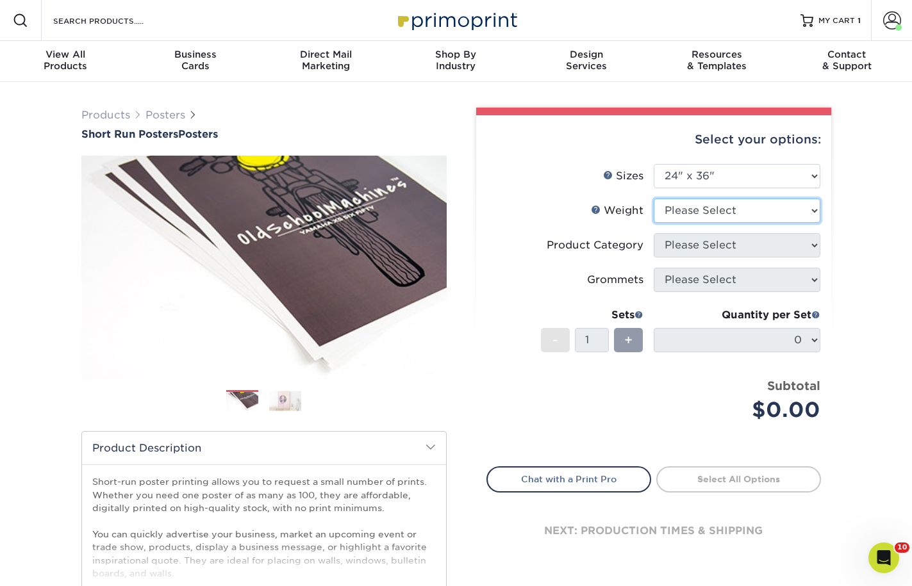
click at [749, 220] on select "Please Select 12PTC2S 8PHOTO" at bounding box center [737, 211] width 167 height 24
select select "12PTC2S"
click at [654, 199] on select "Please Select 12PTC2S 8PHOTO" at bounding box center [737, 211] width 167 height 24
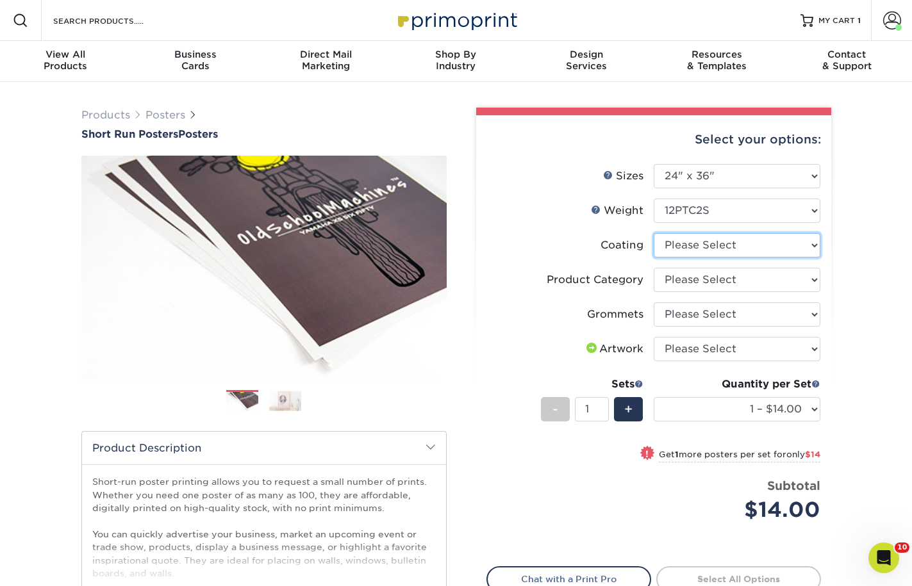
click at [744, 245] on select at bounding box center [737, 245] width 167 height 24
select select "3e7618de-abca-4bda-9f97-8b9129e913d8"
click at [654, 233] on select at bounding box center [737, 245] width 167 height 24
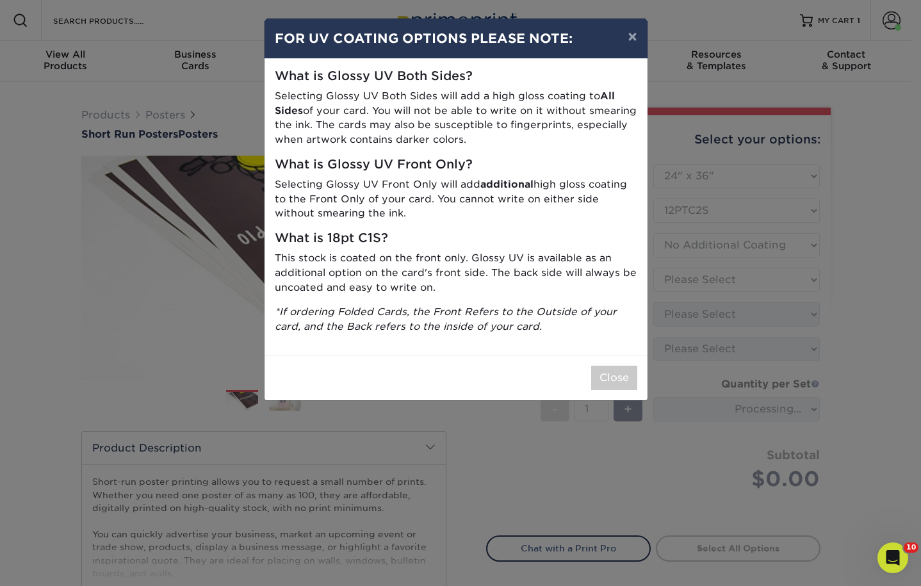
click at [751, 278] on div "× FOR UV COATING OPTIONS PLEASE NOTE: What is Glossy UV Both Sides? Selecting G…" at bounding box center [460, 293] width 921 height 586
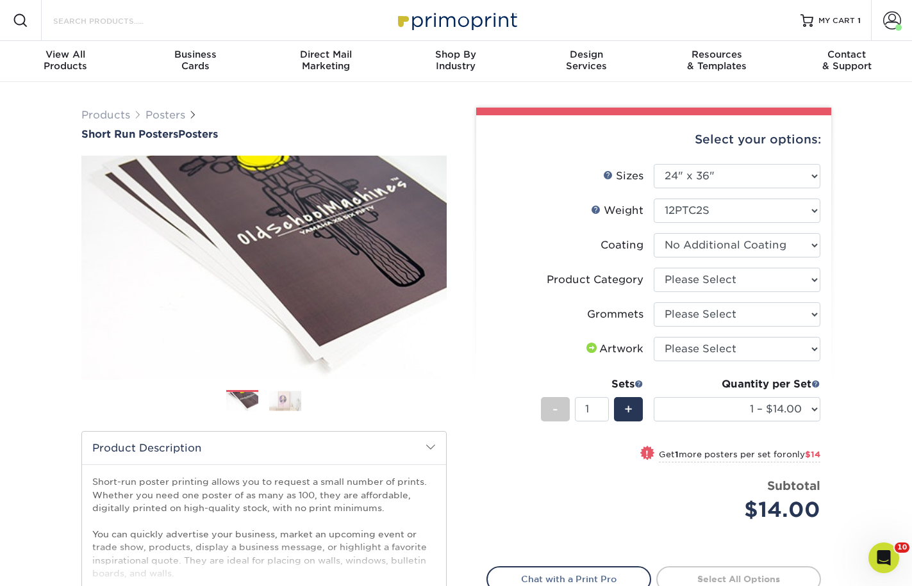
click at [96, 22] on input "Search Products" at bounding box center [114, 20] width 125 height 15
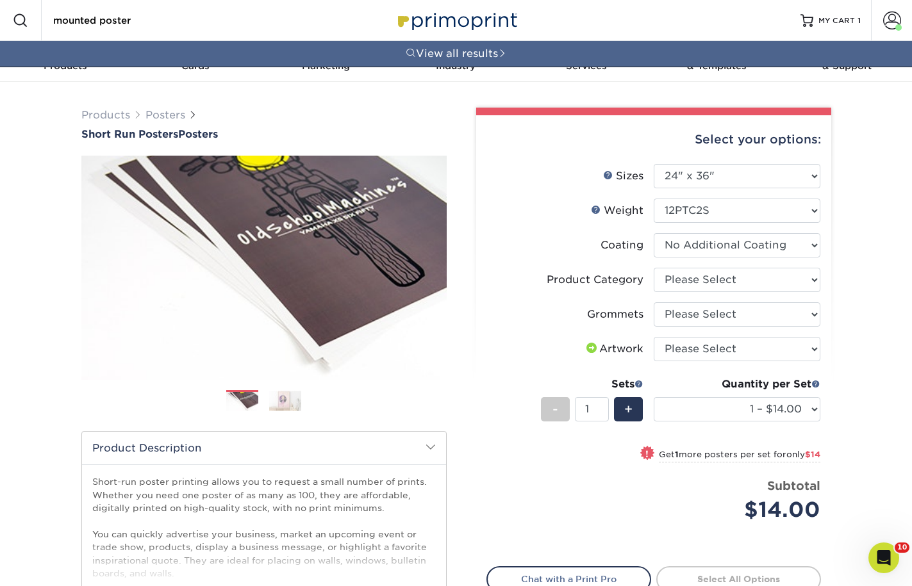
type input "mounted poster"
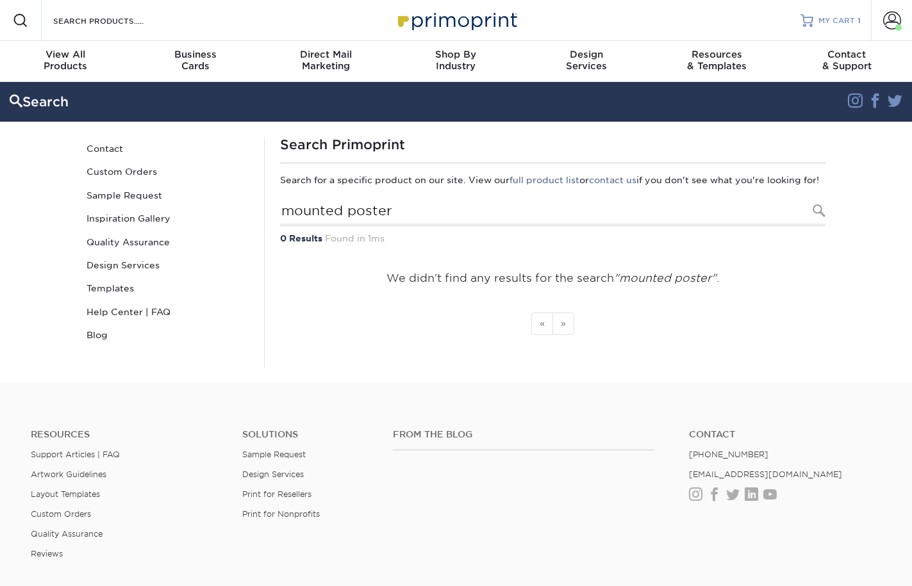
click at [853, 26] on span "MY CART" at bounding box center [836, 20] width 37 height 11
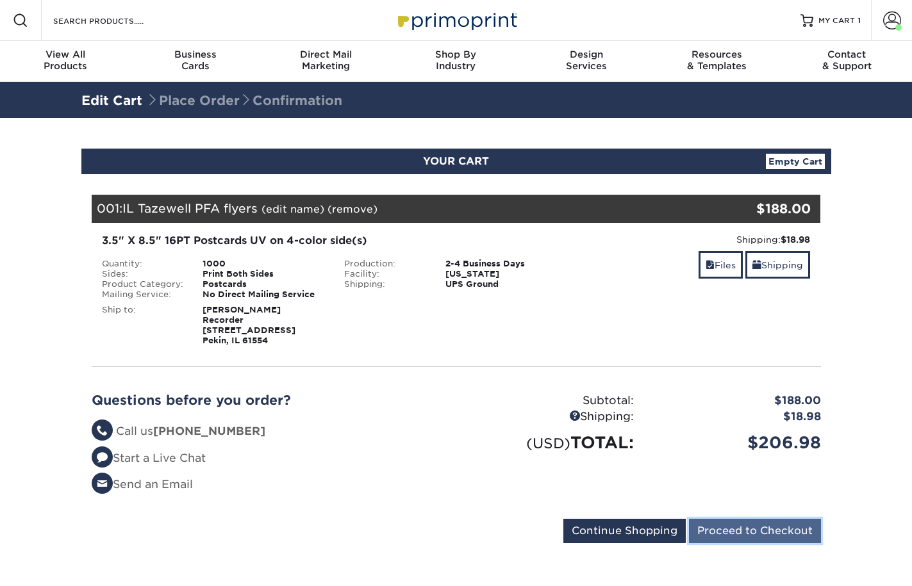
click at [737, 539] on input "Proceed to Checkout" at bounding box center [755, 531] width 132 height 24
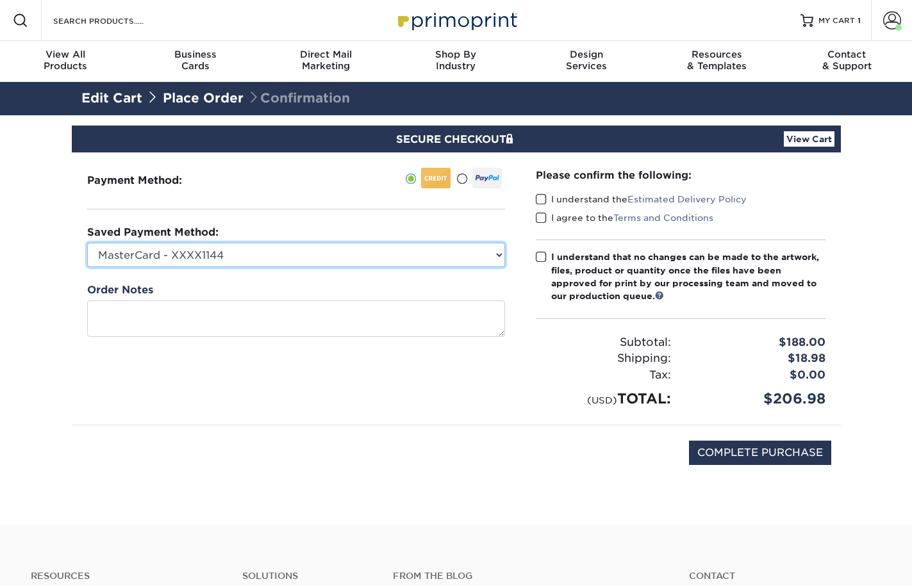
click at [345, 259] on select "MasterCard - XXXX1144 Visa - XXXX9276 MasterCard - XXXX0651 MasterCard - XXXX77…" at bounding box center [296, 255] width 418 height 24
select select "70136"
click at [87, 243] on select "MasterCard - XXXX1144 Visa - XXXX9276 MasterCard - XXXX0651 MasterCard - XXXX77…" at bounding box center [296, 255] width 418 height 24
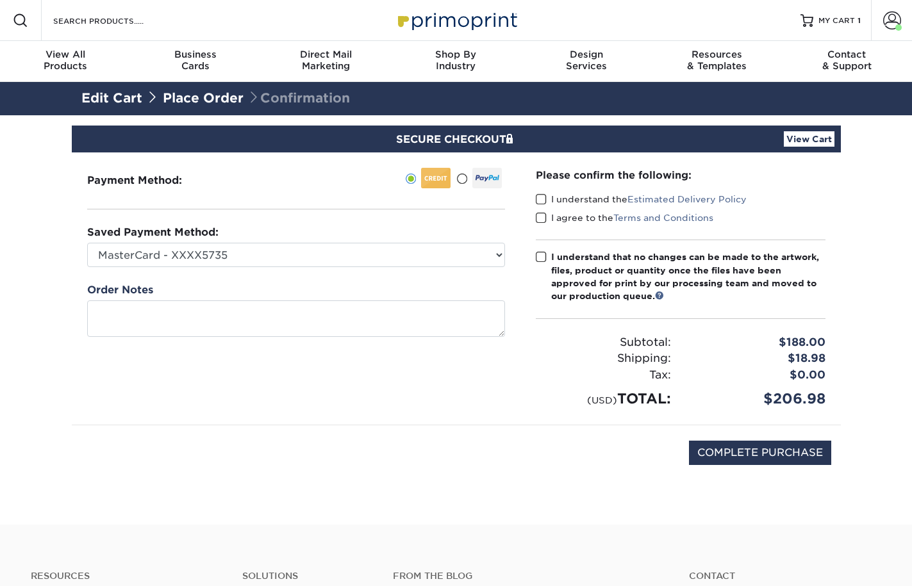
click at [541, 199] on span at bounding box center [541, 199] width 11 height 12
click at [0, 0] on input "I understand the Estimated Delivery Policy" at bounding box center [0, 0] width 0 height 0
click at [541, 215] on span at bounding box center [541, 218] width 11 height 12
click at [0, 0] on input "I agree to the Terms and Conditions" at bounding box center [0, 0] width 0 height 0
click at [543, 253] on span at bounding box center [541, 257] width 11 height 12
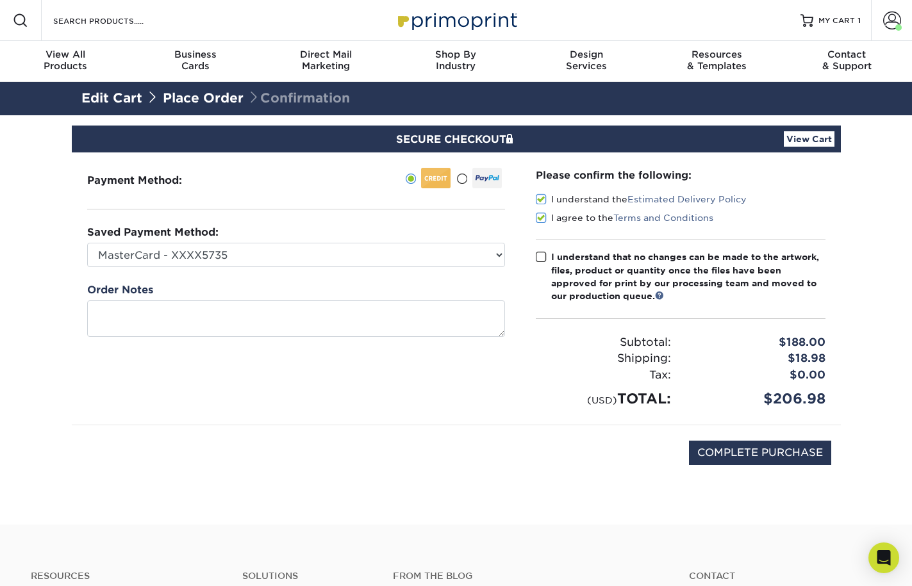
click at [0, 0] on input "I understand that no changes can be made to the artwork, files, product or quan…" at bounding box center [0, 0] width 0 height 0
click at [816, 454] on input "COMPLETE PURCHASE" at bounding box center [760, 453] width 142 height 24
type input "PROCESSING, PLEASE WAIT..."
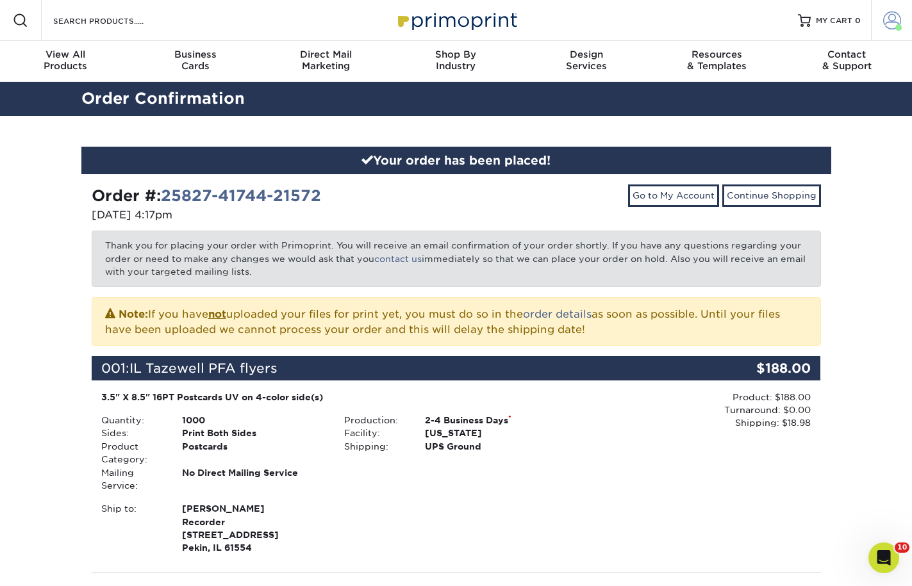
click at [892, 20] on span at bounding box center [892, 21] width 18 height 18
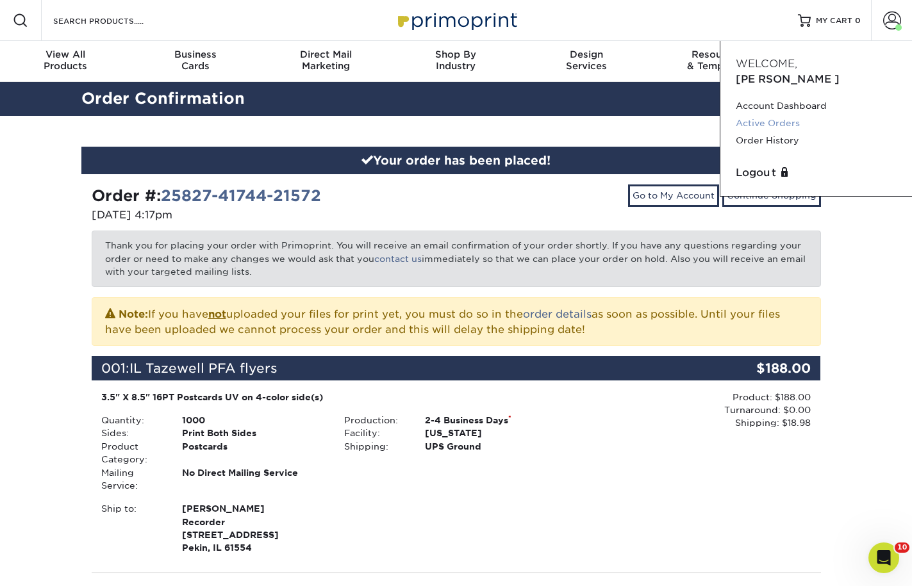
click at [769, 115] on link "Active Orders" at bounding box center [816, 123] width 161 height 17
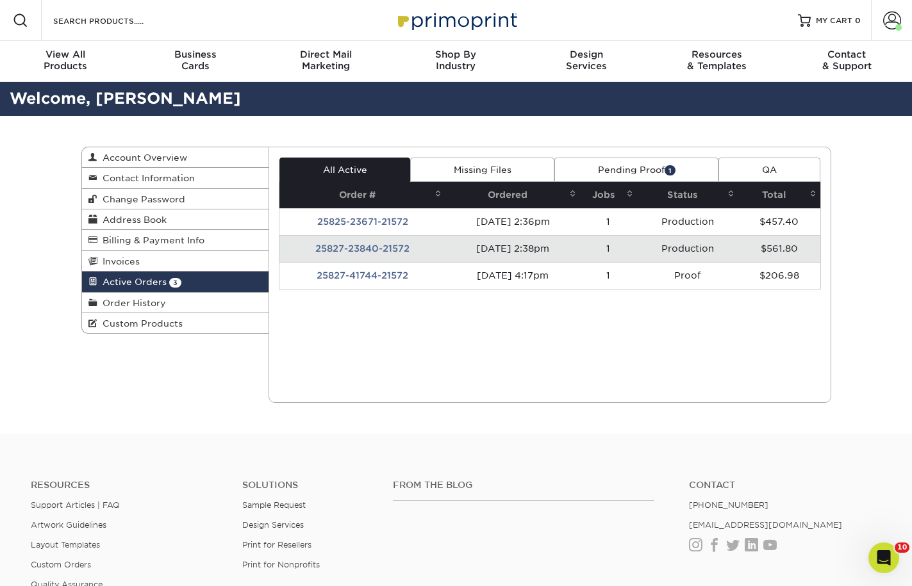
click at [671, 163] on link "Pending Proof 1" at bounding box center [636, 170] width 164 height 24
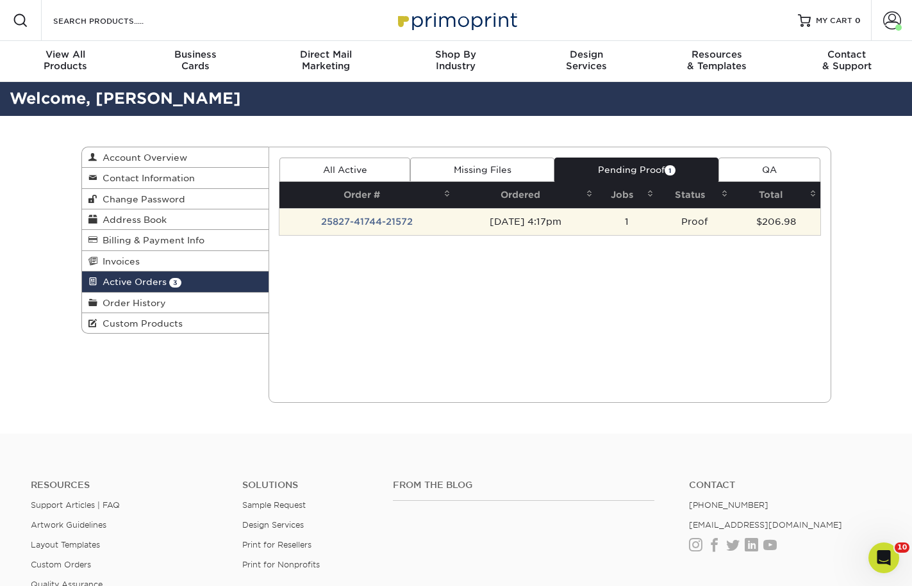
click at [596, 217] on td "[DATE] 4:17pm" at bounding box center [525, 221] width 142 height 27
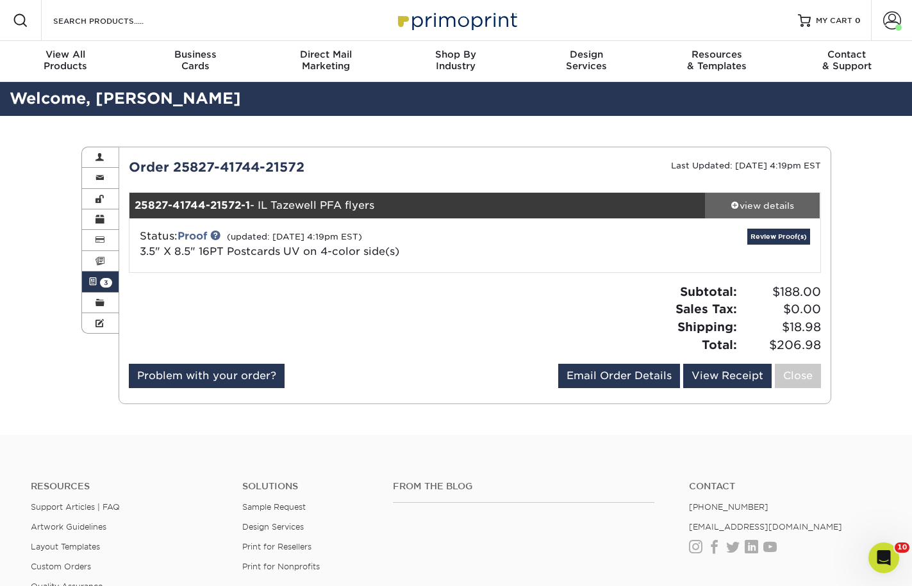
click at [757, 201] on div "view details" at bounding box center [762, 205] width 115 height 13
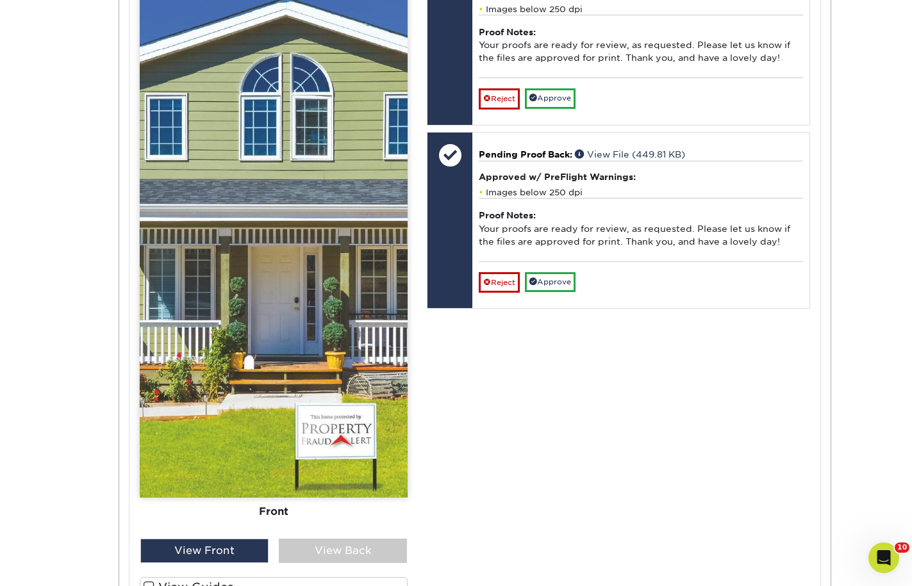
scroll to position [769, 0]
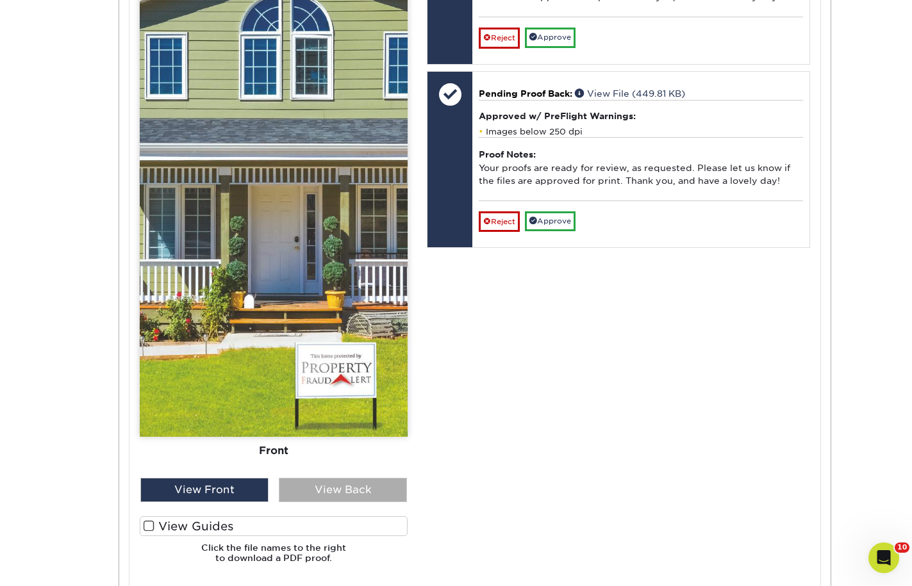
click at [358, 495] on div "View Back" at bounding box center [343, 490] width 128 height 24
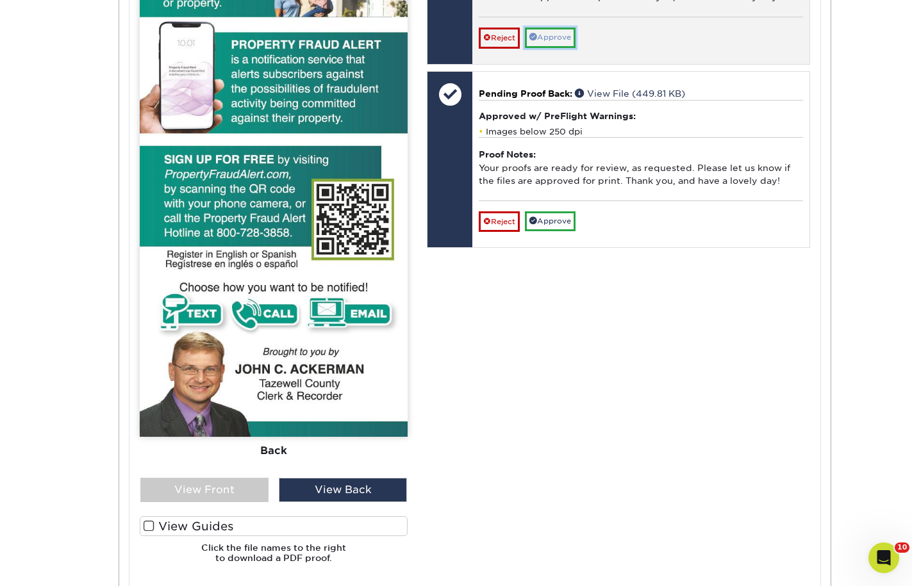
click at [545, 43] on link "Approve" at bounding box center [550, 38] width 51 height 20
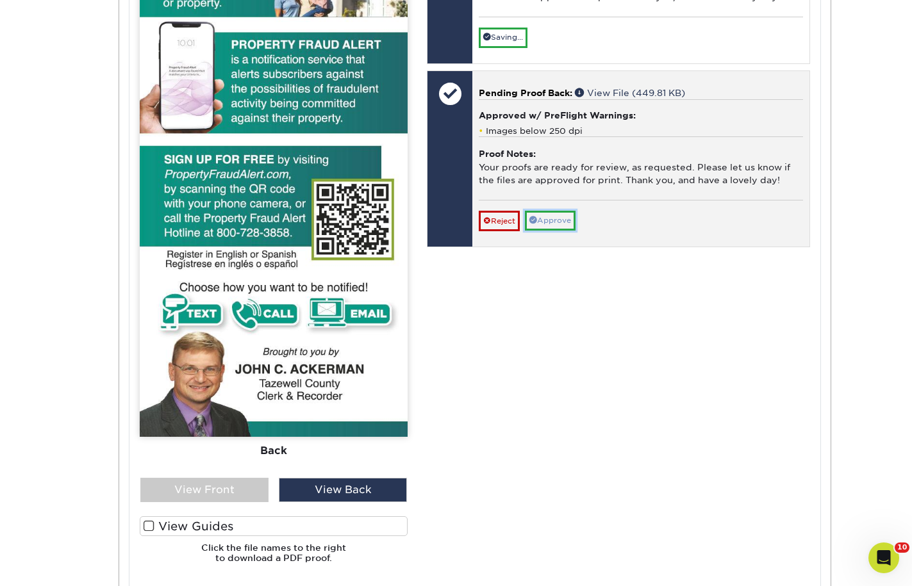
click at [555, 231] on link "Approve" at bounding box center [550, 221] width 51 height 20
